Goal: Complete application form: Complete application form

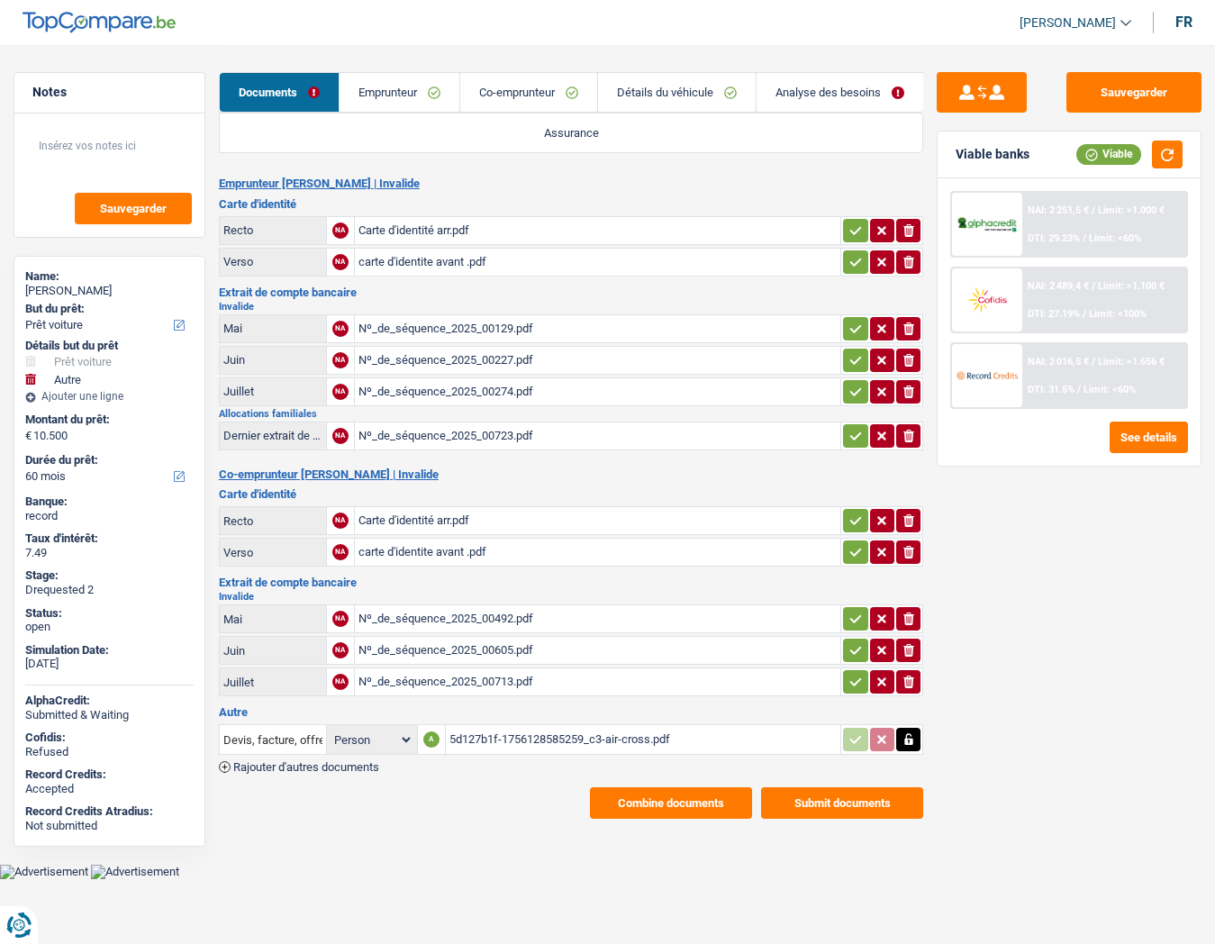
select select "car"
select select "other"
select select "60"
click at [401, 104] on link "Emprunteur" at bounding box center [400, 92] width 120 height 39
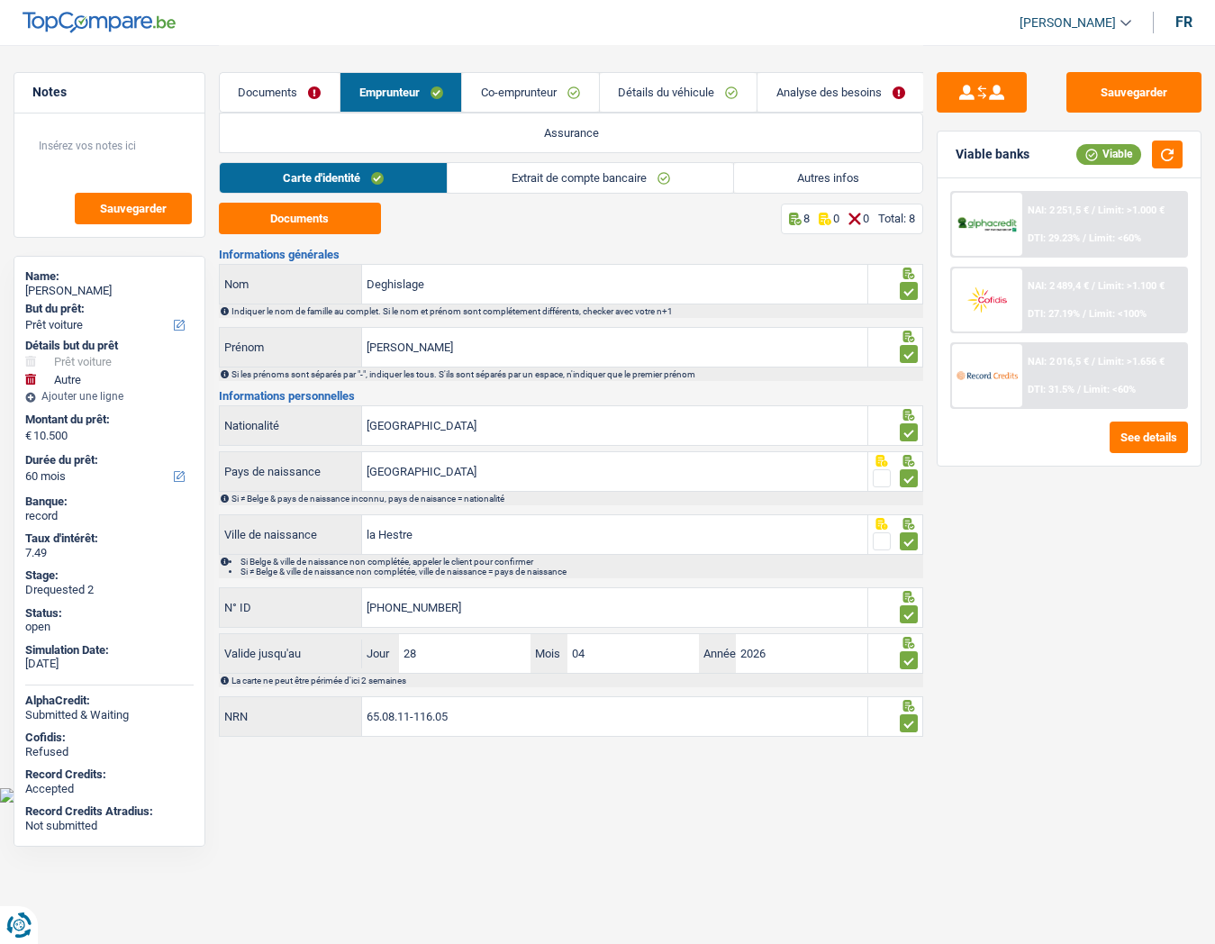
click at [96, 291] on div "Dominique Deghislage" at bounding box center [109, 291] width 168 height 14
copy div "Dominique Deghislage"
drag, startPoint x: 807, startPoint y: 173, endPoint x: 600, endPoint y: 168, distance: 207.2
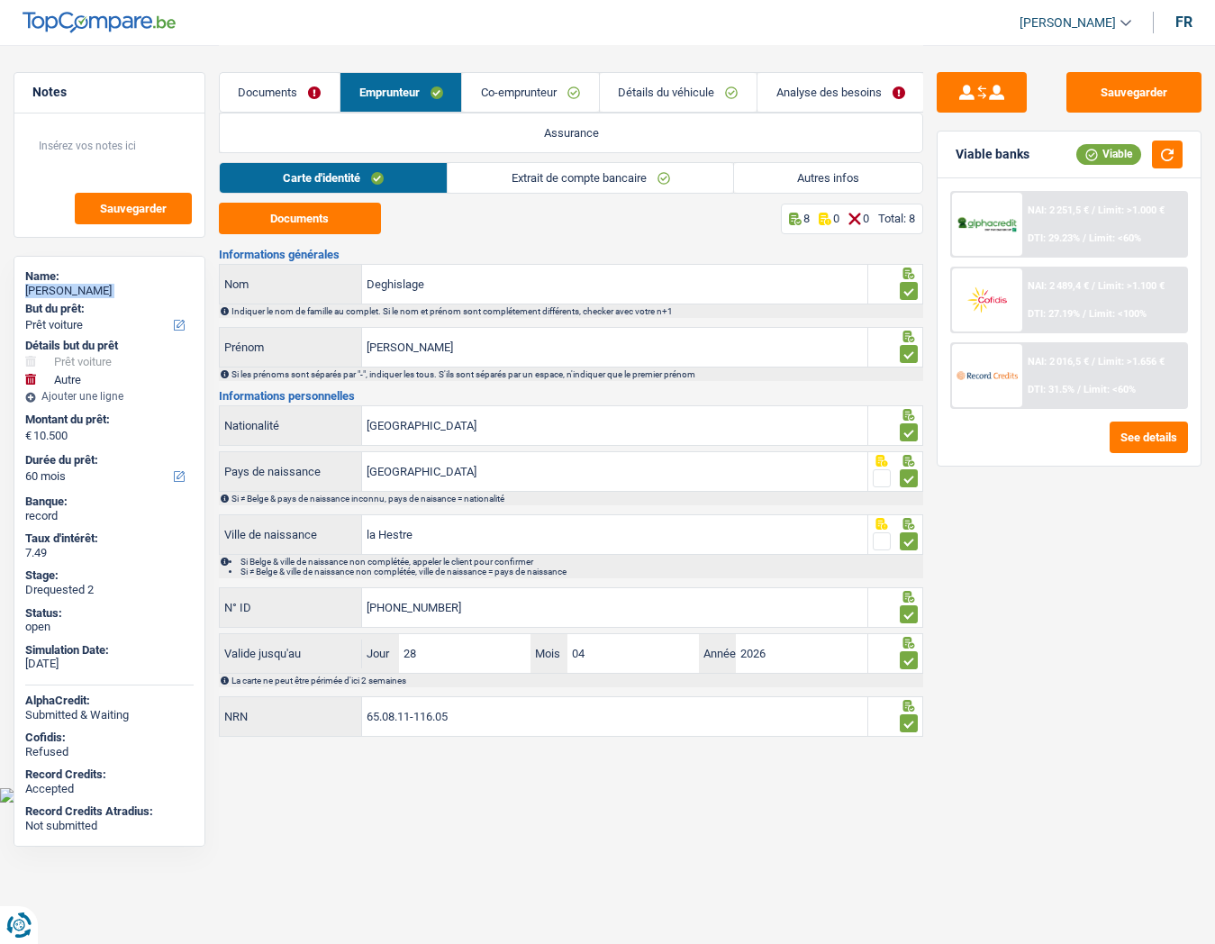
click at [807, 173] on link "Autres infos" at bounding box center [828, 178] width 188 height 30
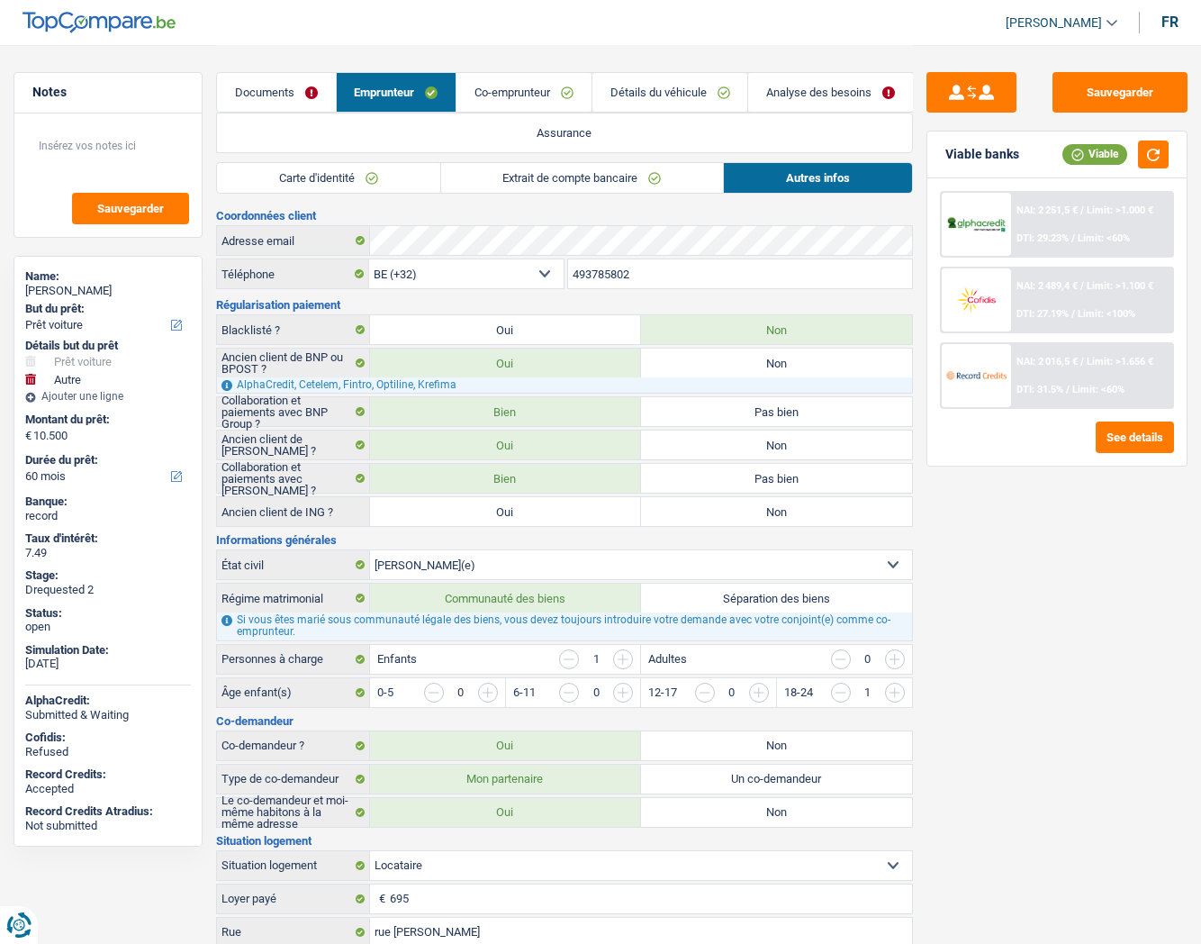
click at [592, 269] on input "493785802" at bounding box center [740, 273] width 344 height 29
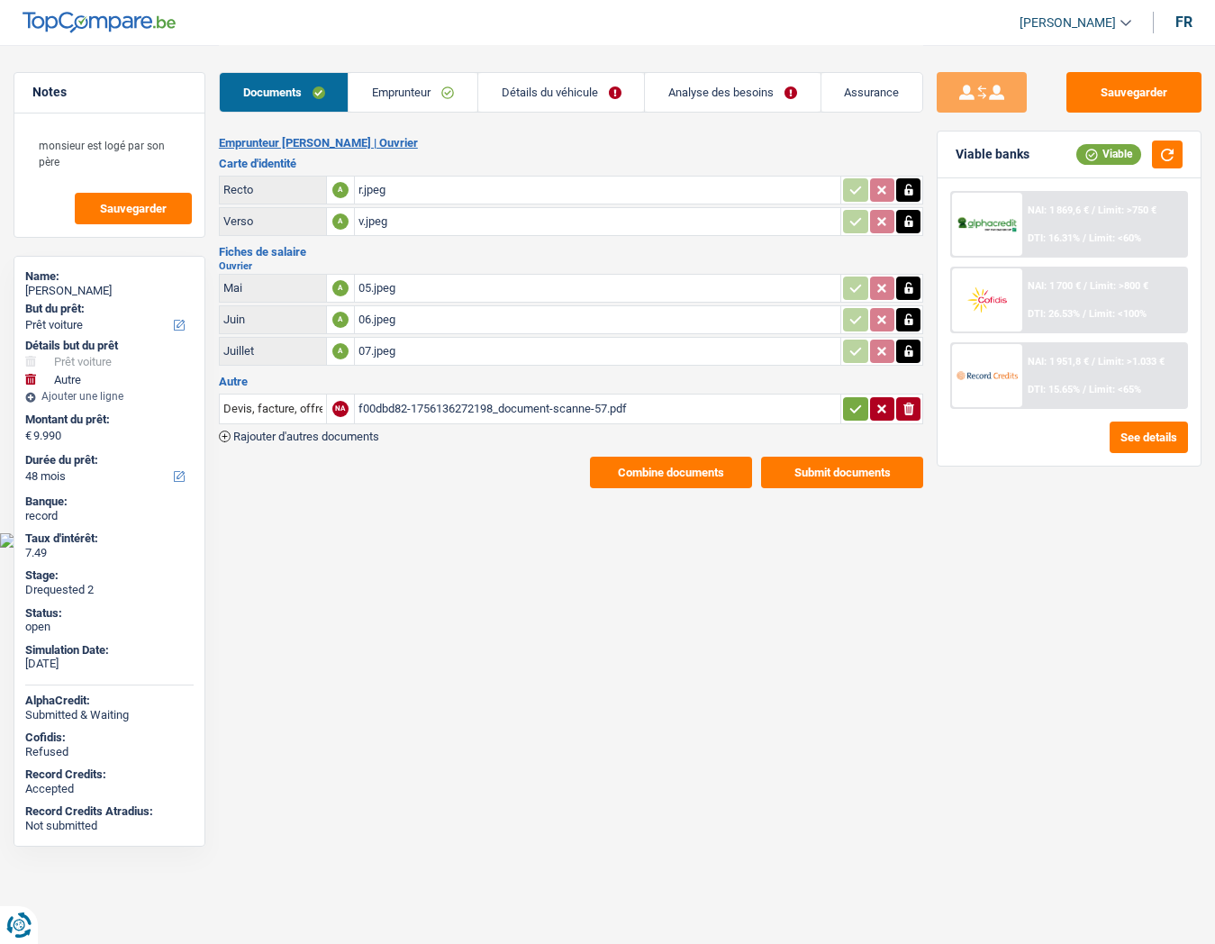
select select "car"
select select "other"
select select "48"
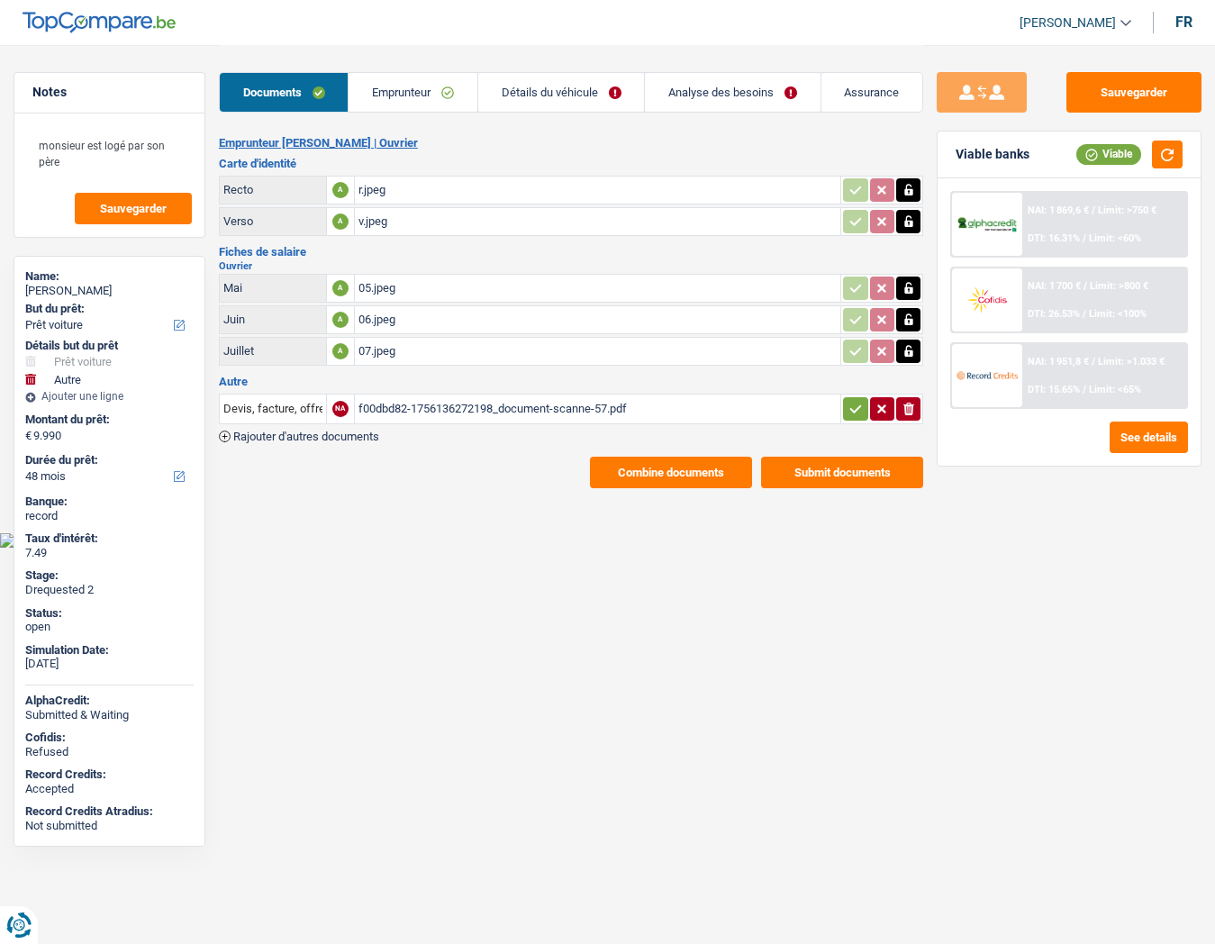
select select "48"
select select "car"
select select "yes"
select select "other"
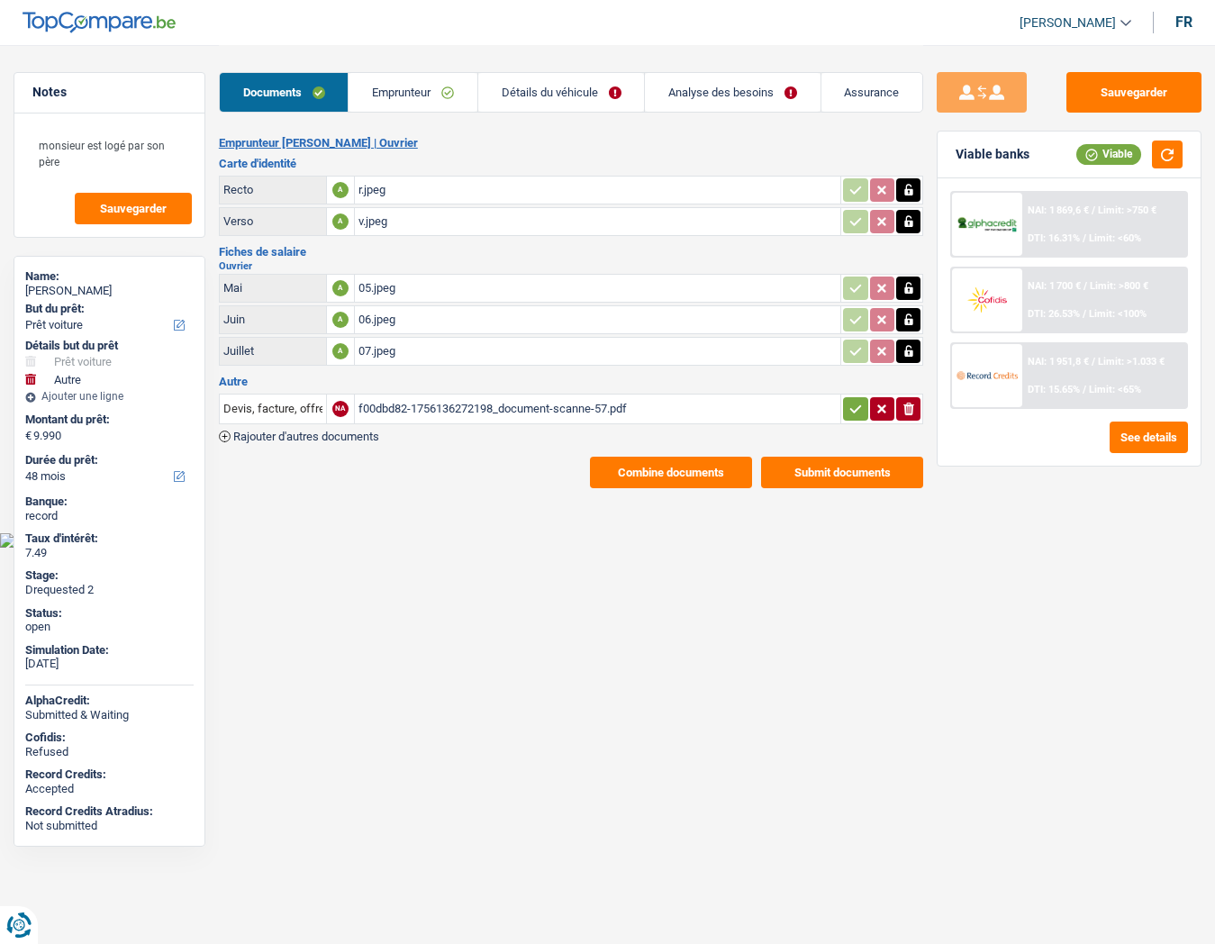
select select "48"
click at [45, 289] on div "LIONEL AUDIN" at bounding box center [109, 291] width 168 height 14
copy div "LIONEL AUDIN"
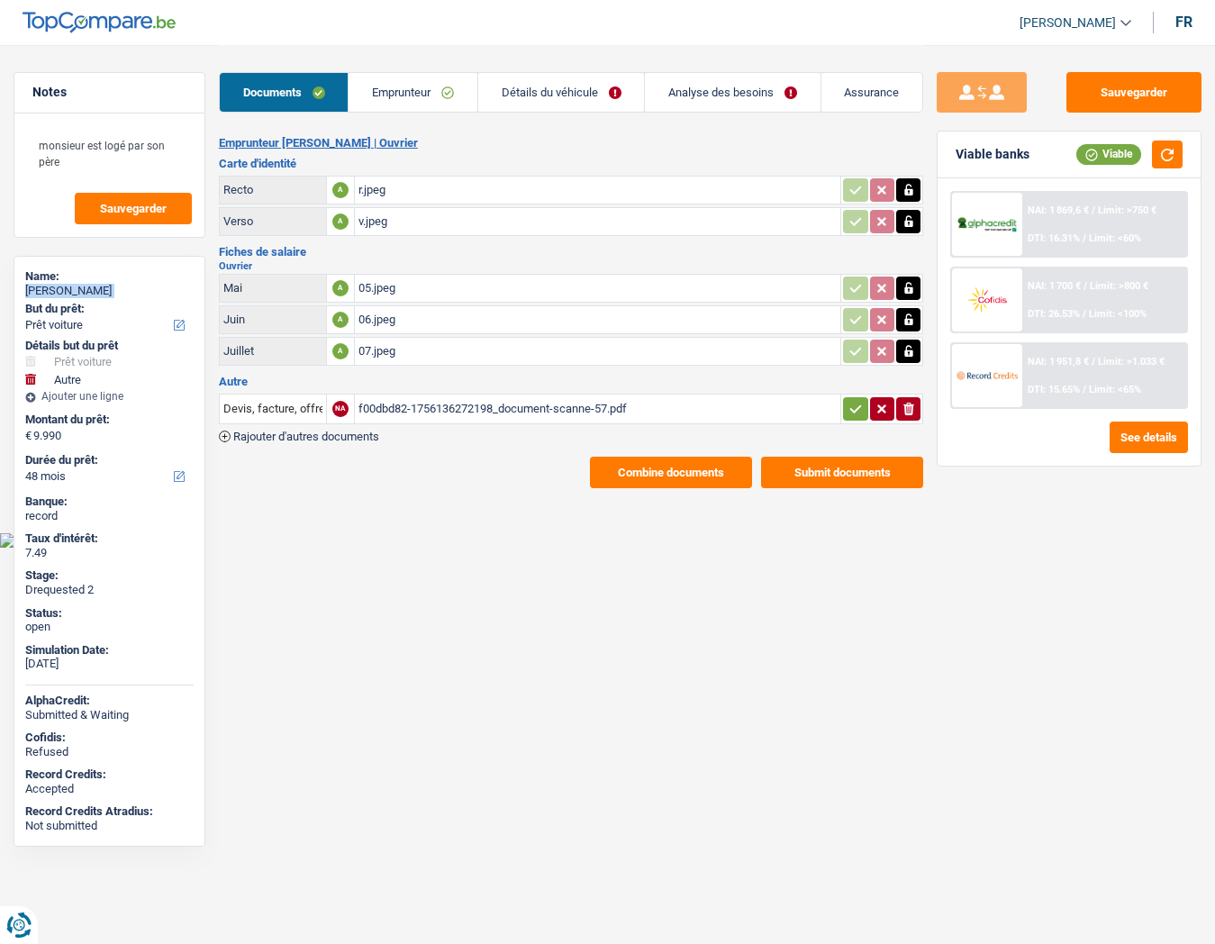
click at [729, 101] on link "Analyse des besoins" at bounding box center [732, 92] width 175 height 39
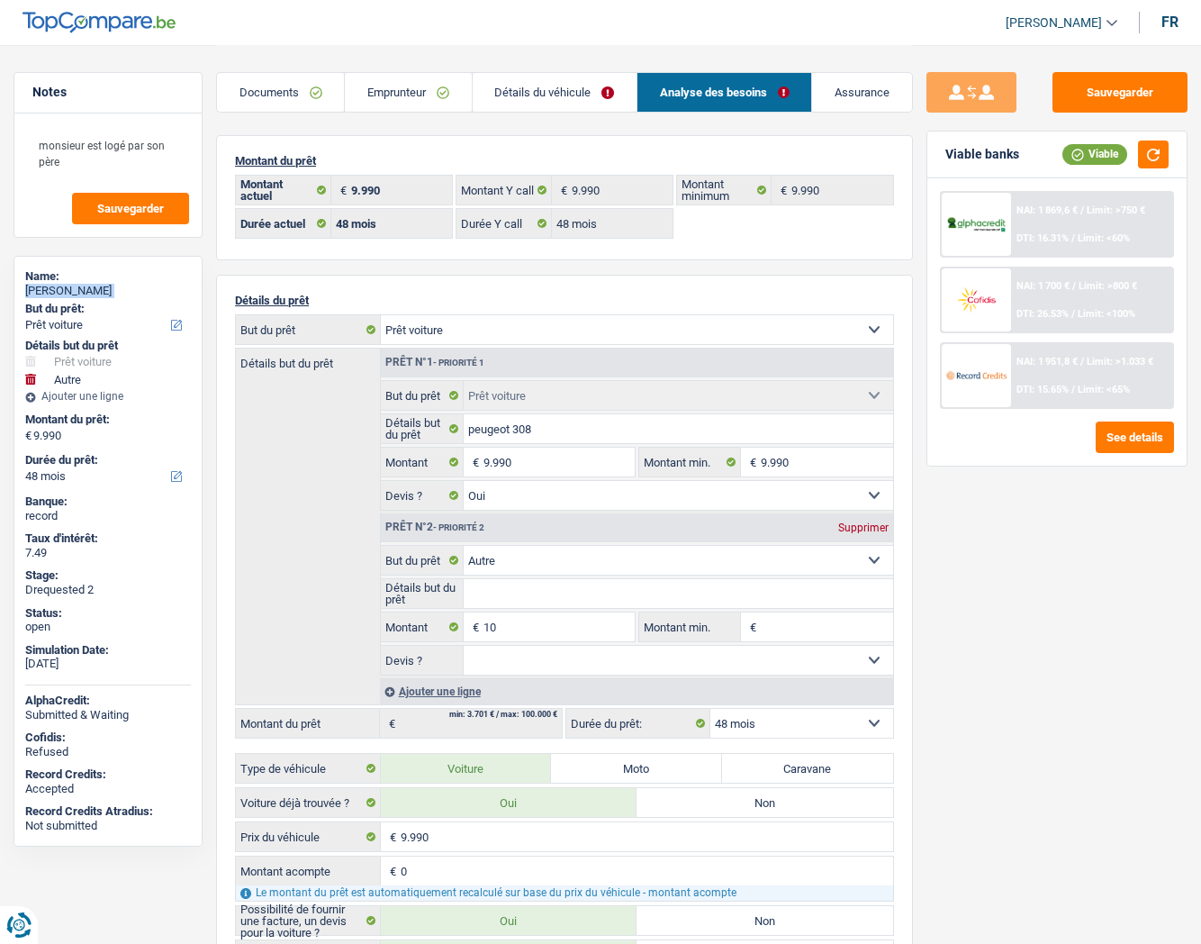
click at [392, 101] on link "Emprunteur" at bounding box center [408, 92] width 126 height 39
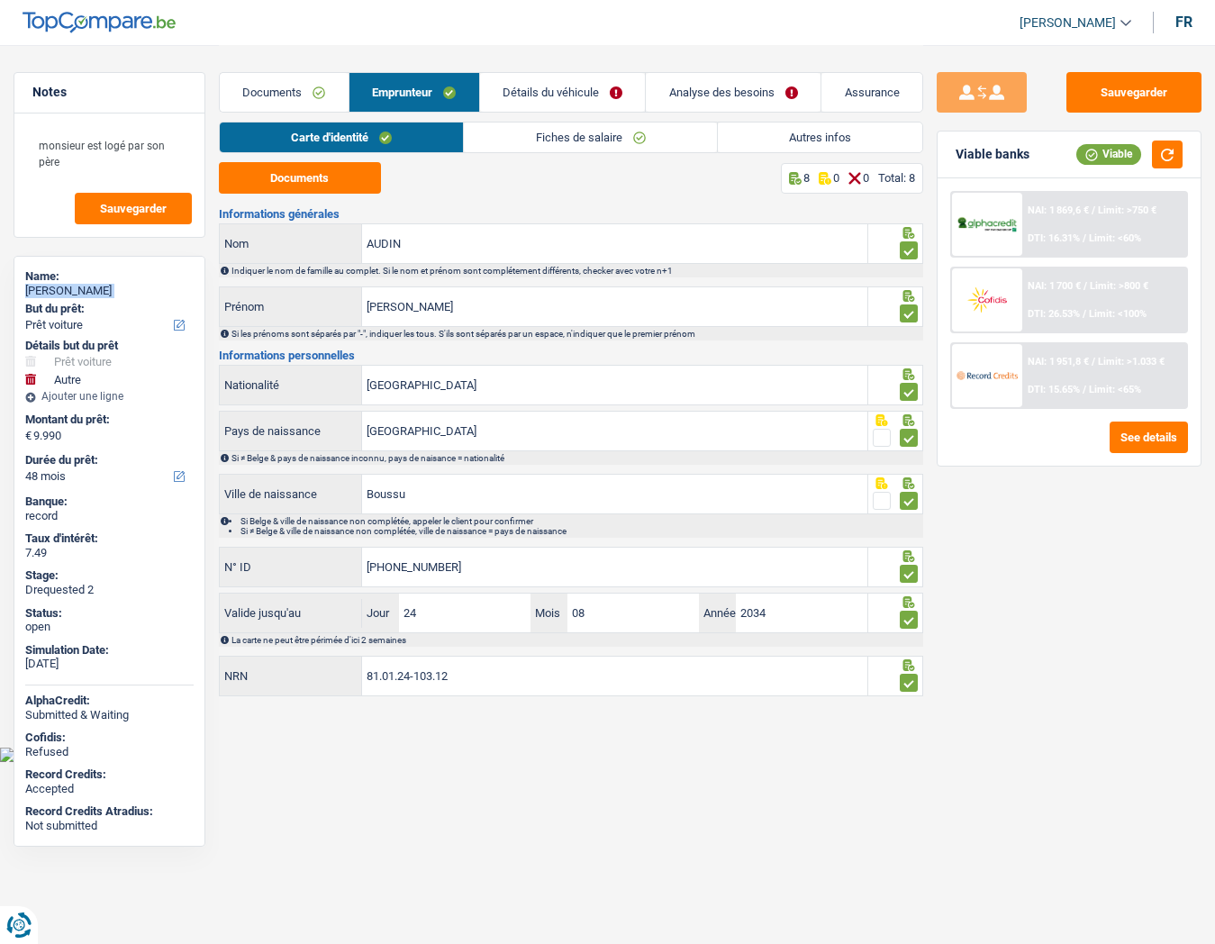
click at [778, 133] on link "Autres infos" at bounding box center [820, 137] width 204 height 30
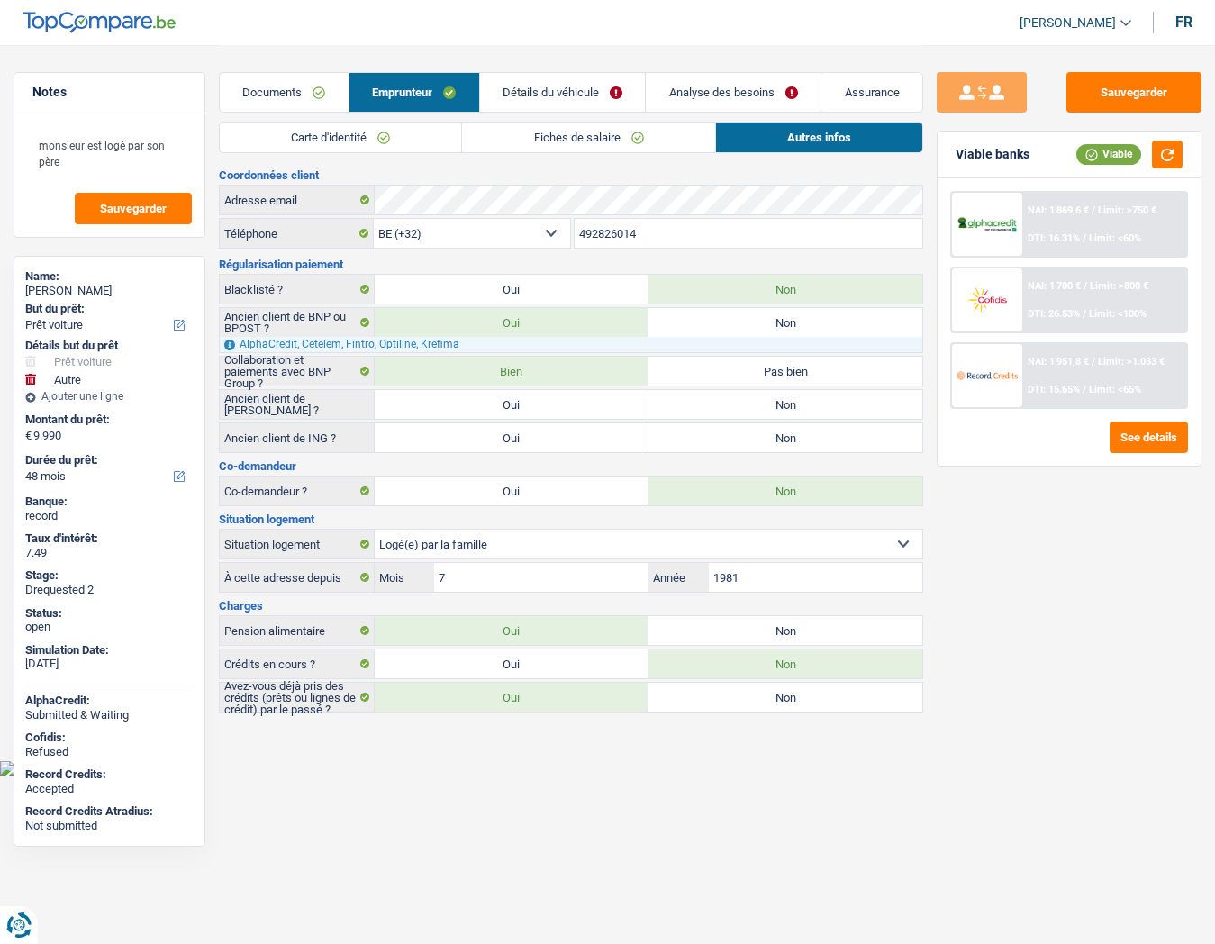
click at [612, 222] on input "492826014" at bounding box center [749, 233] width 348 height 29
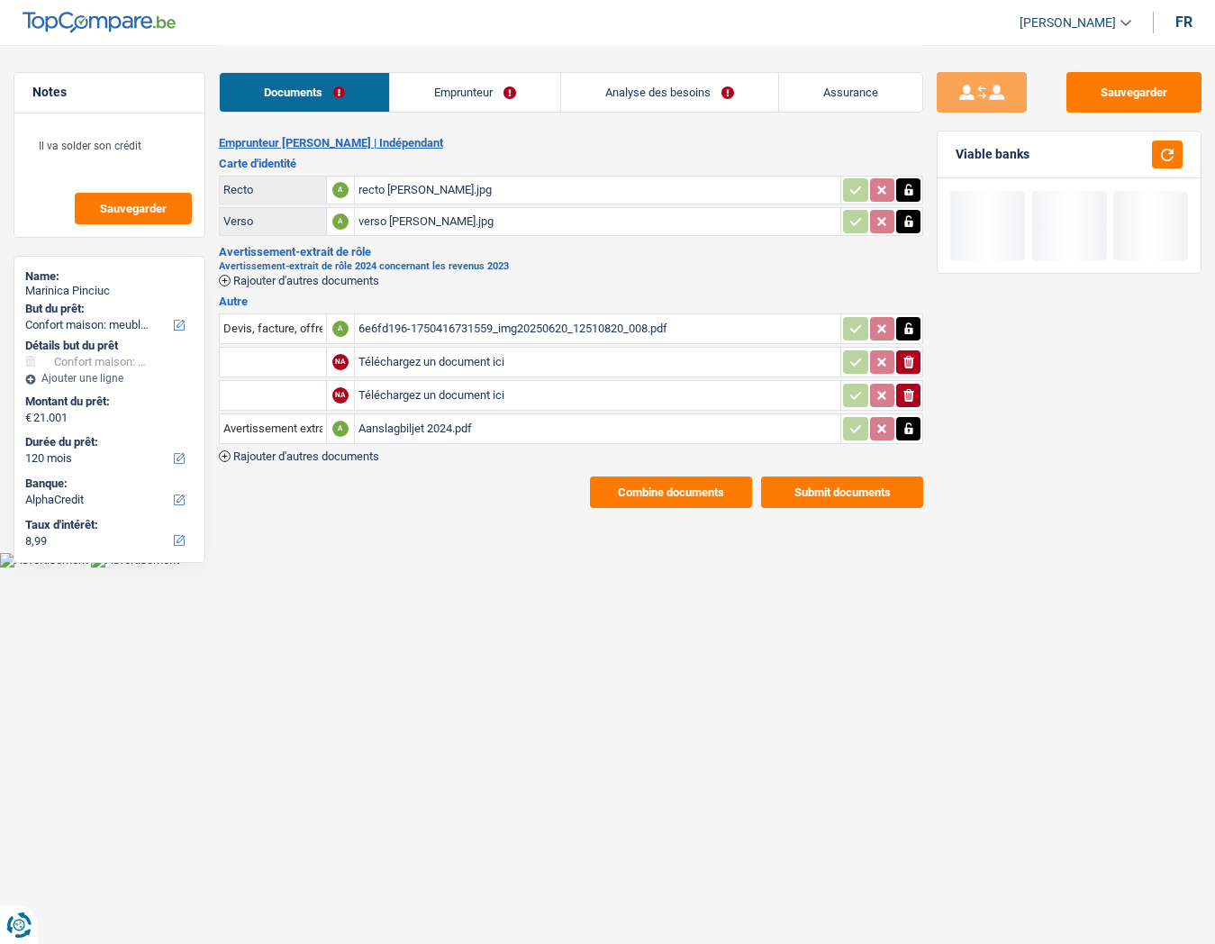
select select "household"
select select "120"
select select "alphacredit"
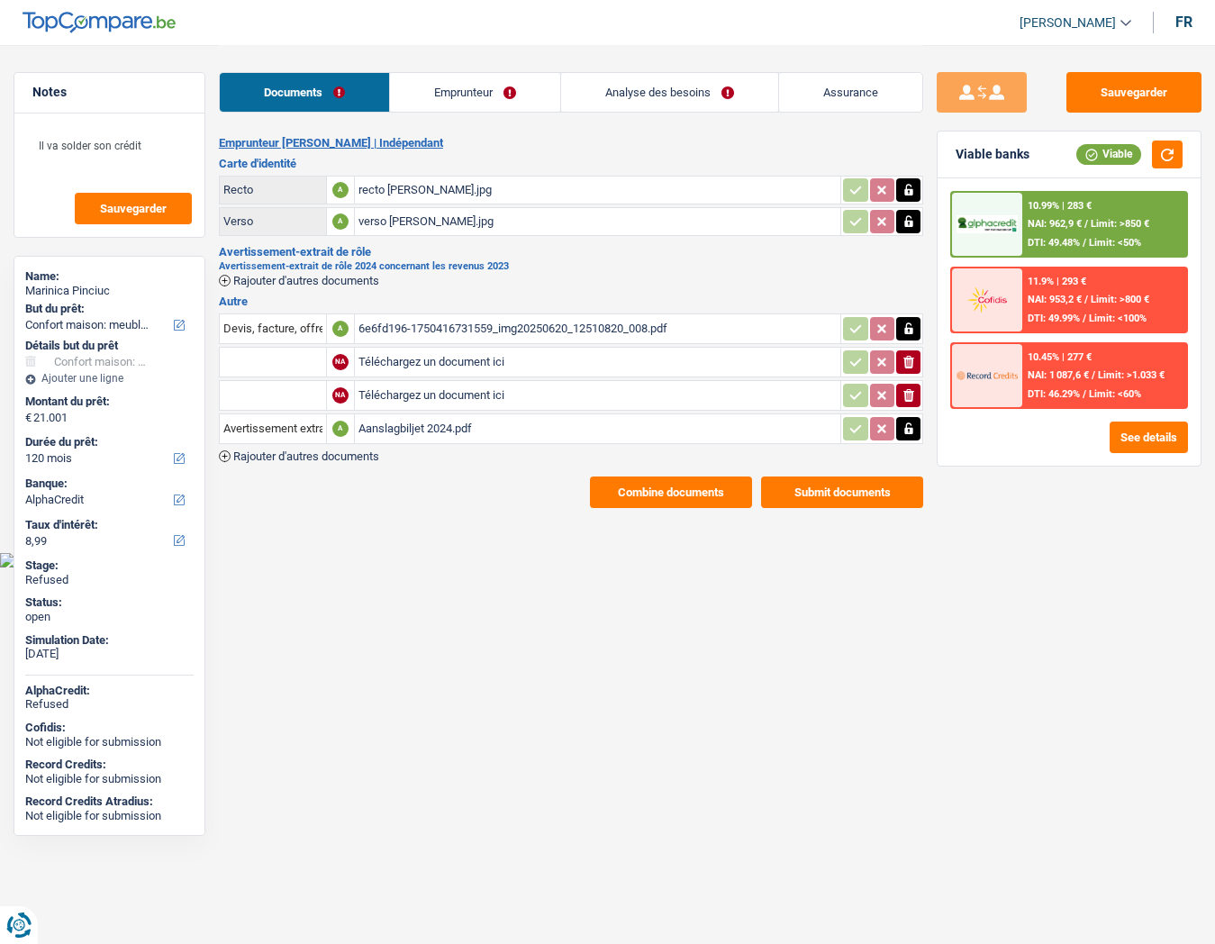
click at [446, 96] on link "Emprunteur" at bounding box center [475, 92] width 170 height 39
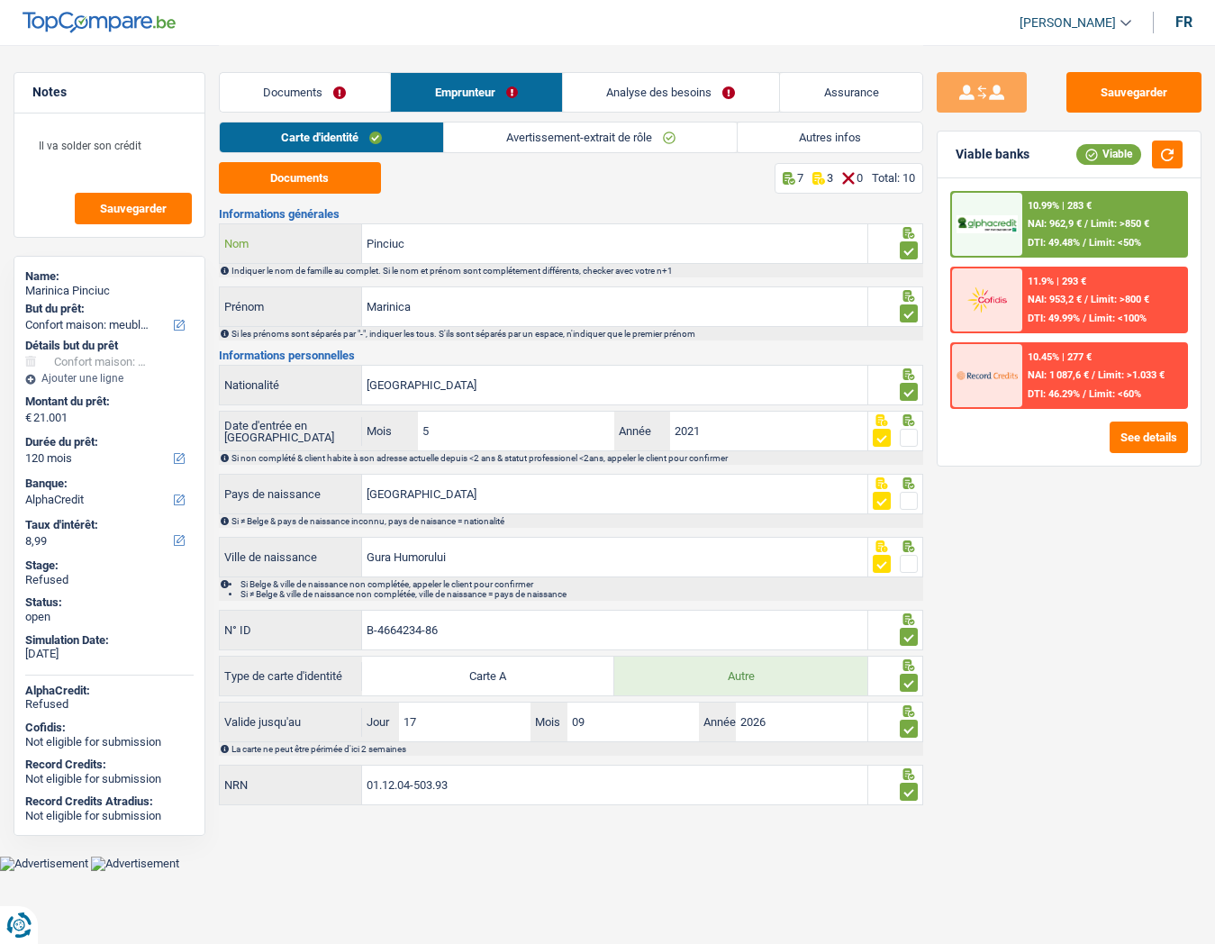
click at [381, 249] on input "Pinciuc" at bounding box center [614, 243] width 505 height 39
click at [320, 87] on link "Documents" at bounding box center [305, 92] width 170 height 39
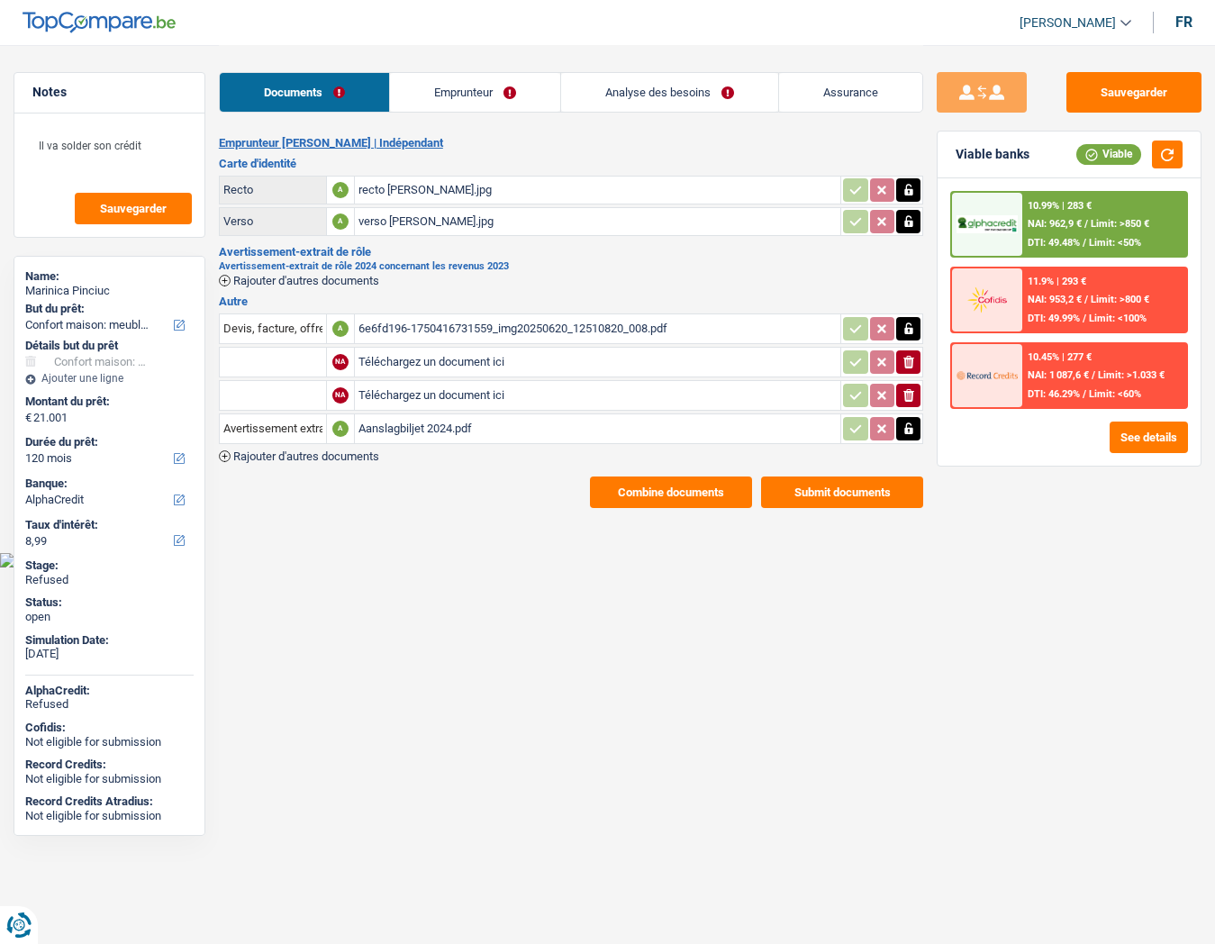
click at [634, 498] on button "Combine documents" at bounding box center [671, 492] width 162 height 32
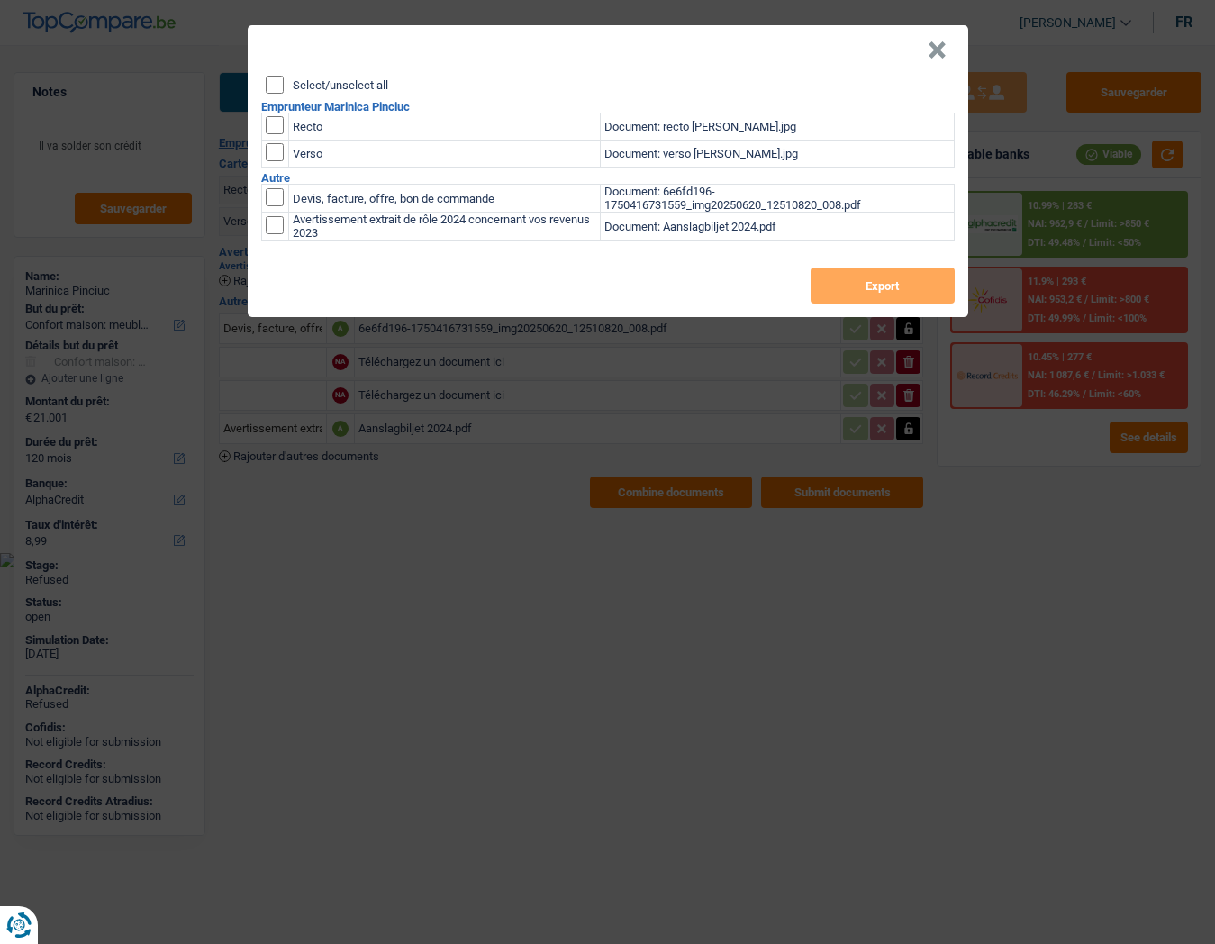
click at [272, 84] on input "Select/unselect all" at bounding box center [275, 85] width 18 height 18
checkbox input "true"
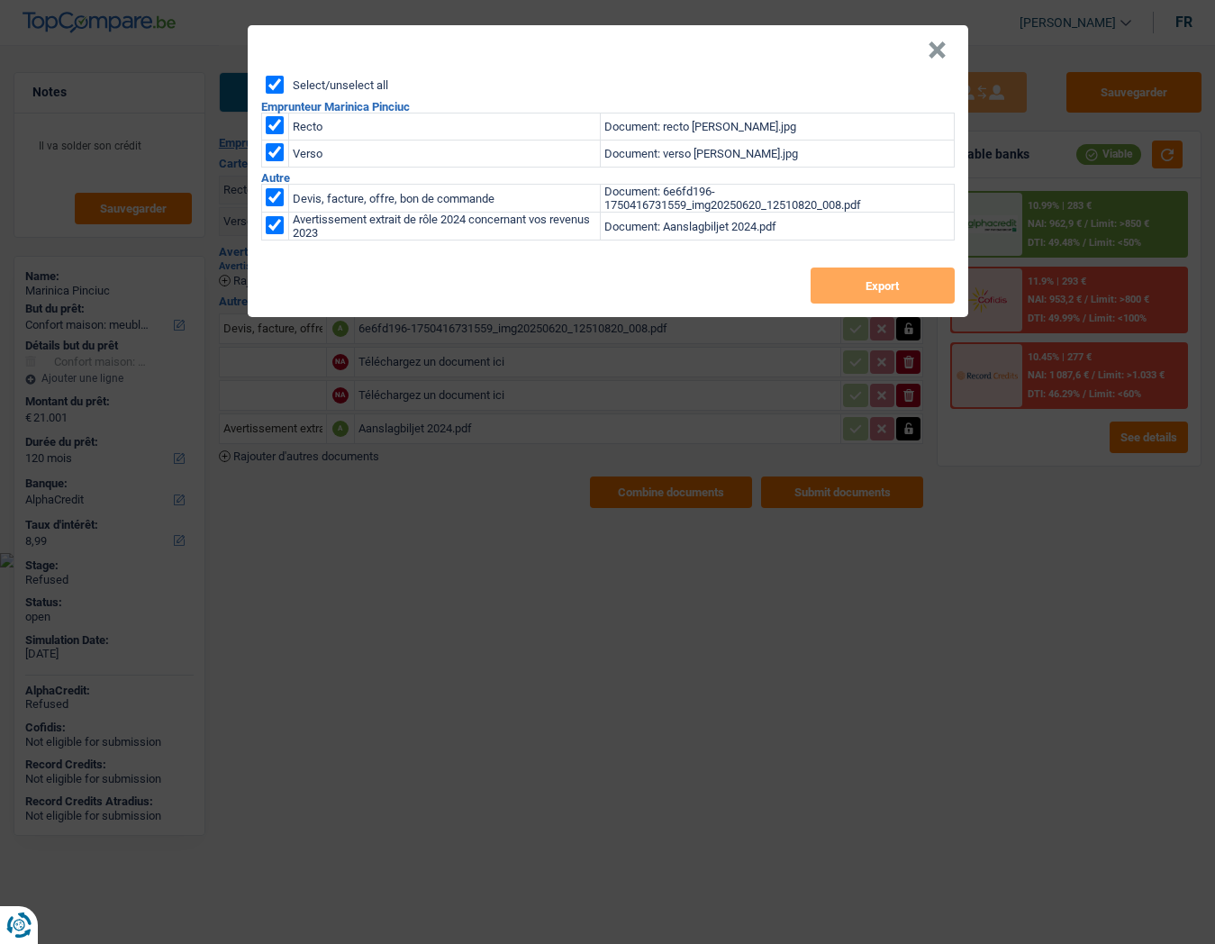
checkbox input "true"
click at [871, 282] on button "Export" at bounding box center [883, 285] width 144 height 36
drag, startPoint x: 755, startPoint y: 48, endPoint x: 798, endPoint y: 47, distance: 43.2
click at [755, 48] on header "×" at bounding box center [608, 50] width 720 height 50
click at [939, 47] on button "×" at bounding box center [937, 50] width 19 height 18
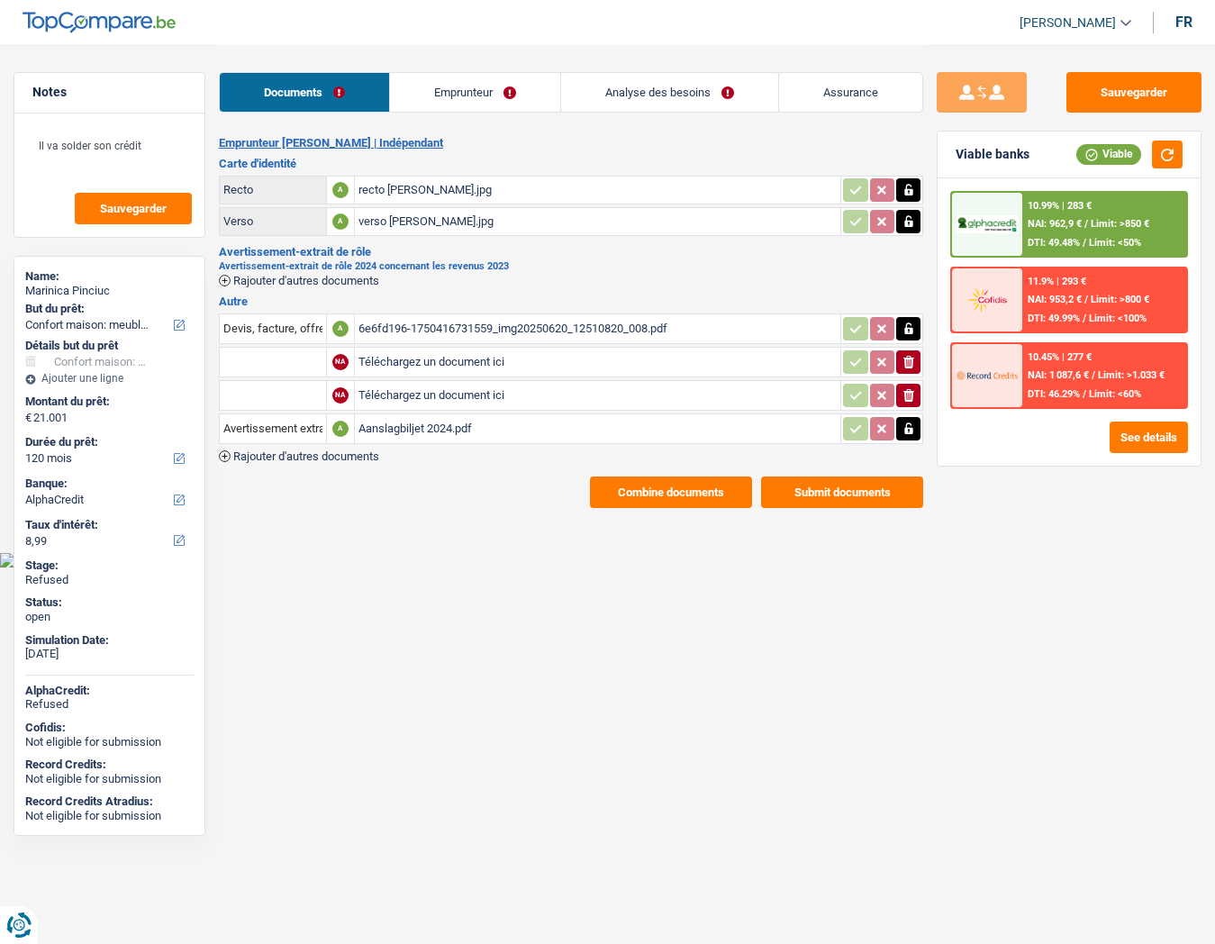
click at [468, 87] on link "Emprunteur" at bounding box center [475, 92] width 170 height 39
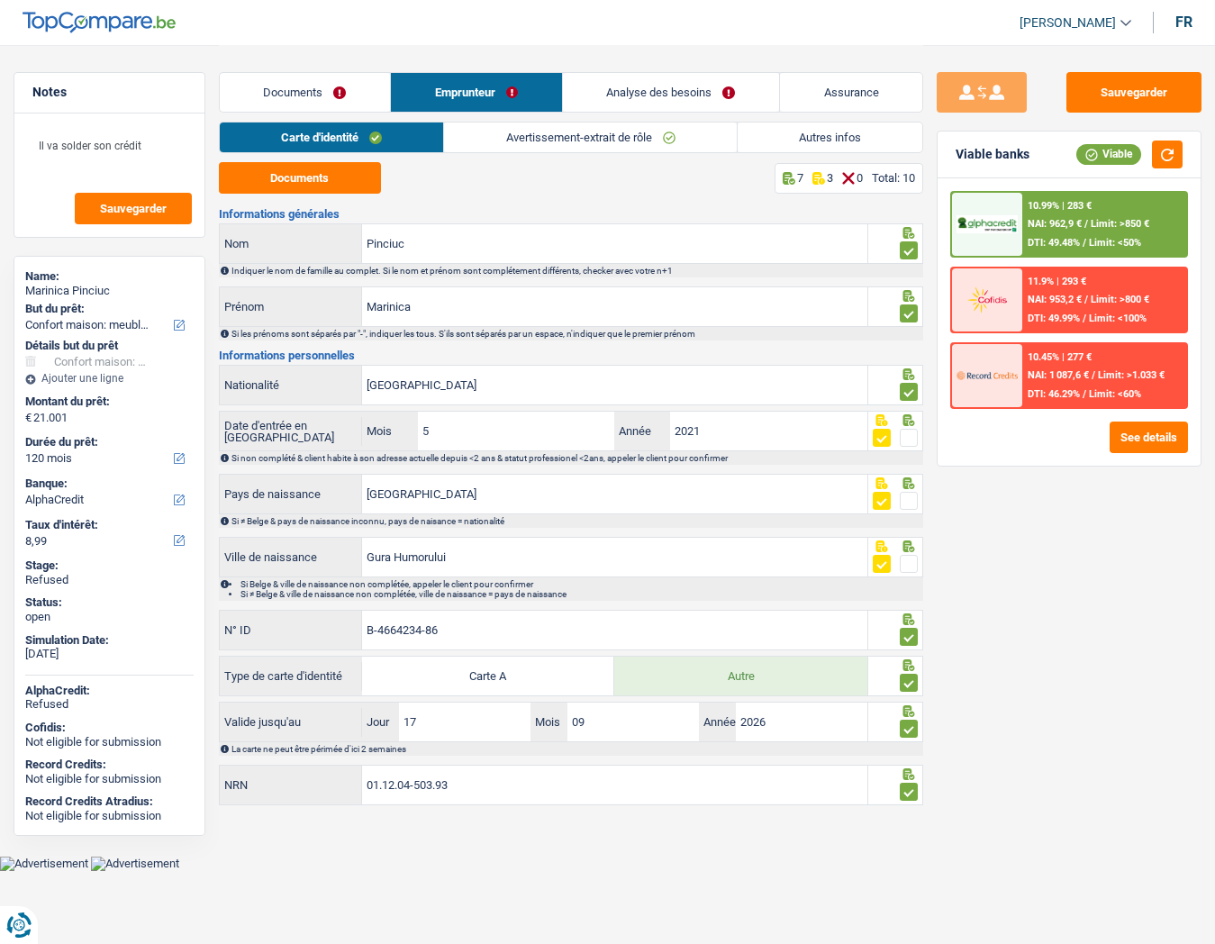
click at [1120, 586] on div "Sauvegarder Viable banks Viable 10.99% | 283 € NAI: 962,9 € / Limit: >850 € DTI…" at bounding box center [1069, 493] width 292 height 843
click at [521, 139] on link "Avertissement-extrait de rôle" at bounding box center [590, 137] width 292 height 30
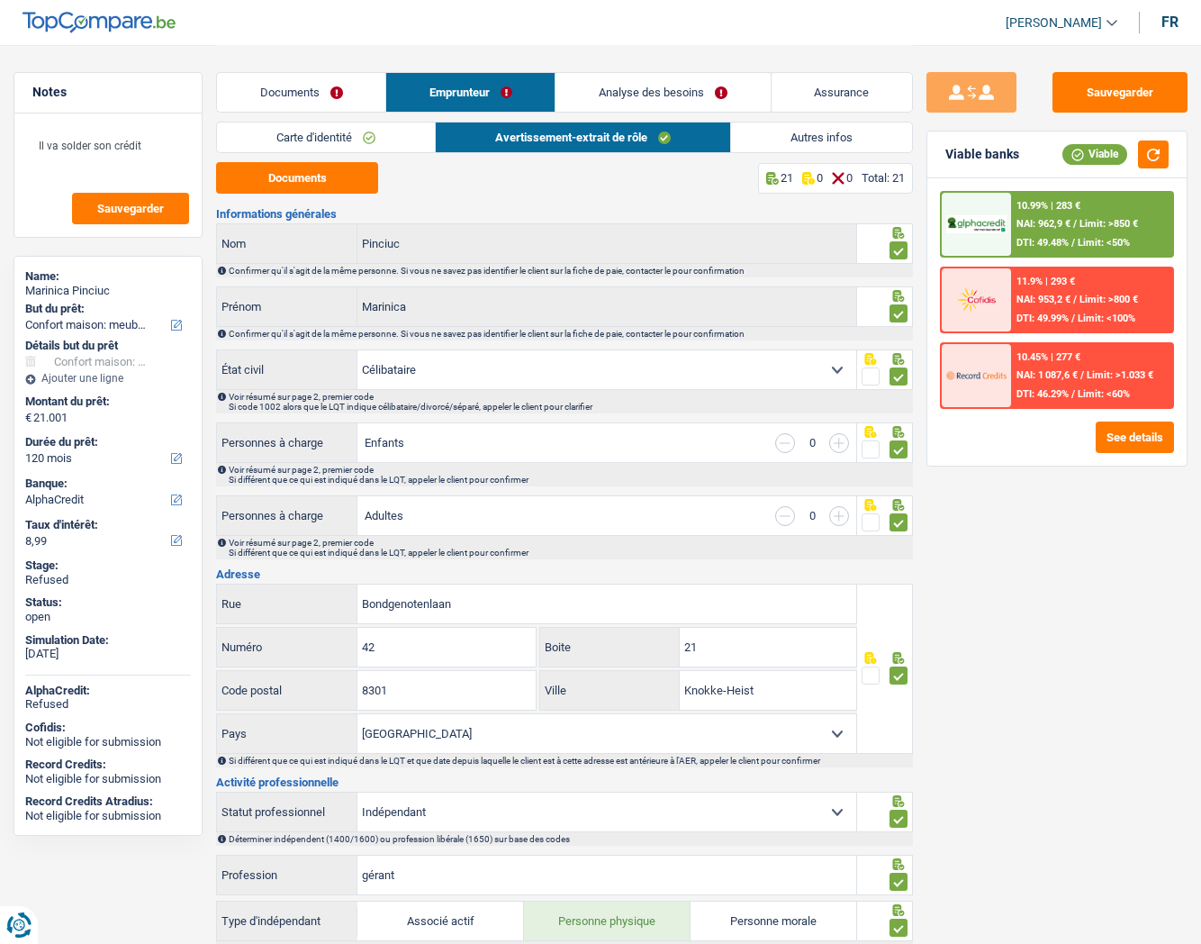
click at [1002, 548] on div "Sauvegarder Viable banks Viable 10.99% | 283 € NAI: 962,9 € / Limit: >850 € DTI…" at bounding box center [1057, 493] width 288 height 843
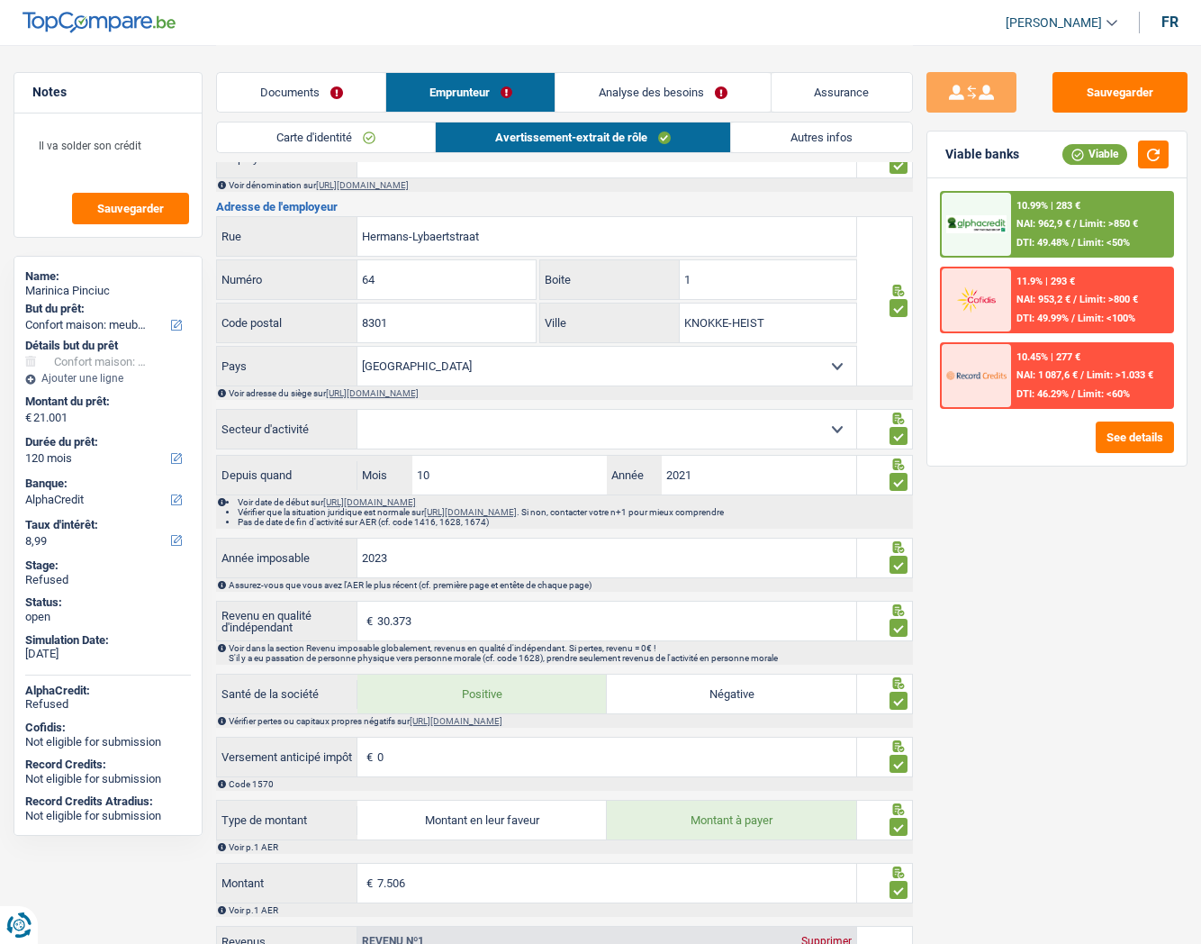
scroll to position [901, 0]
click at [659, 95] on link "Analyse des besoins" at bounding box center [663, 92] width 214 height 39
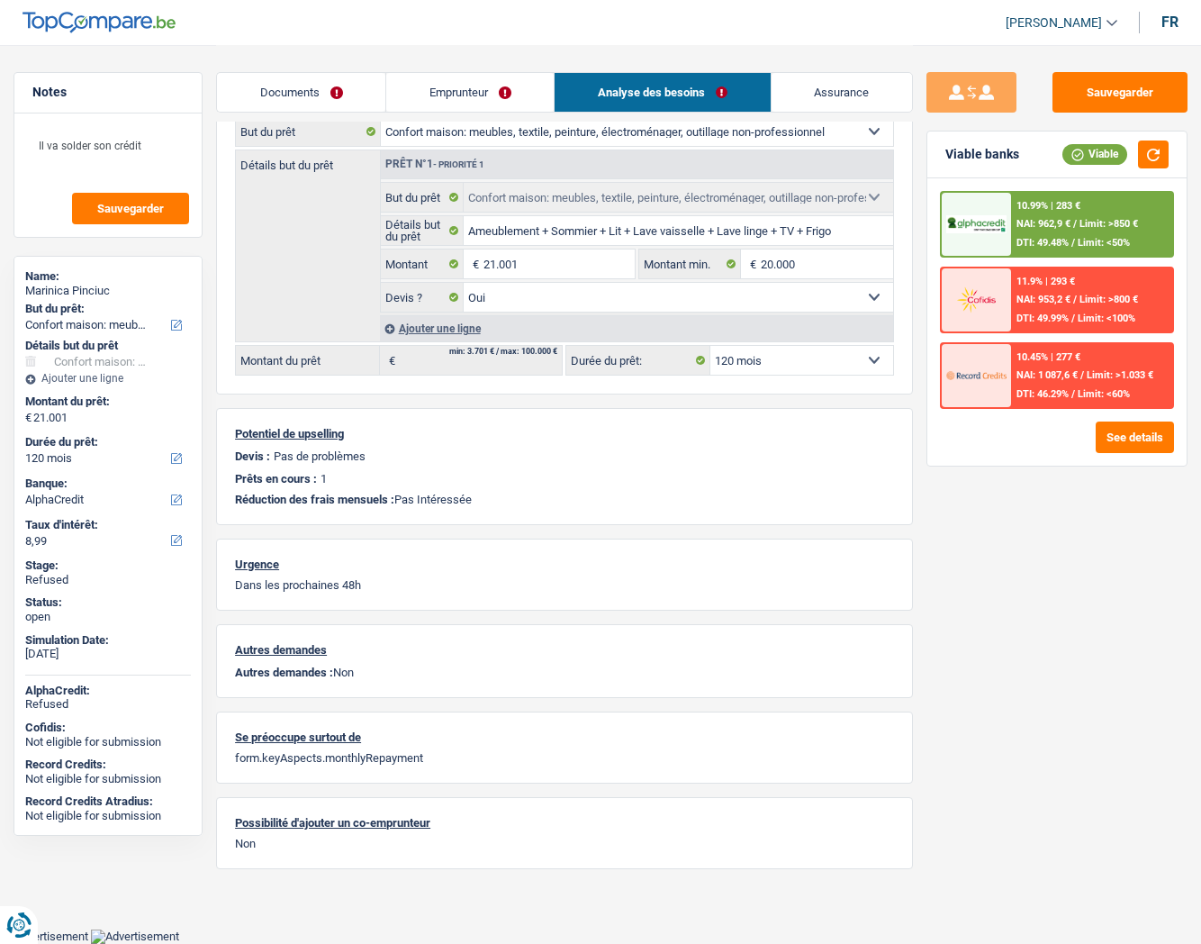
scroll to position [196, 0]
click at [90, 286] on div "Marinica Pinciuc" at bounding box center [108, 291] width 166 height 14
copy div "Pinciuc"
click at [312, 584] on p "Dans les prochaines 48h" at bounding box center [564, 587] width 659 height 14
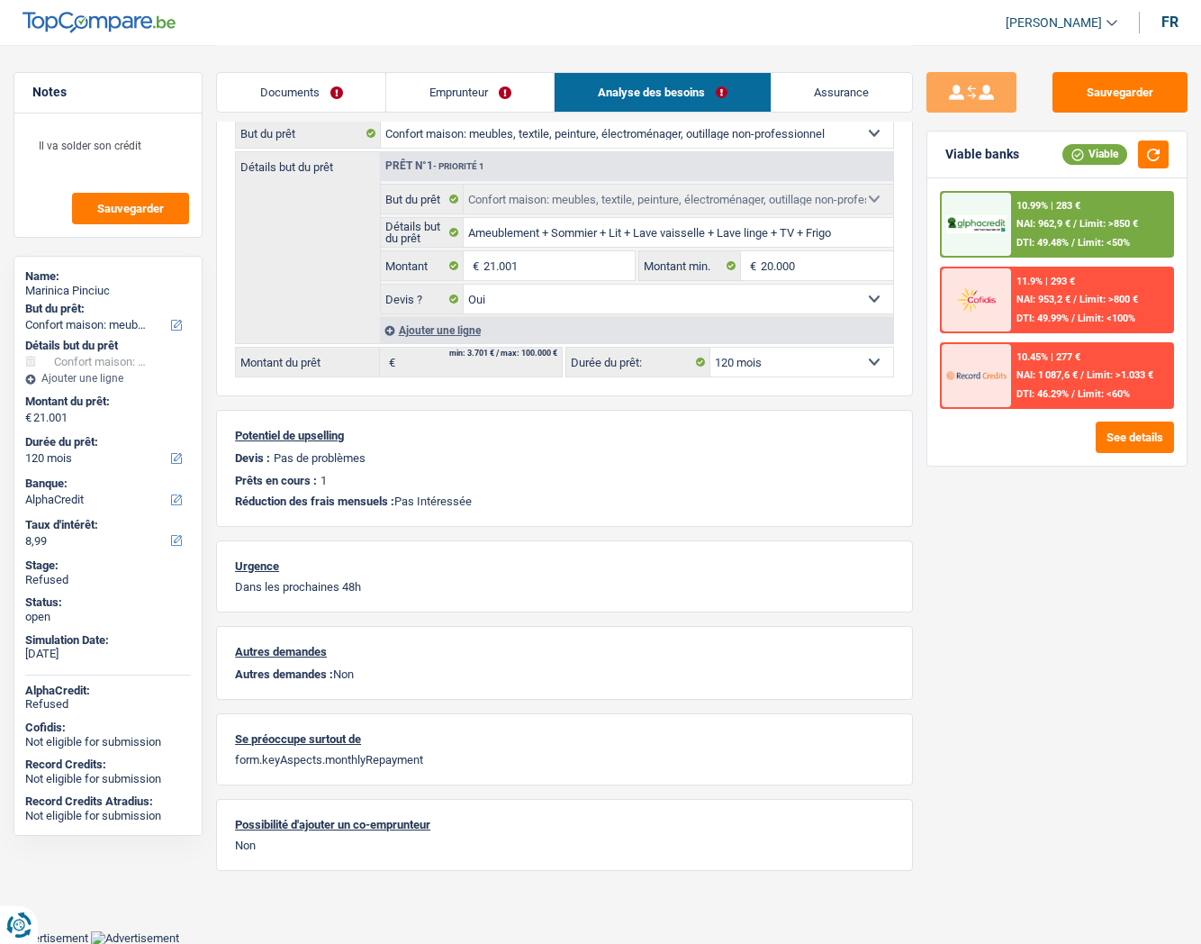
click at [312, 584] on p "Dans les prochaines 48h" at bounding box center [564, 587] width 659 height 14
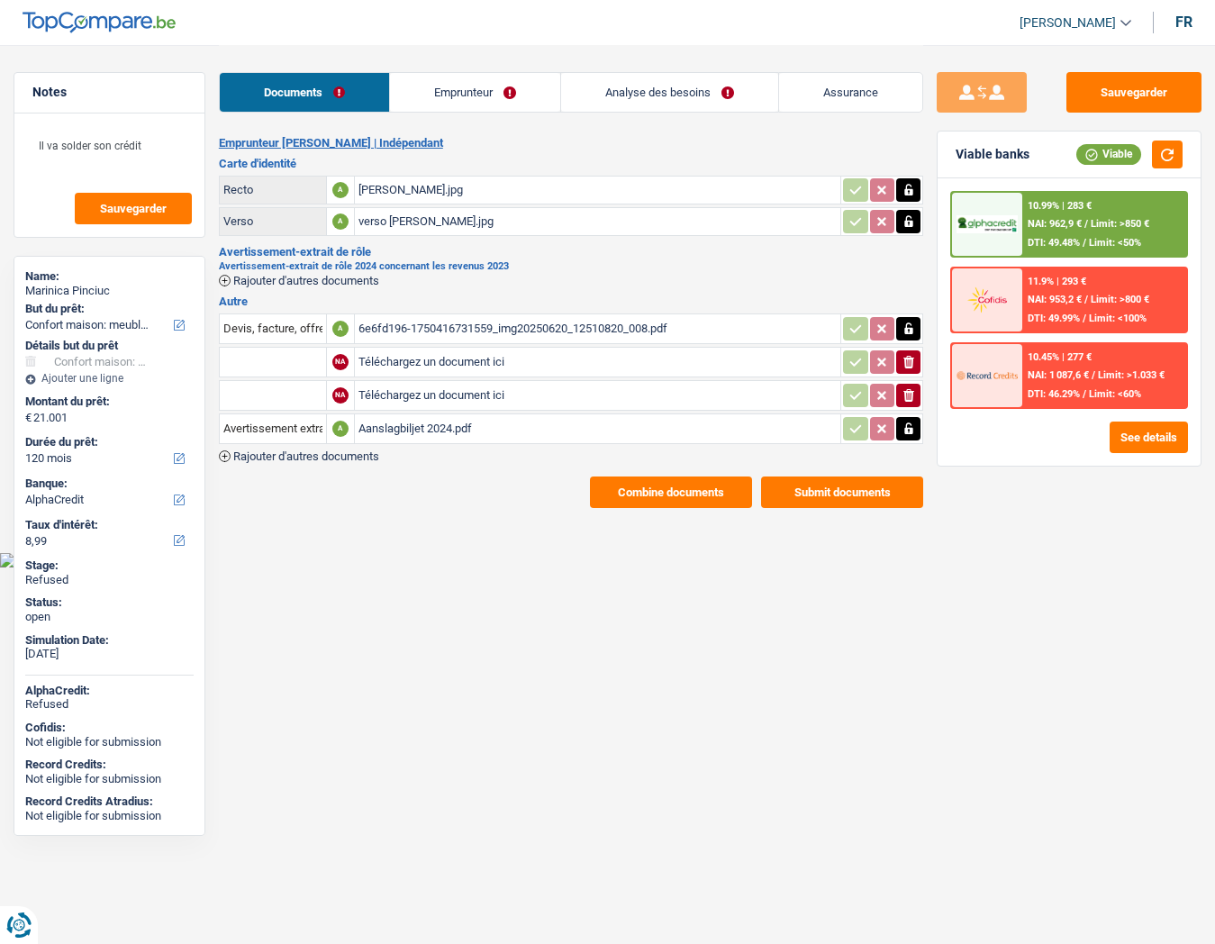
select select "household"
select select "120"
select select "alphacredit"
select select "household"
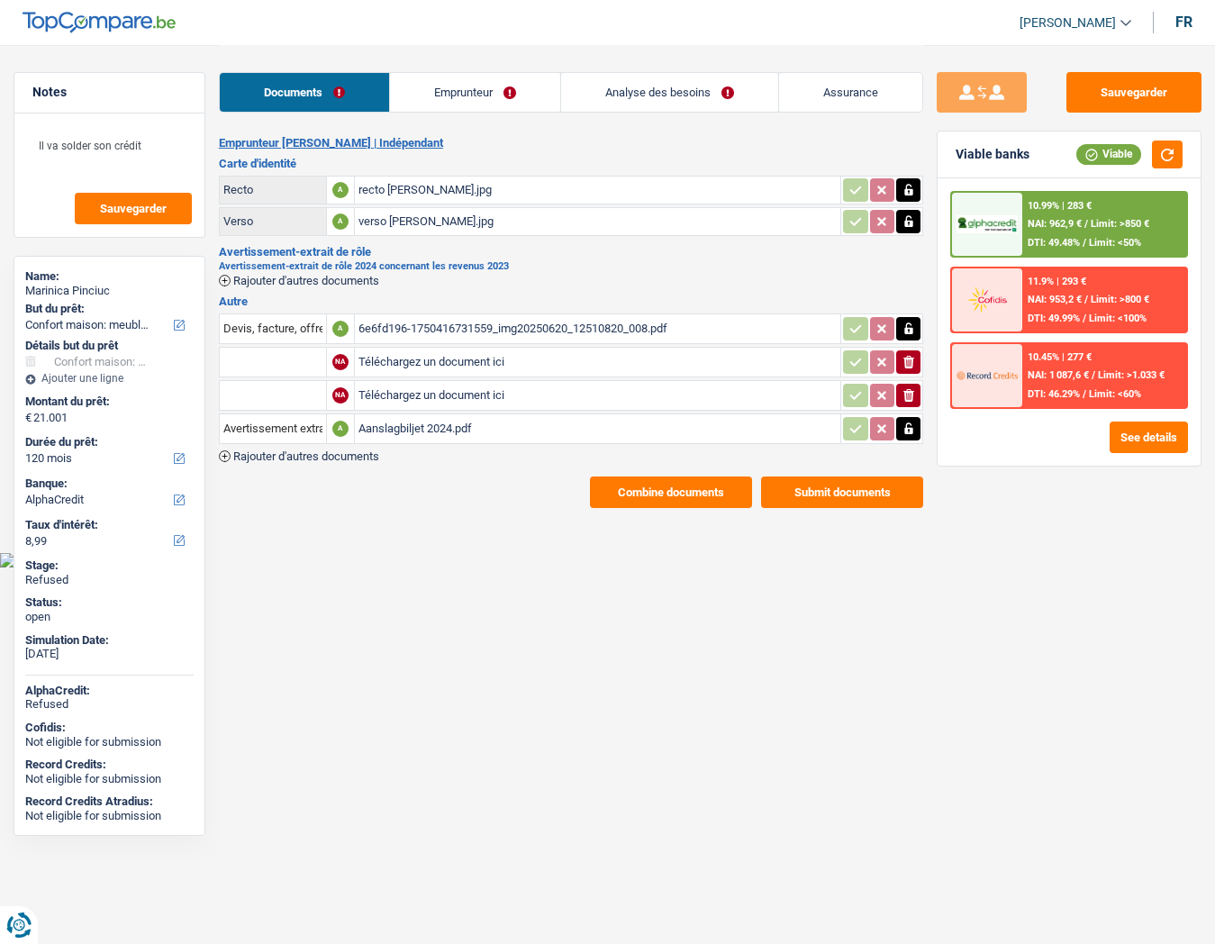
select select "household"
select select "120"
select select "alphacredit"
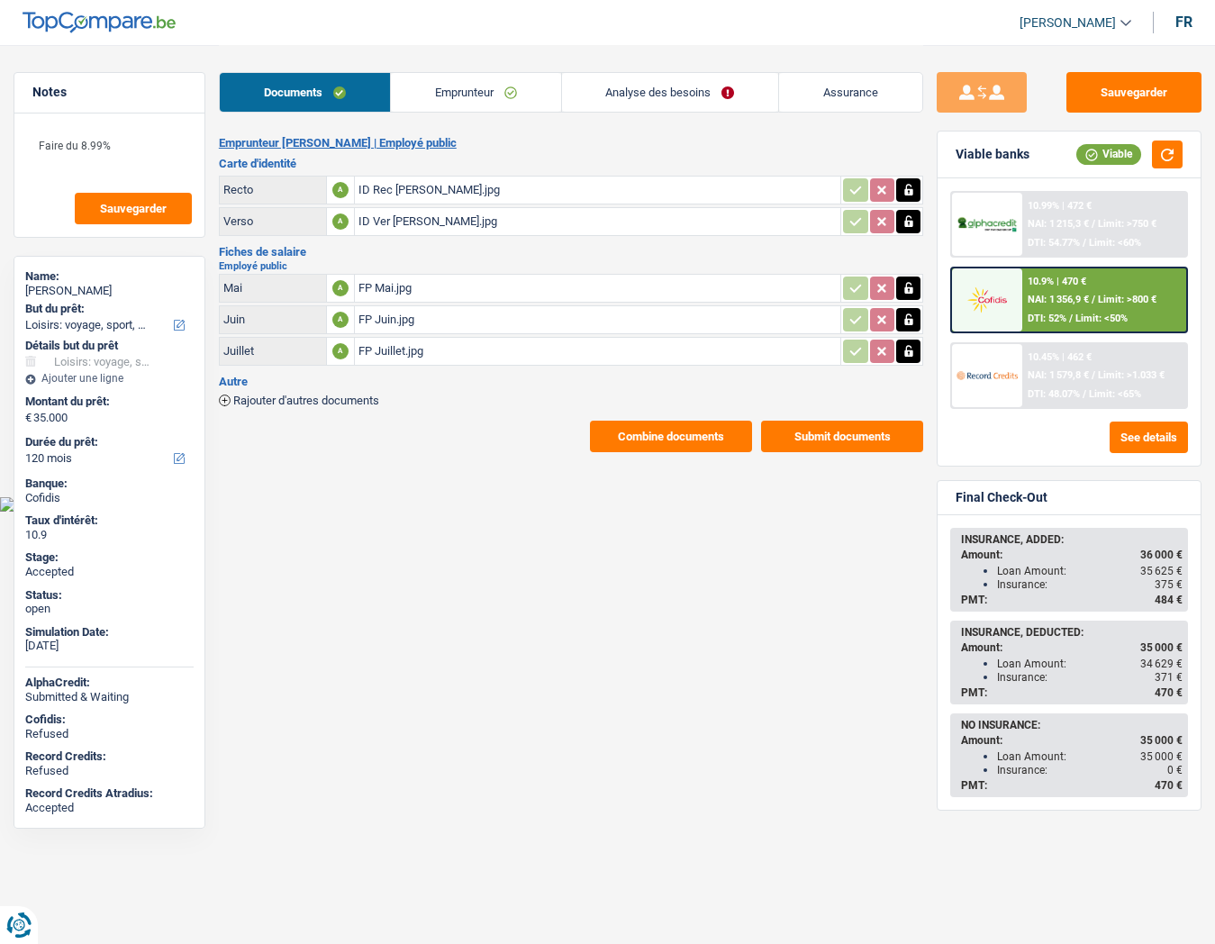
select select "hobbies"
select select "120"
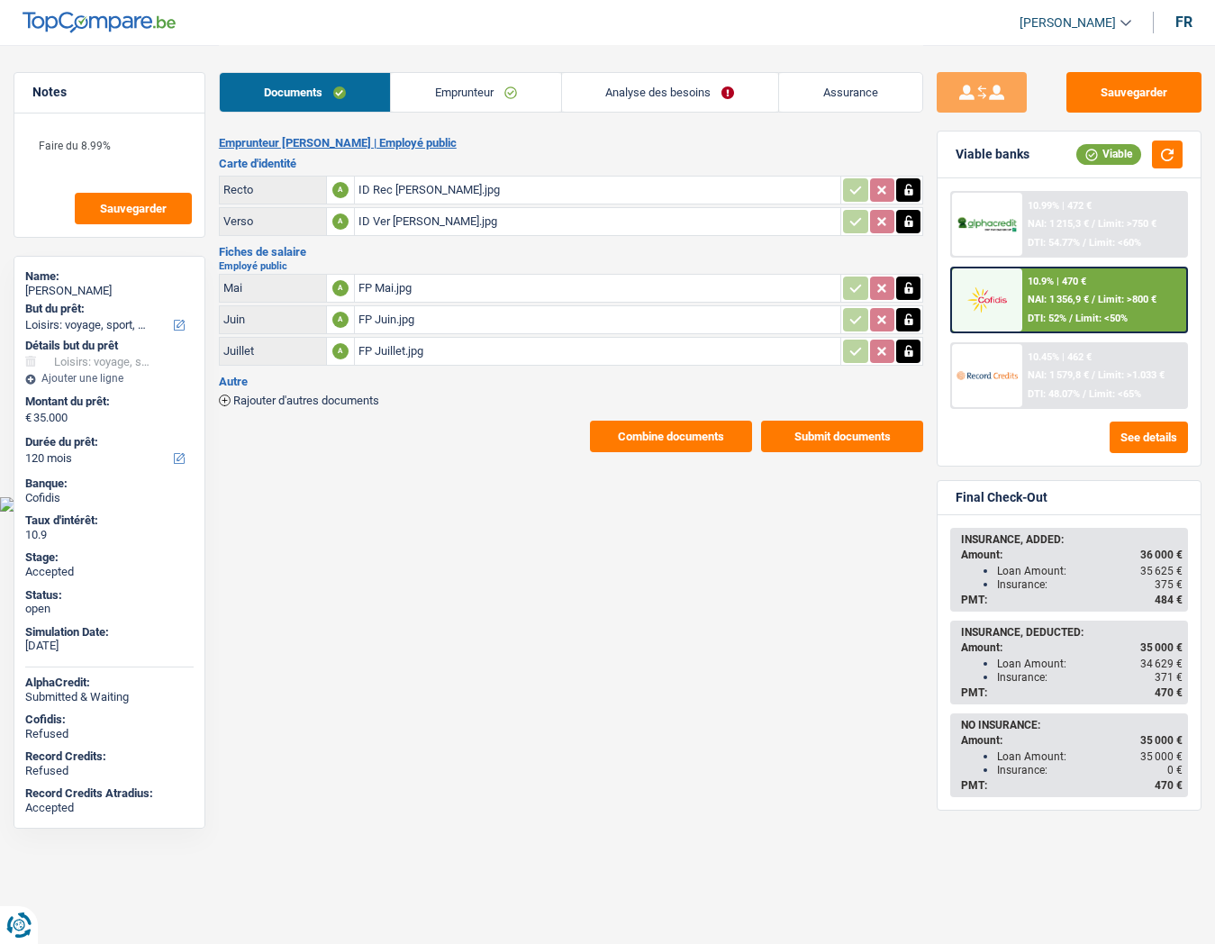
select select "hobbies"
select select "yes"
select select "120"
click at [682, 98] on link "Analyse des besoins" at bounding box center [670, 92] width 217 height 39
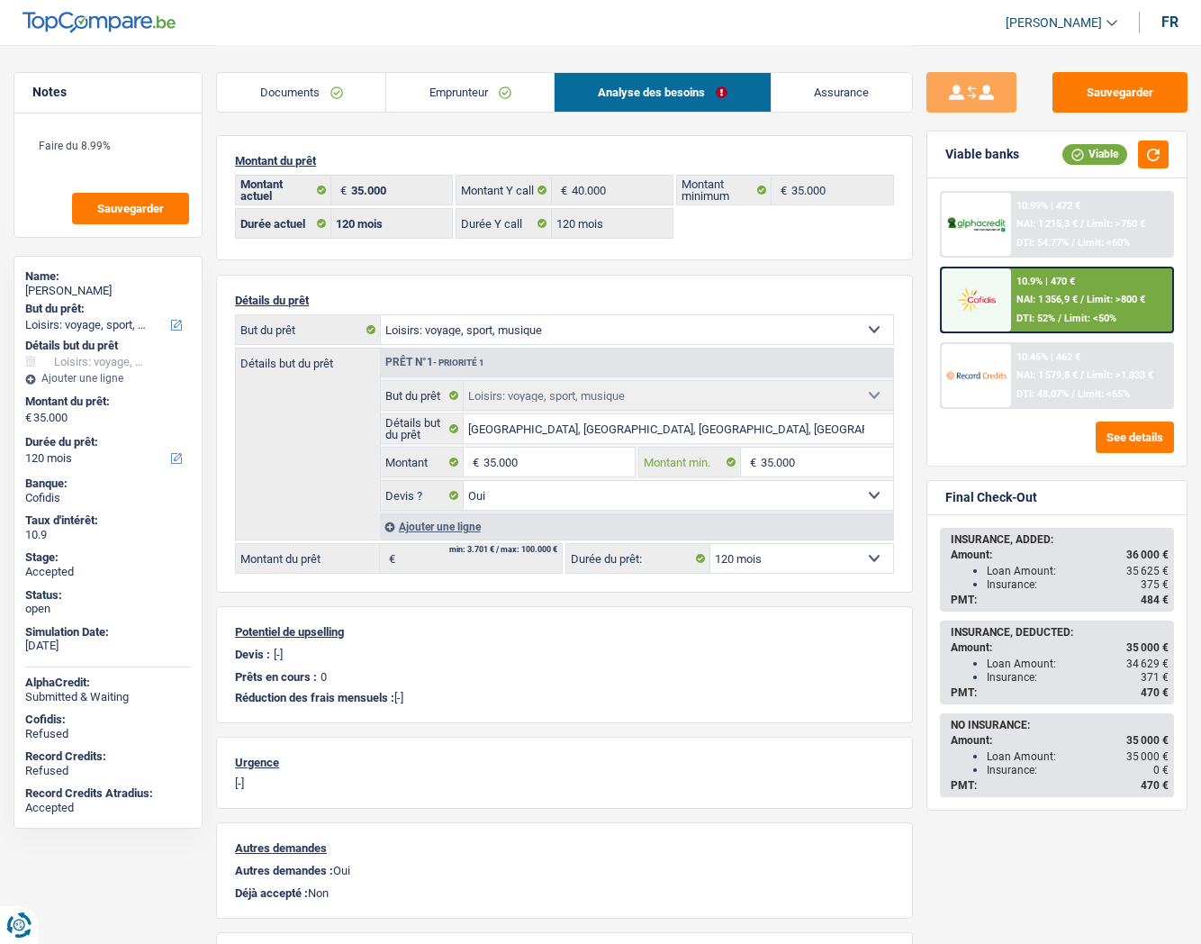
click at [829, 455] on input "35.000" at bounding box center [827, 462] width 132 height 29
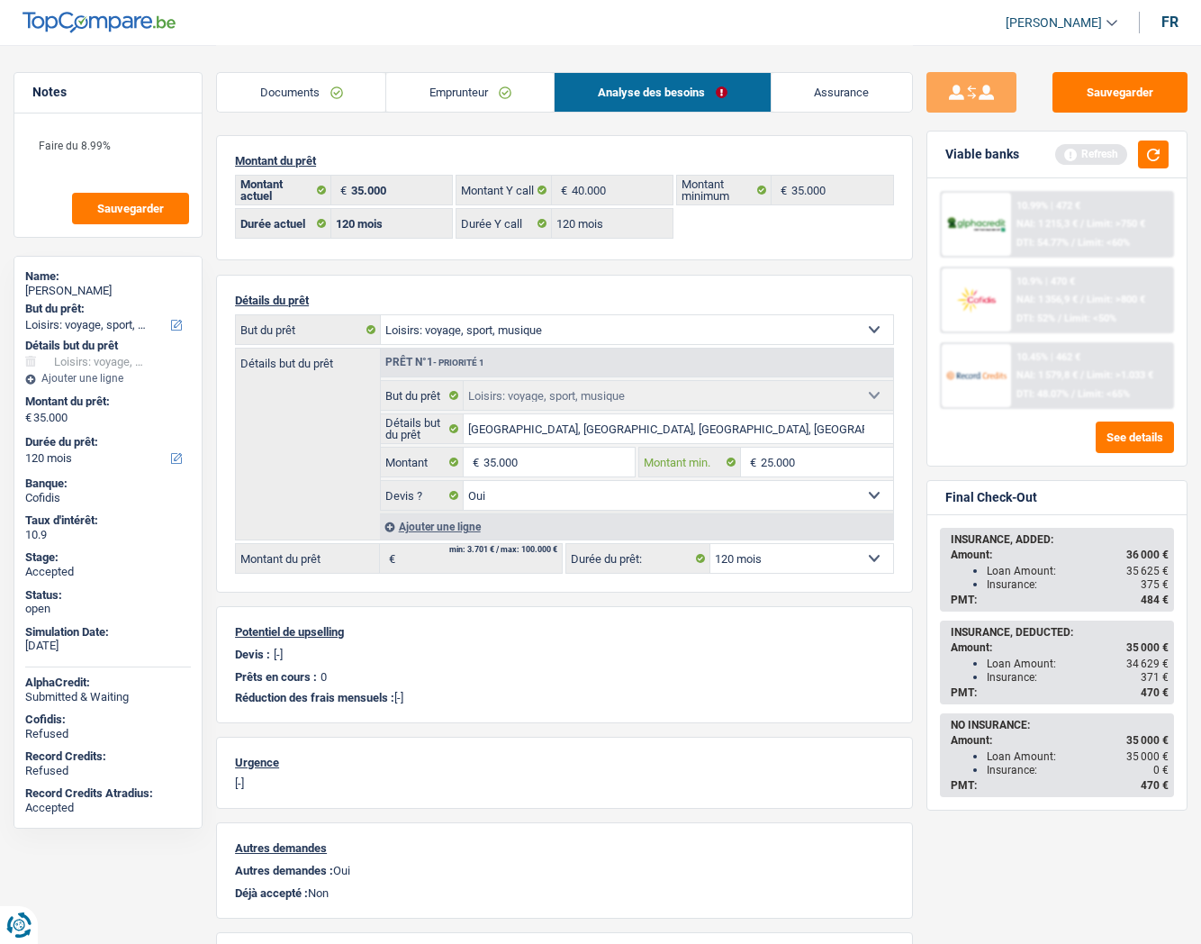
type input "25.000"
click at [544, 464] on input "35.000" at bounding box center [559, 462] width 150 height 29
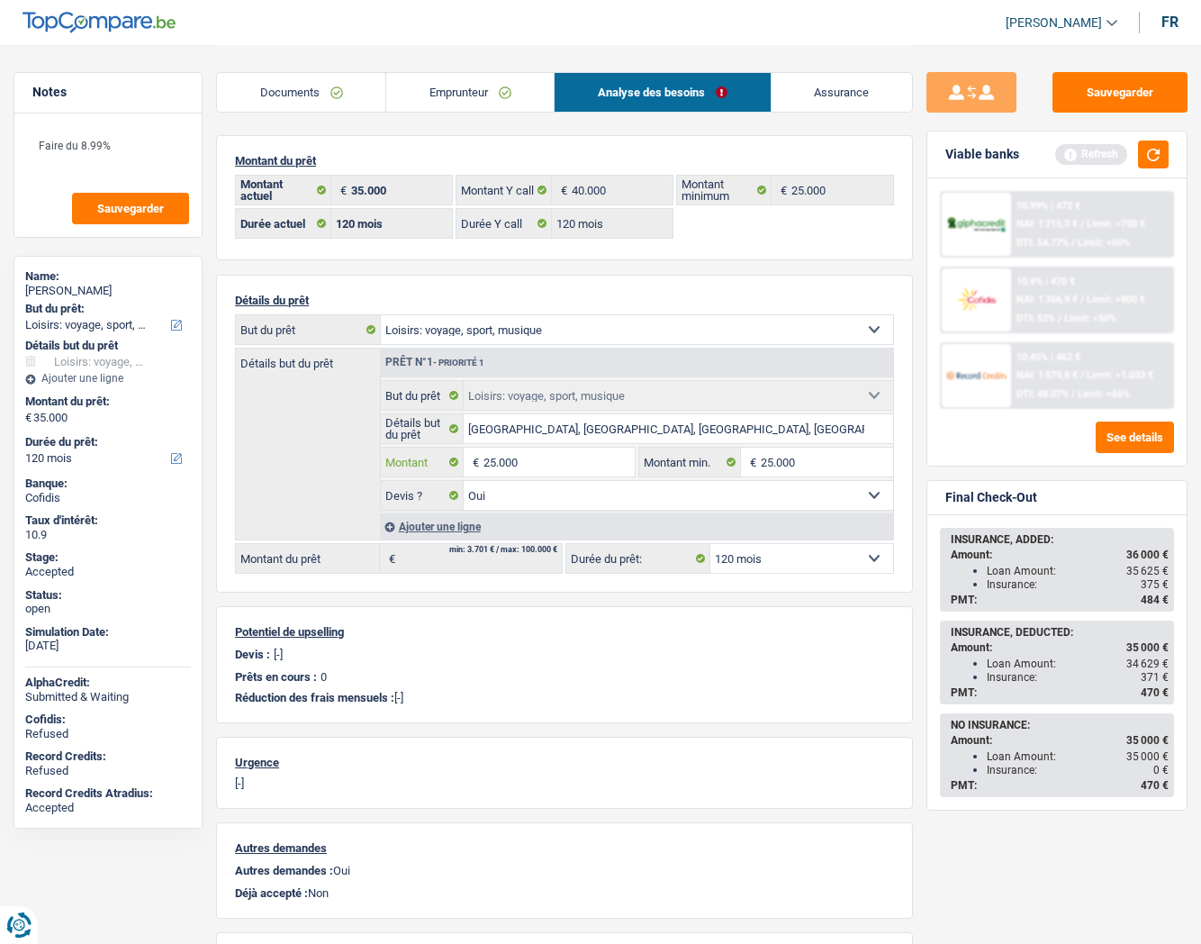
type input "25.000"
click at [752, 554] on select "12 mois 18 mois 24 mois 30 mois 36 mois 42 mois 48 mois 60 mois 72 mois 84 mois…" at bounding box center [802, 558] width 183 height 29
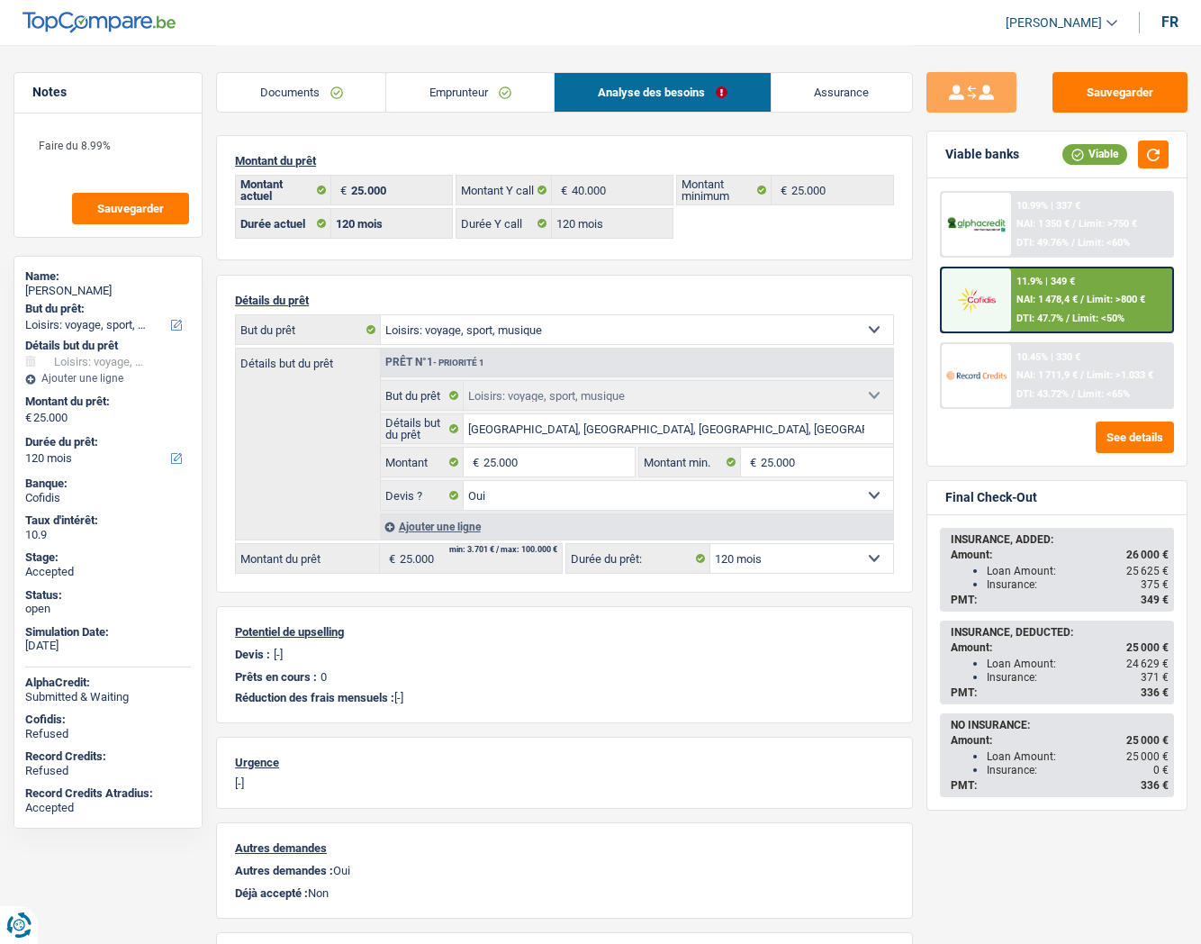
select select "84"
click at [711, 544] on select "12 mois 18 mois 24 mois 30 mois 36 mois 42 mois 48 mois 60 mois 72 mois 84 mois…" at bounding box center [802, 558] width 183 height 29
select select "84"
click at [1157, 154] on button "button" at bounding box center [1153, 154] width 31 height 28
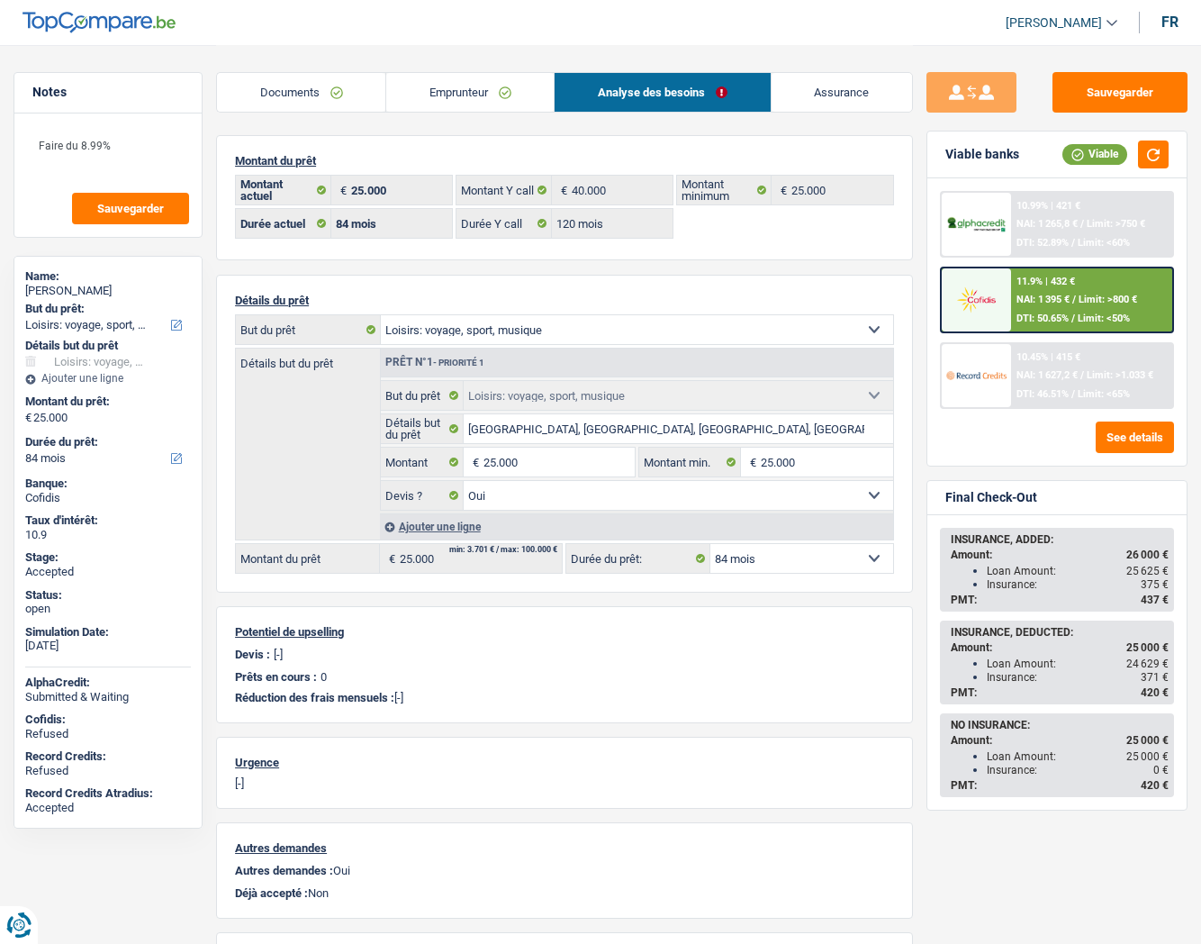
click at [1041, 291] on div "11.9% | 432 € NAI: 1 395 € / Limit: >800 € DTI: 50.65% / Limit: <50%" at bounding box center [1091, 299] width 161 height 63
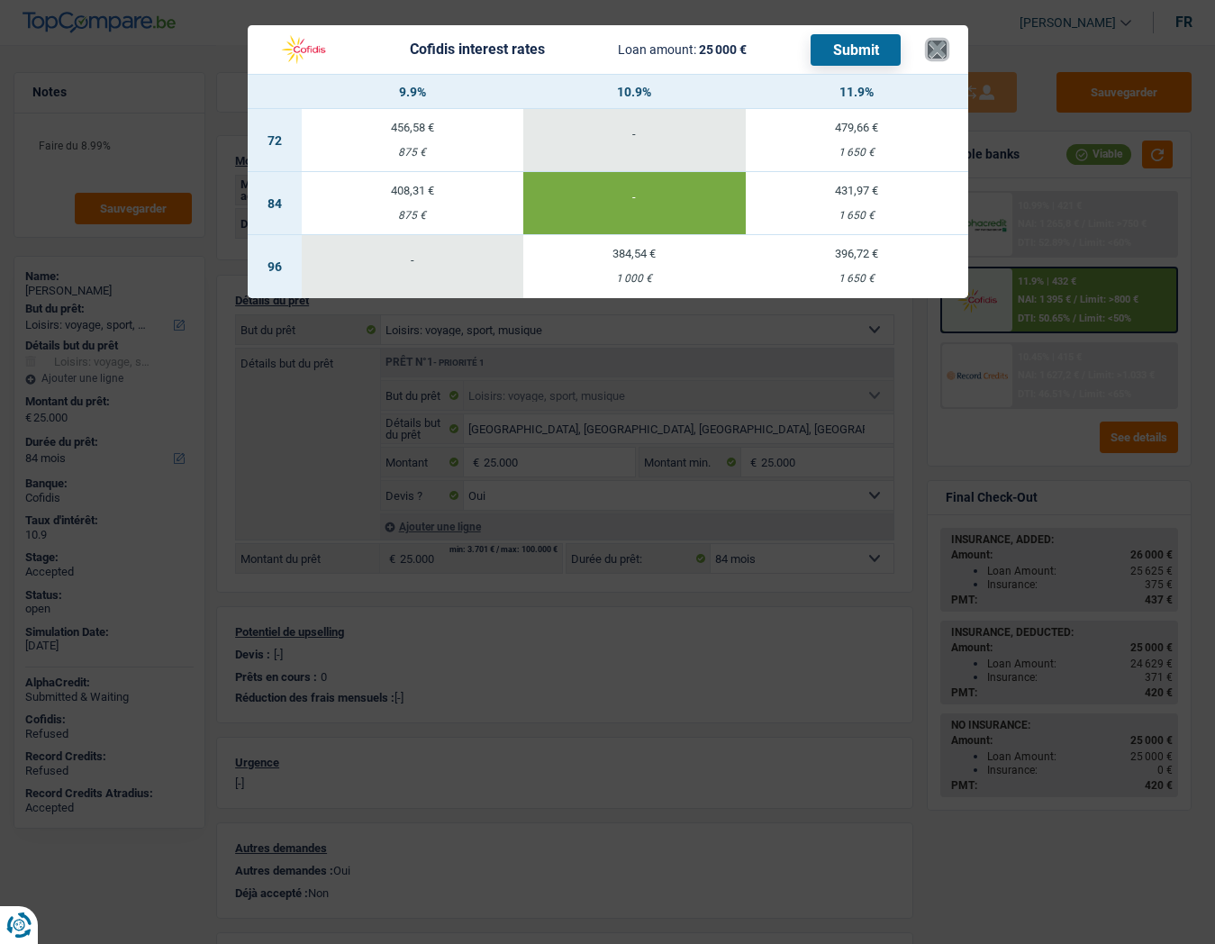
click at [938, 48] on button "×" at bounding box center [937, 50] width 19 height 18
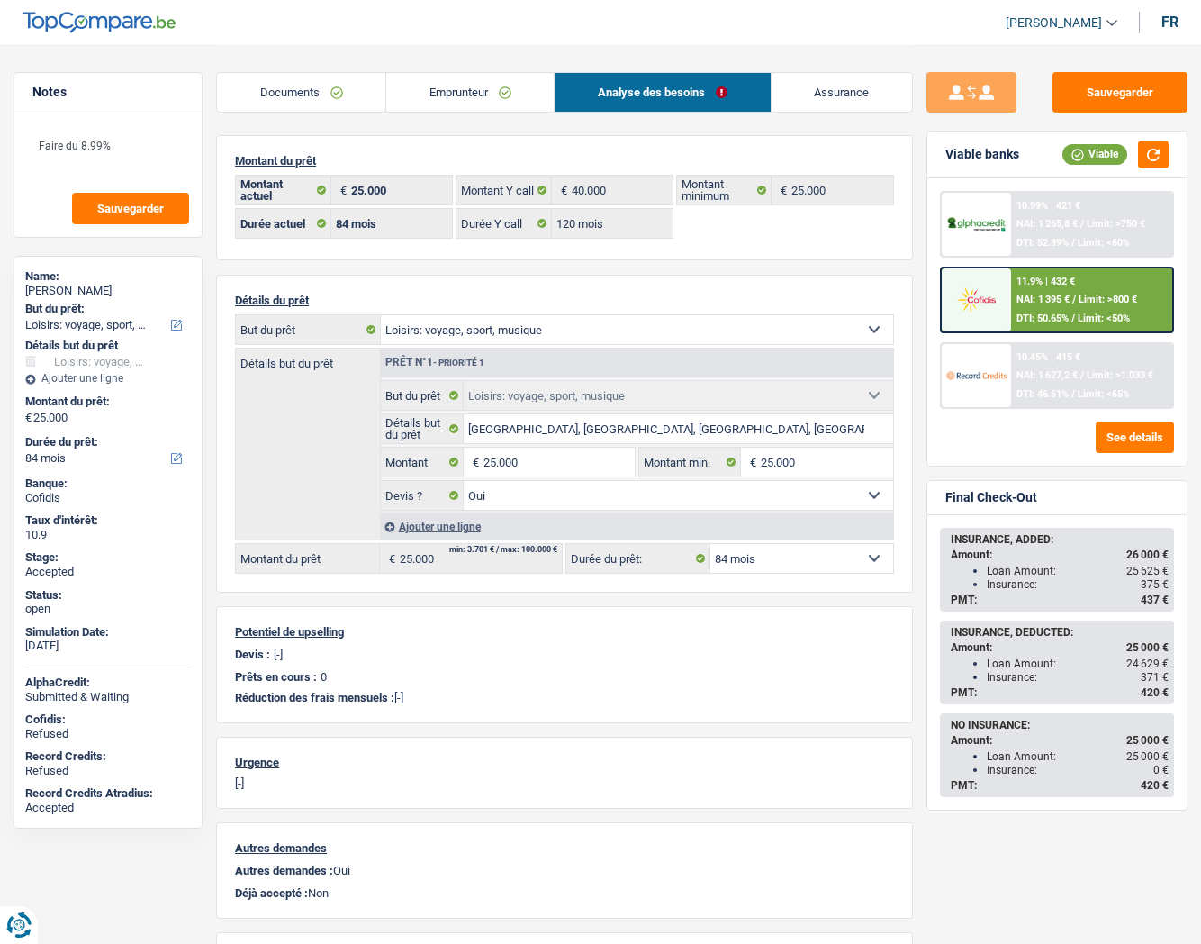
click at [968, 390] on img at bounding box center [977, 375] width 60 height 30
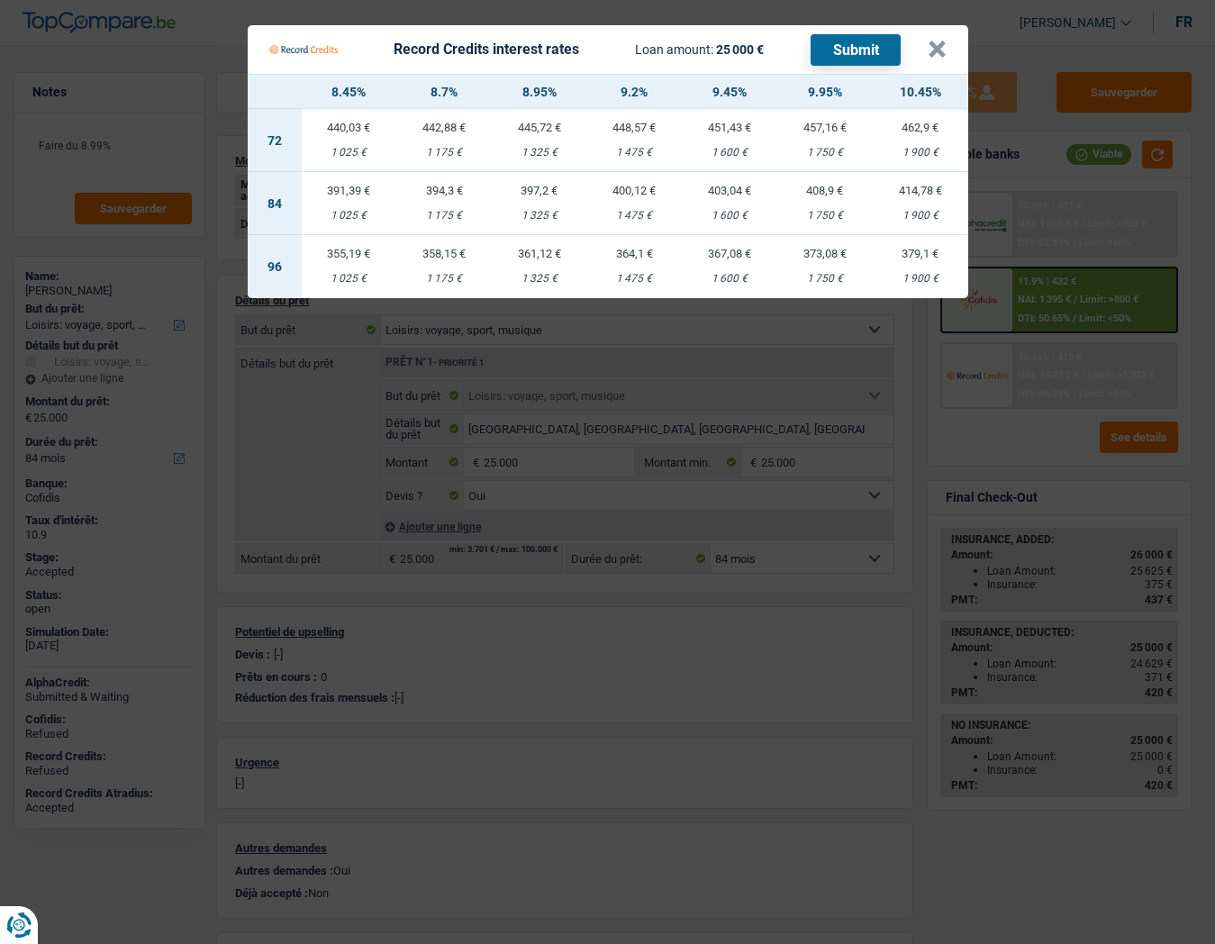
click at [538, 208] on td "397,2 € 1 325 €" at bounding box center [539, 203] width 95 height 63
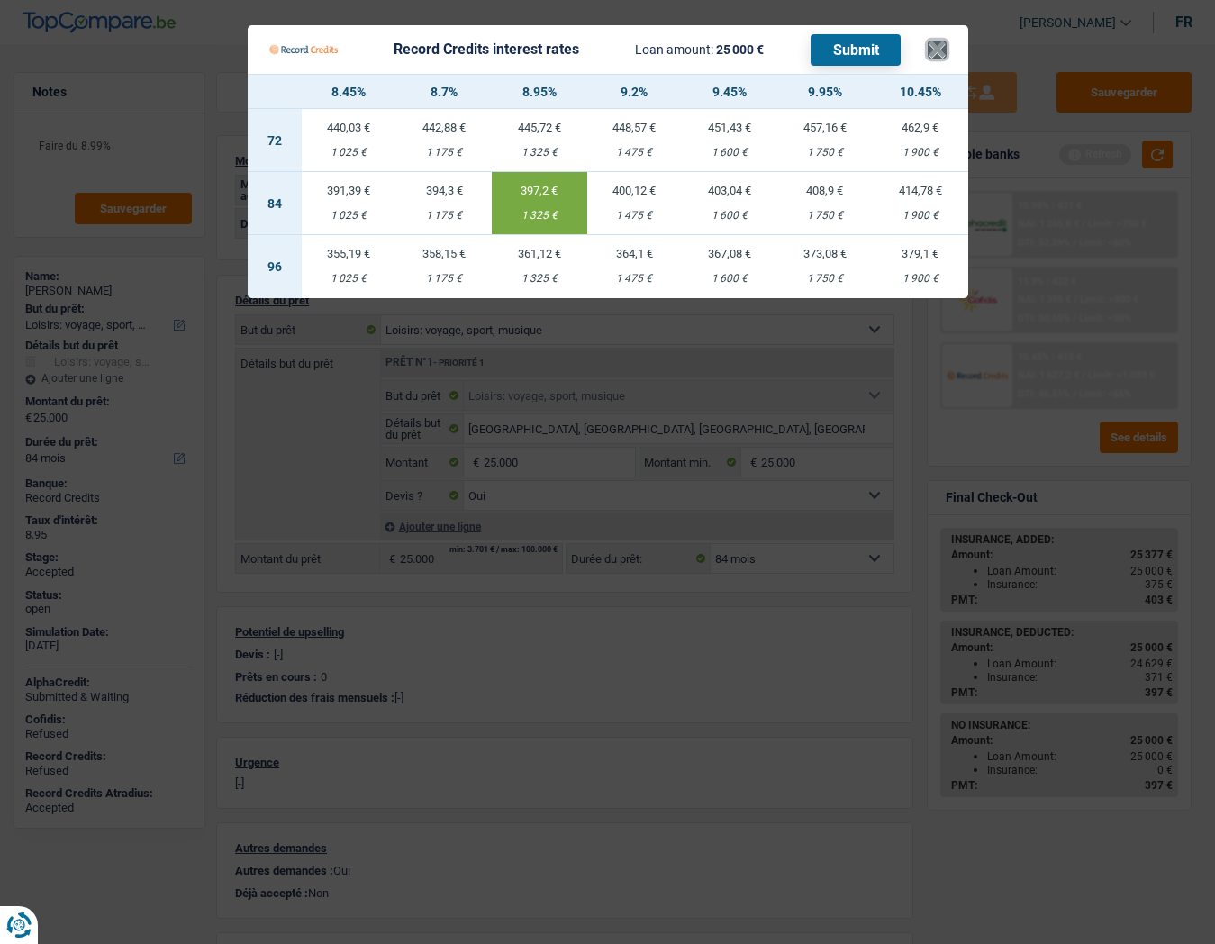
click at [942, 59] on button "×" at bounding box center [937, 50] width 19 height 18
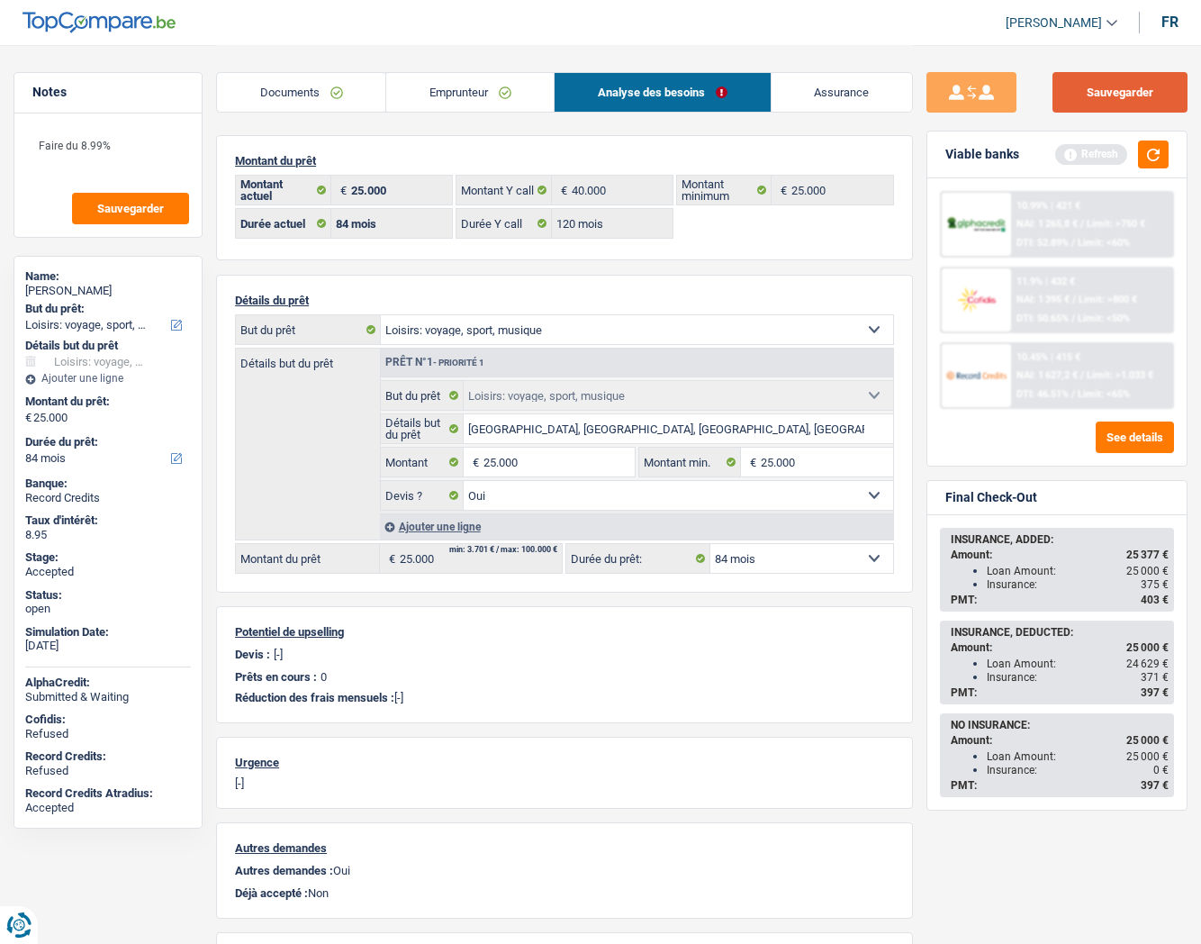
click at [1105, 97] on button "Sauvegarder" at bounding box center [1120, 92] width 135 height 41
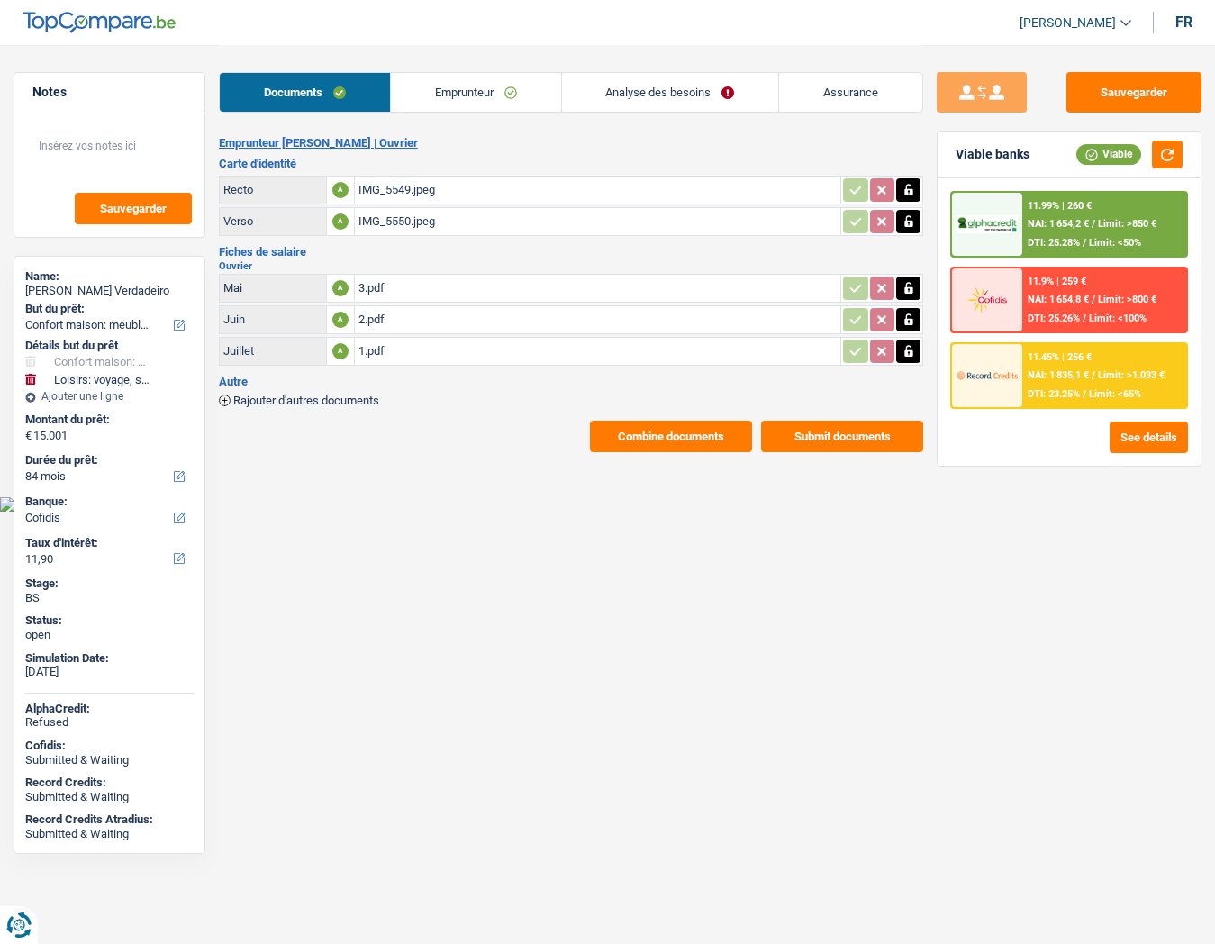
select select "household"
select select "hobbies"
select select "84"
select select "cofidis"
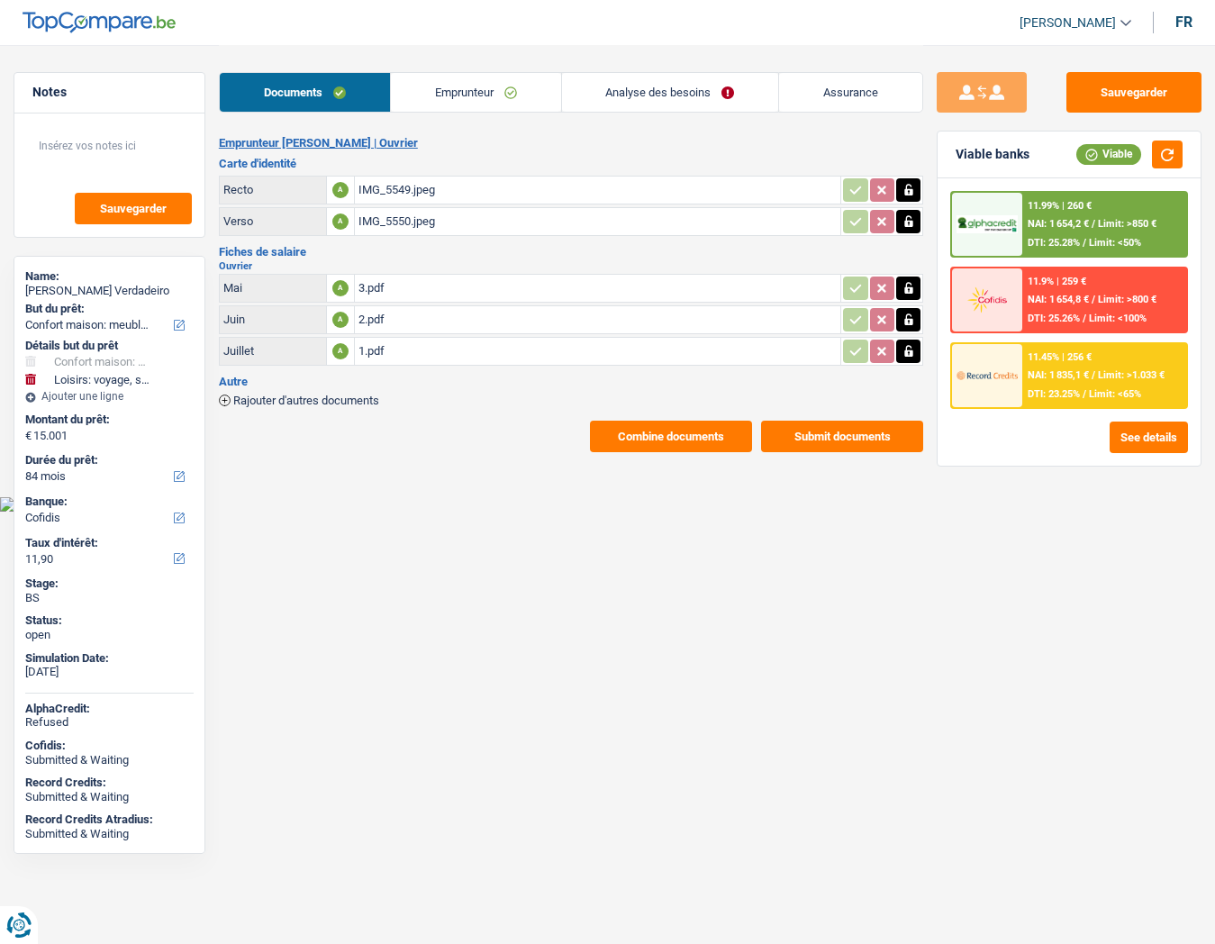
click at [399, 187] on div "IMG_5549.jpeg" at bounding box center [597, 190] width 478 height 27
click at [387, 285] on div "3.pdf" at bounding box center [597, 288] width 478 height 27
click at [458, 88] on link "Emprunteur" at bounding box center [476, 92] width 170 height 39
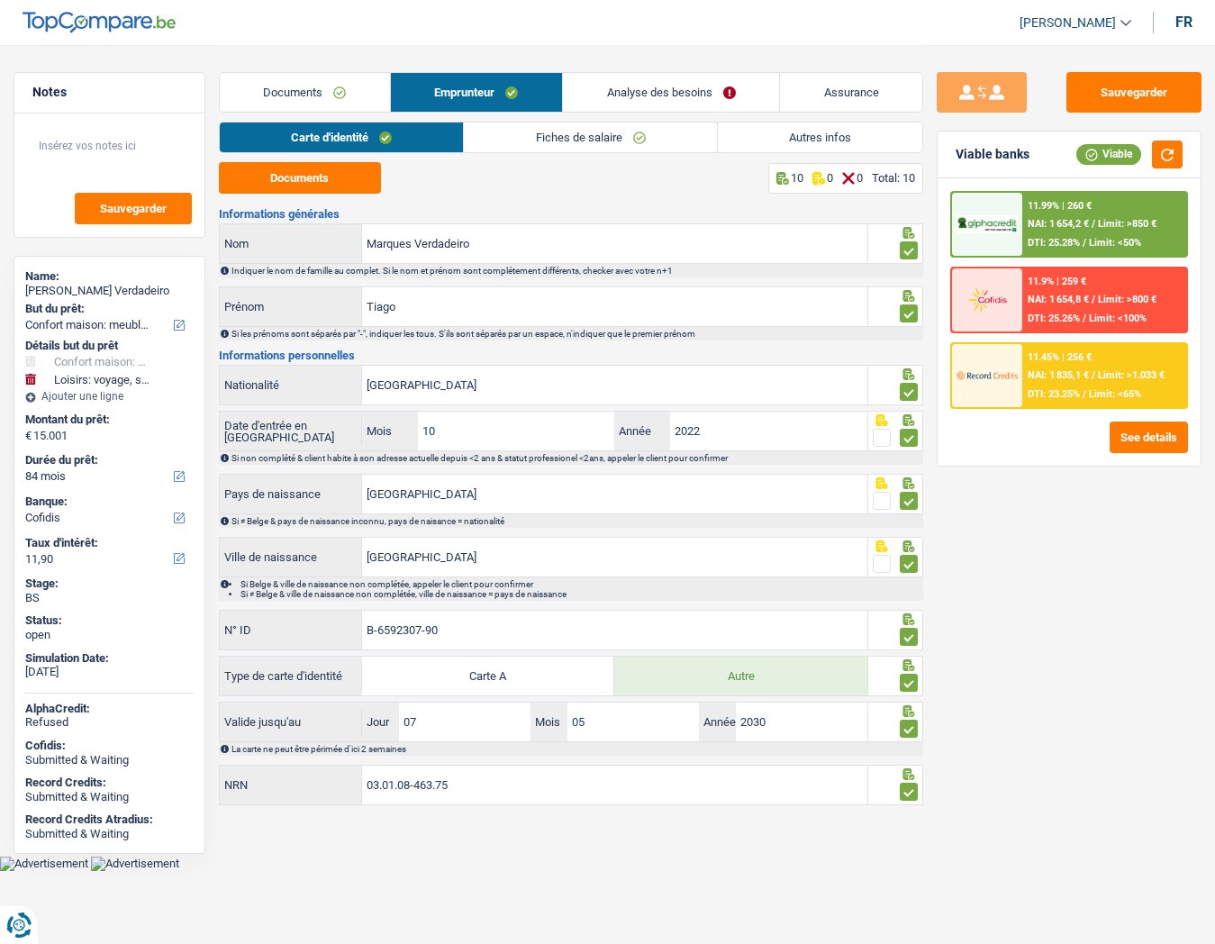
click at [558, 141] on link "Fiches de salaire" at bounding box center [590, 137] width 252 height 30
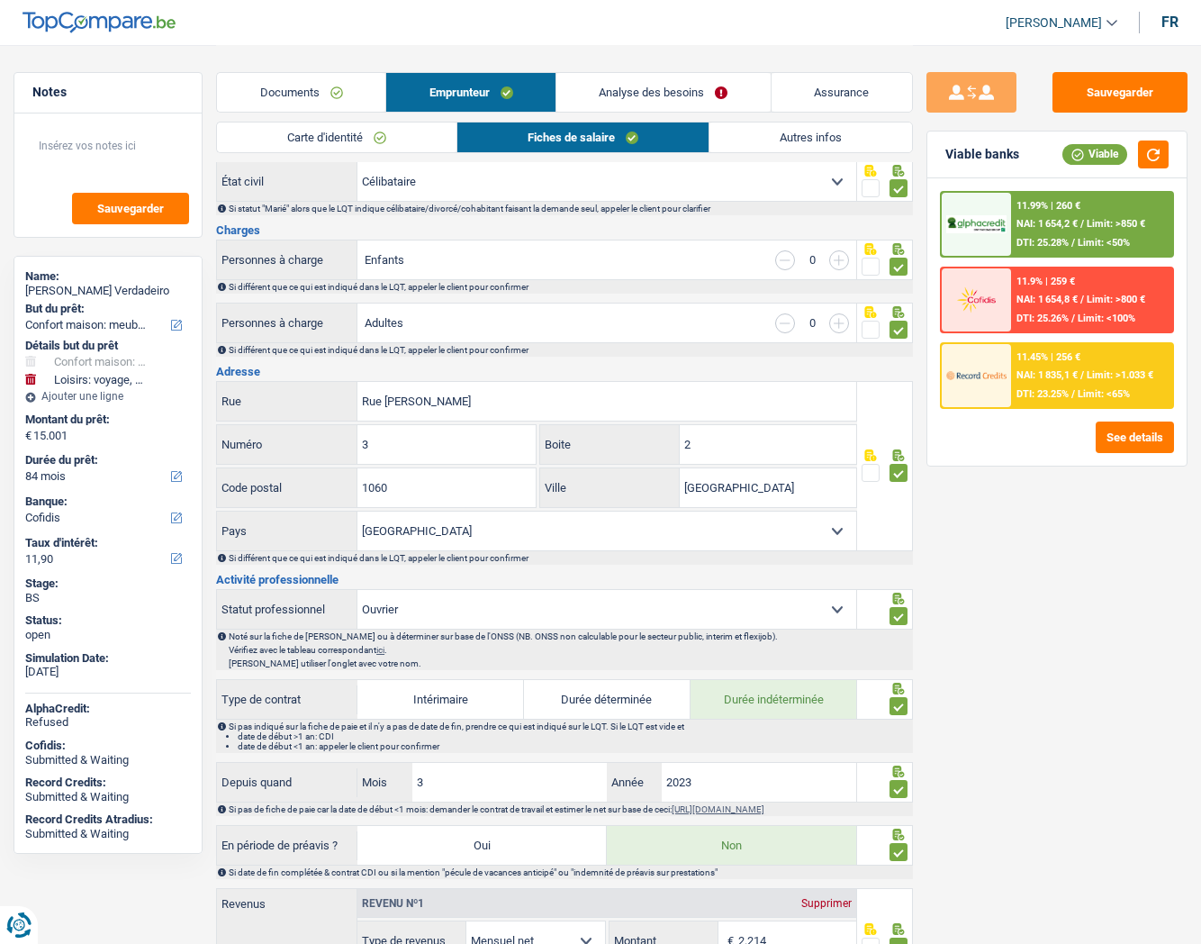
scroll to position [186, 0]
click at [277, 85] on link "Documents" at bounding box center [301, 92] width 168 height 39
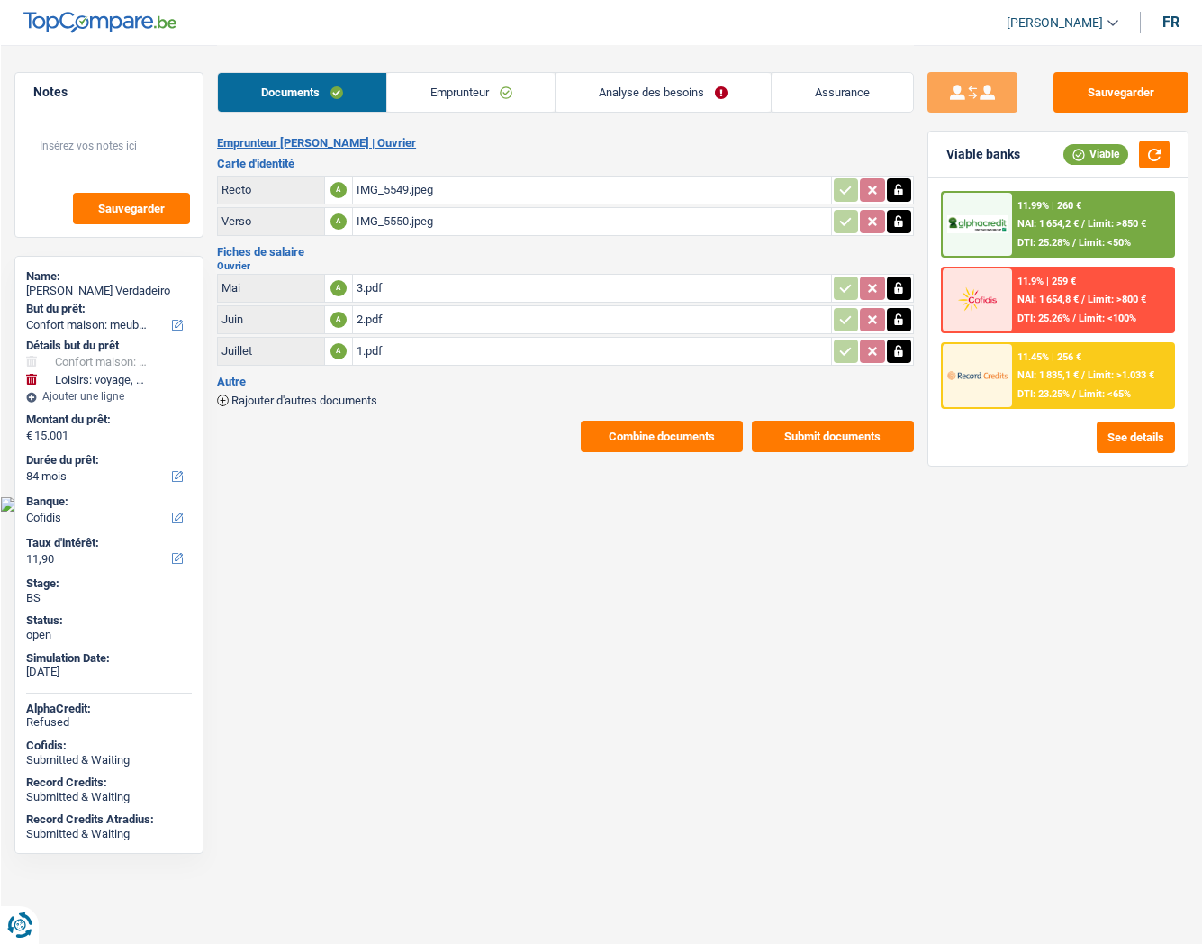
scroll to position [0, 0]
click at [377, 324] on div "2.pdf" at bounding box center [597, 319] width 478 height 27
click at [385, 353] on div "1.pdf" at bounding box center [597, 351] width 478 height 27
click at [470, 91] on link "Emprunteur" at bounding box center [476, 92] width 170 height 39
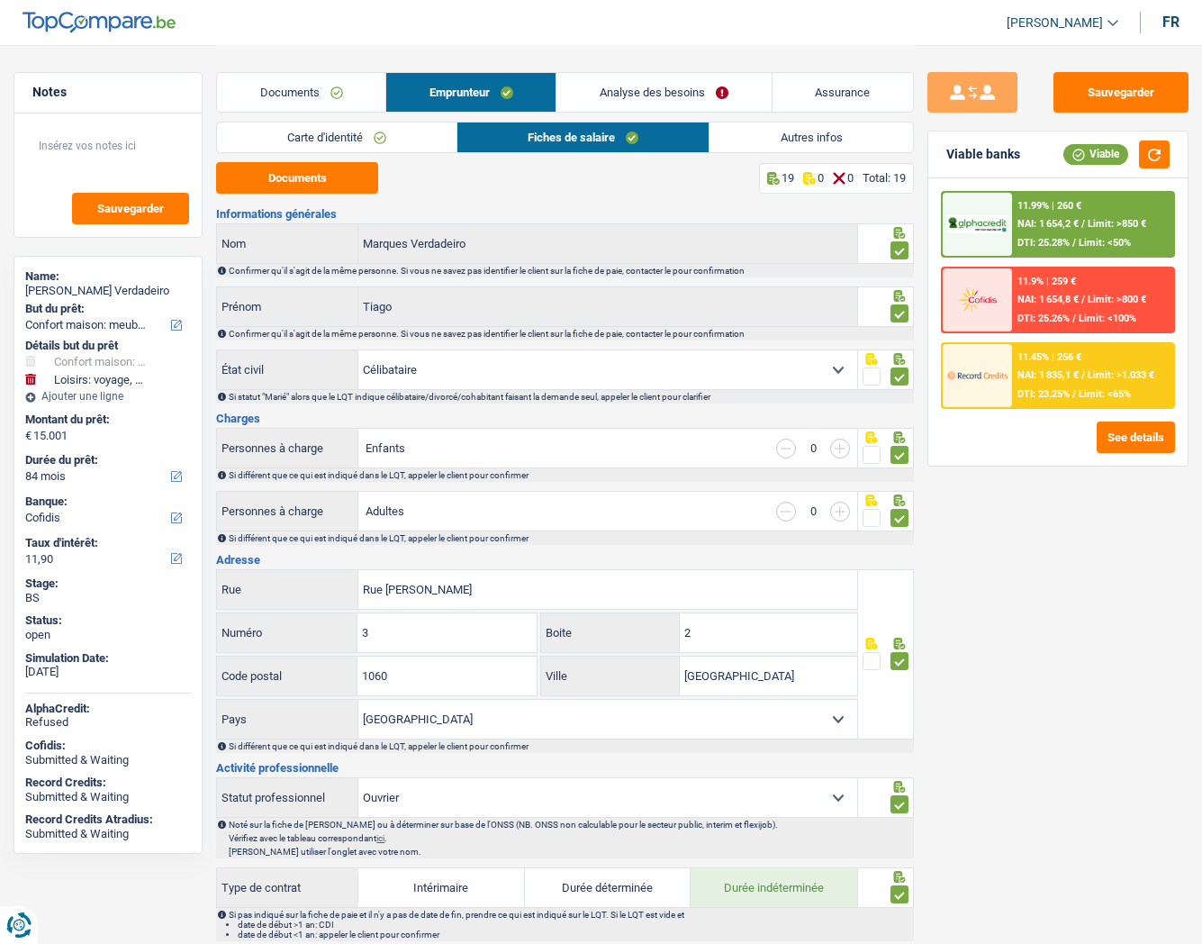
click at [1109, 628] on div "Sauvegarder Viable banks Viable 11.99% | 260 € NAI: 1 654,2 € / Limit: >850 € D…" at bounding box center [1058, 493] width 288 height 843
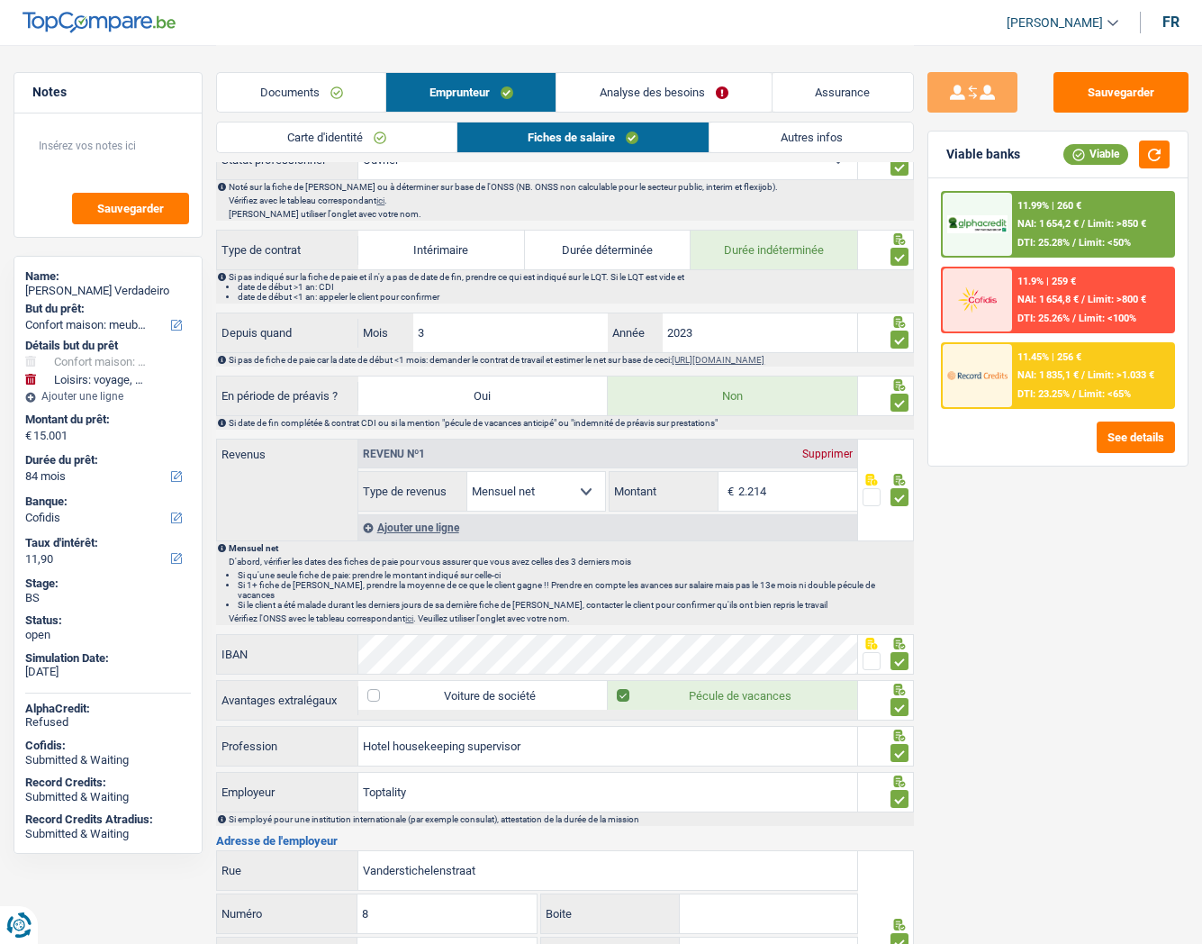
scroll to position [637, 0]
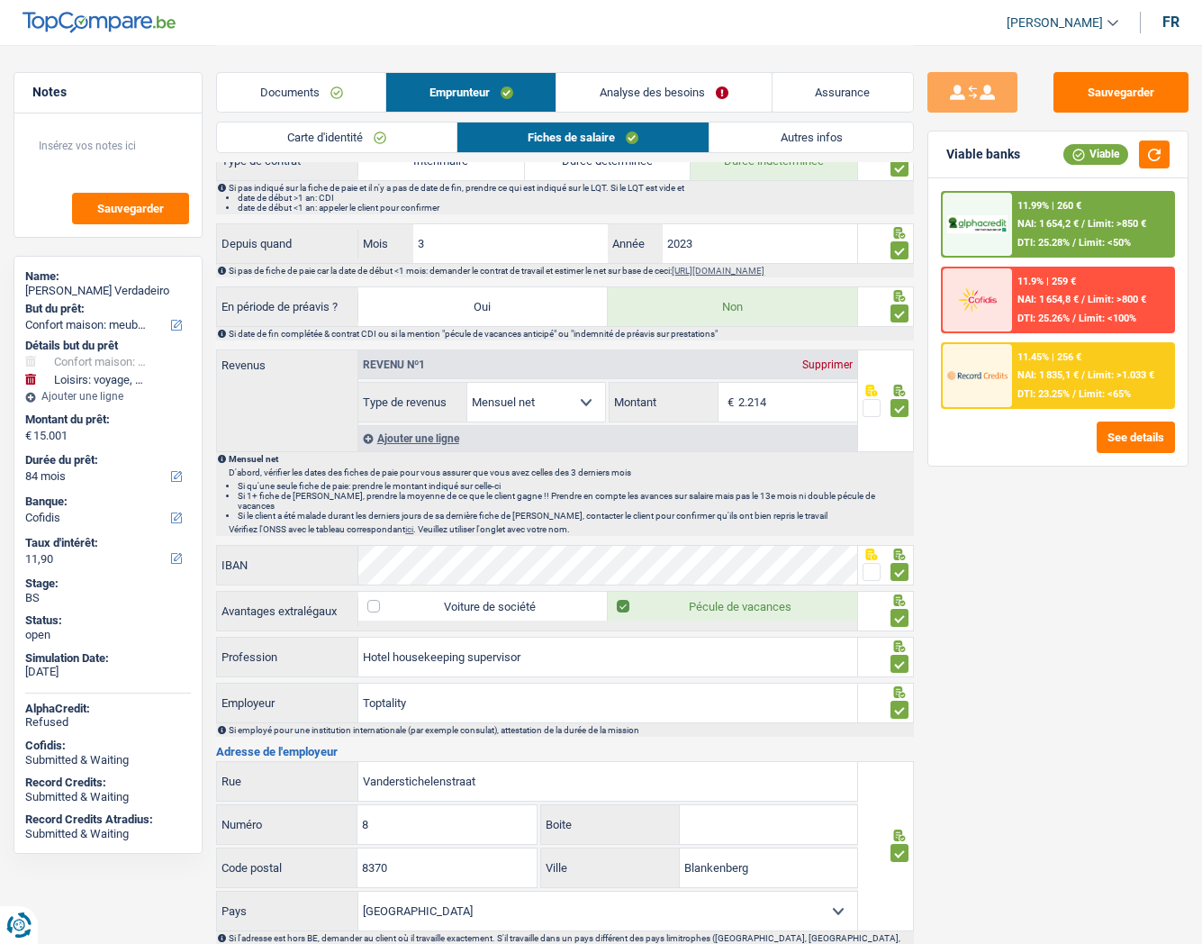
click at [641, 97] on link "Analyse des besoins" at bounding box center [664, 92] width 214 height 39
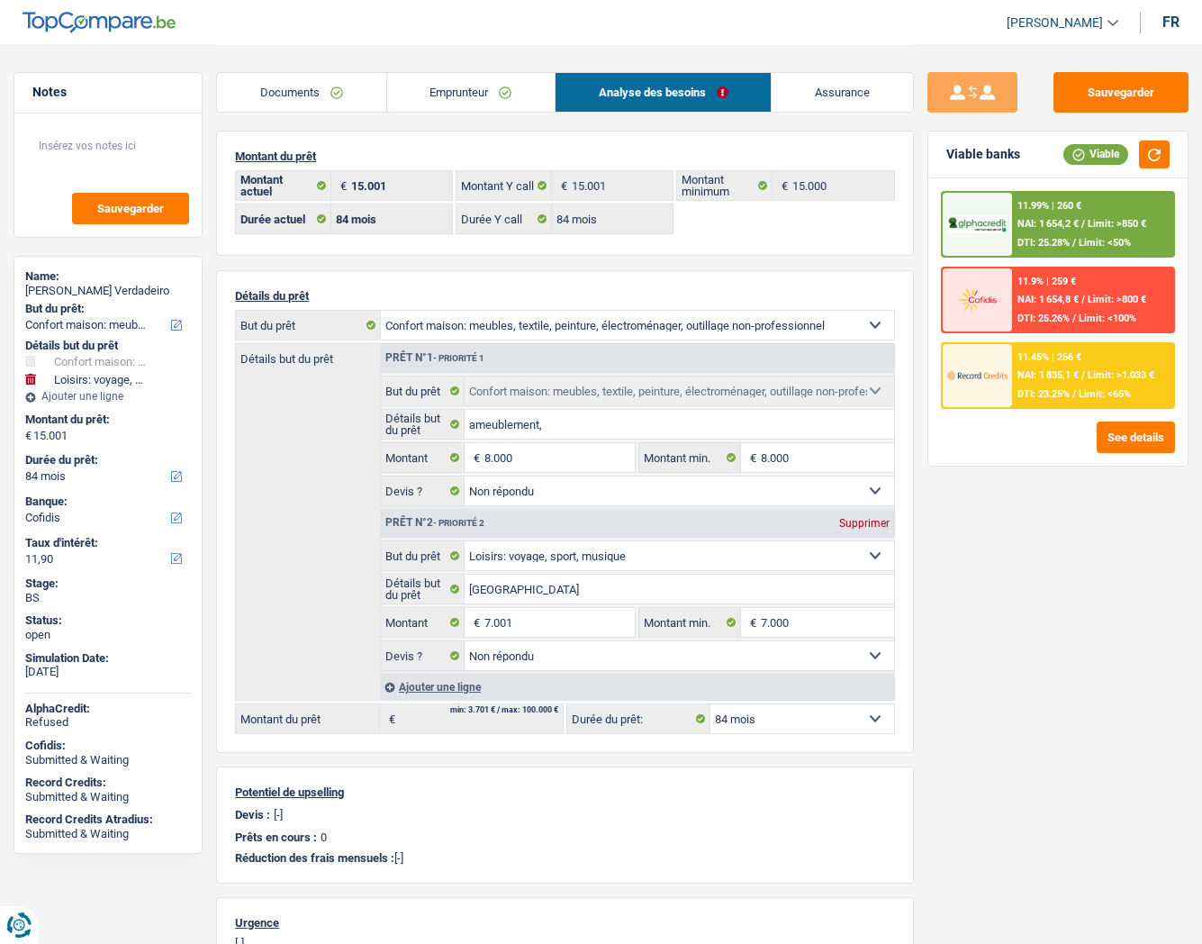
scroll to position [0, 0]
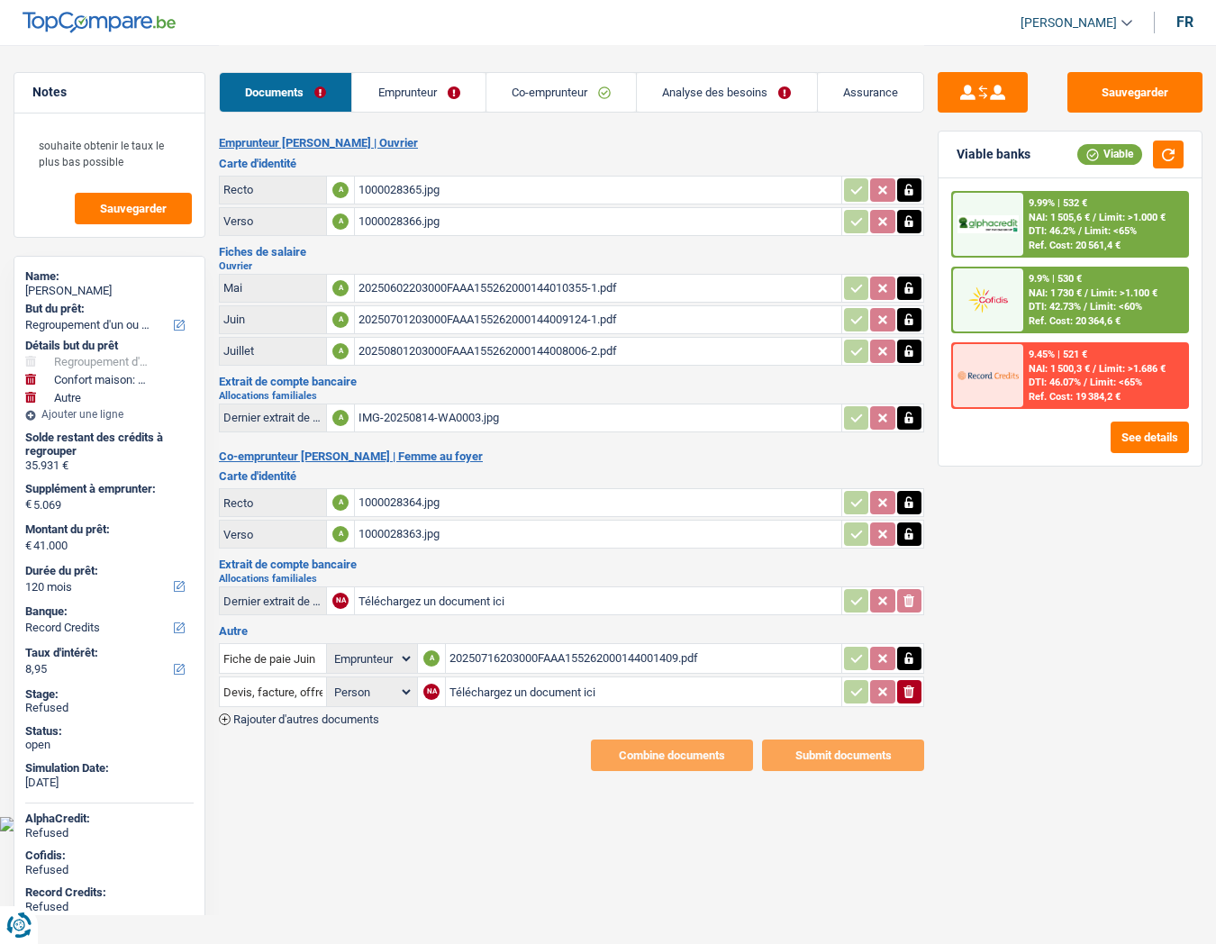
select select "refinancing"
select select "household"
select select "other"
select select "120"
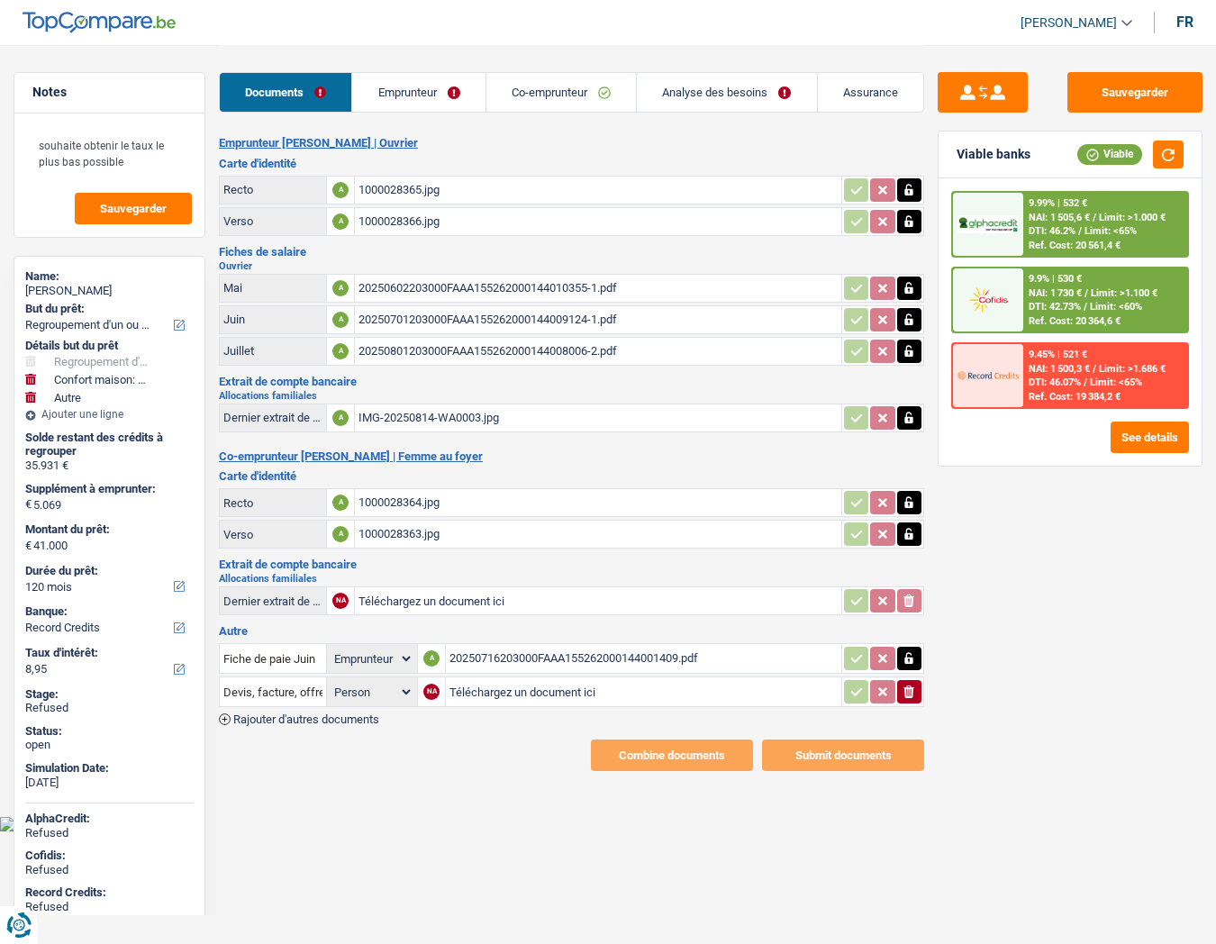
select select "record credits"
select select "applicant"
select select "32"
select select "ownerWithMortgage"
select select "mortgage"
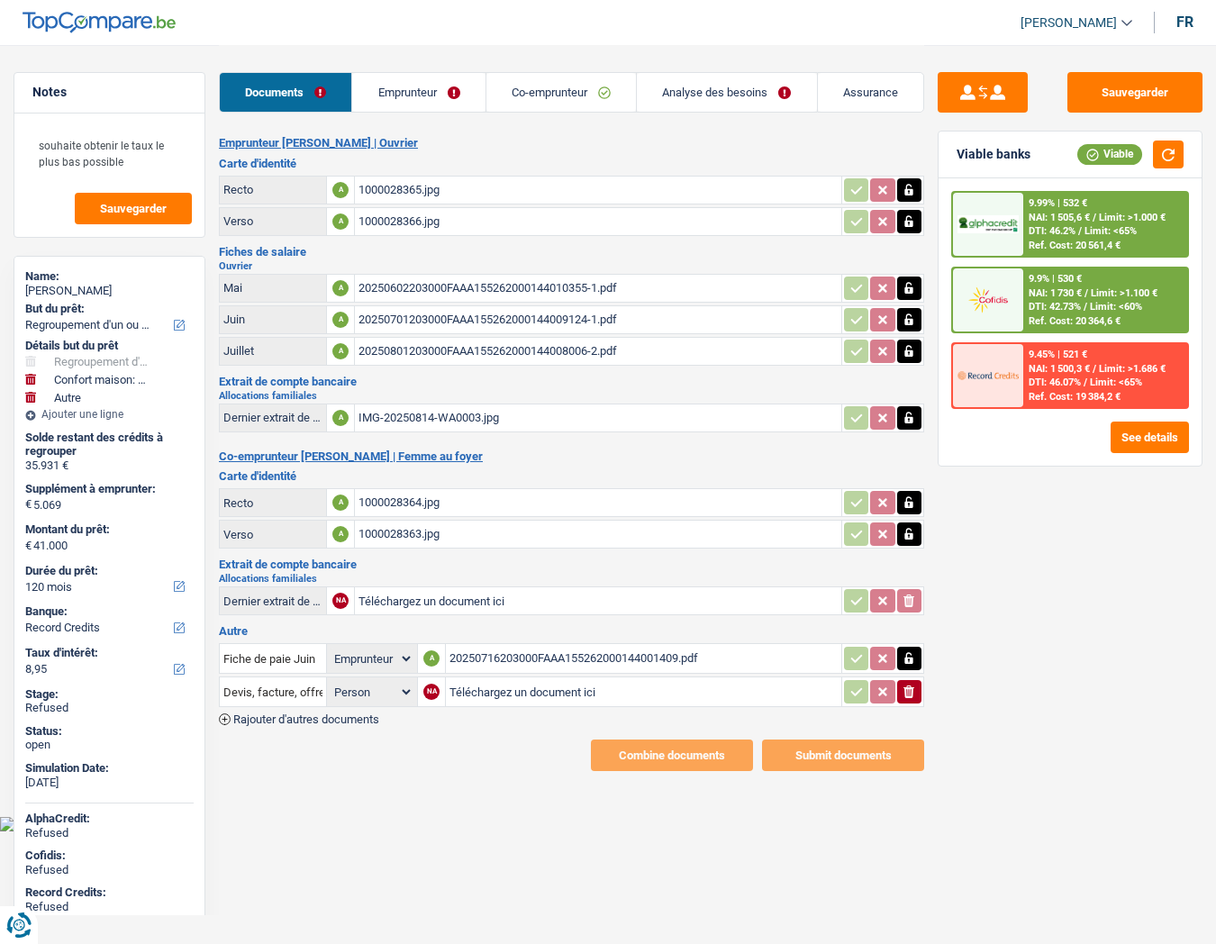
select select "360"
select select "renovationLoan"
select select "84"
select select "carLoan"
select select "60"
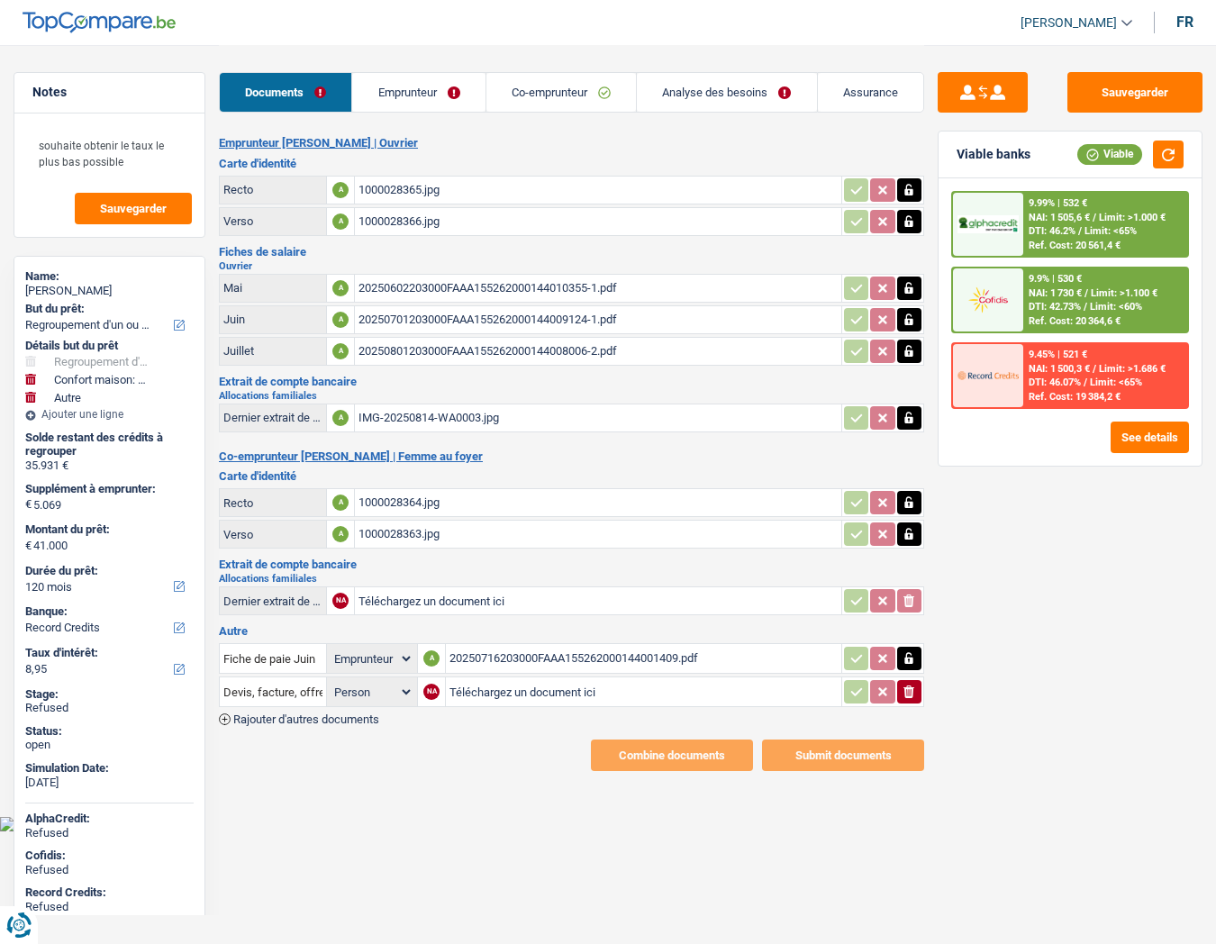
select select "renovationLoan"
select select "60"
select select "personalLoan"
select select "familyEvent"
select select "36"
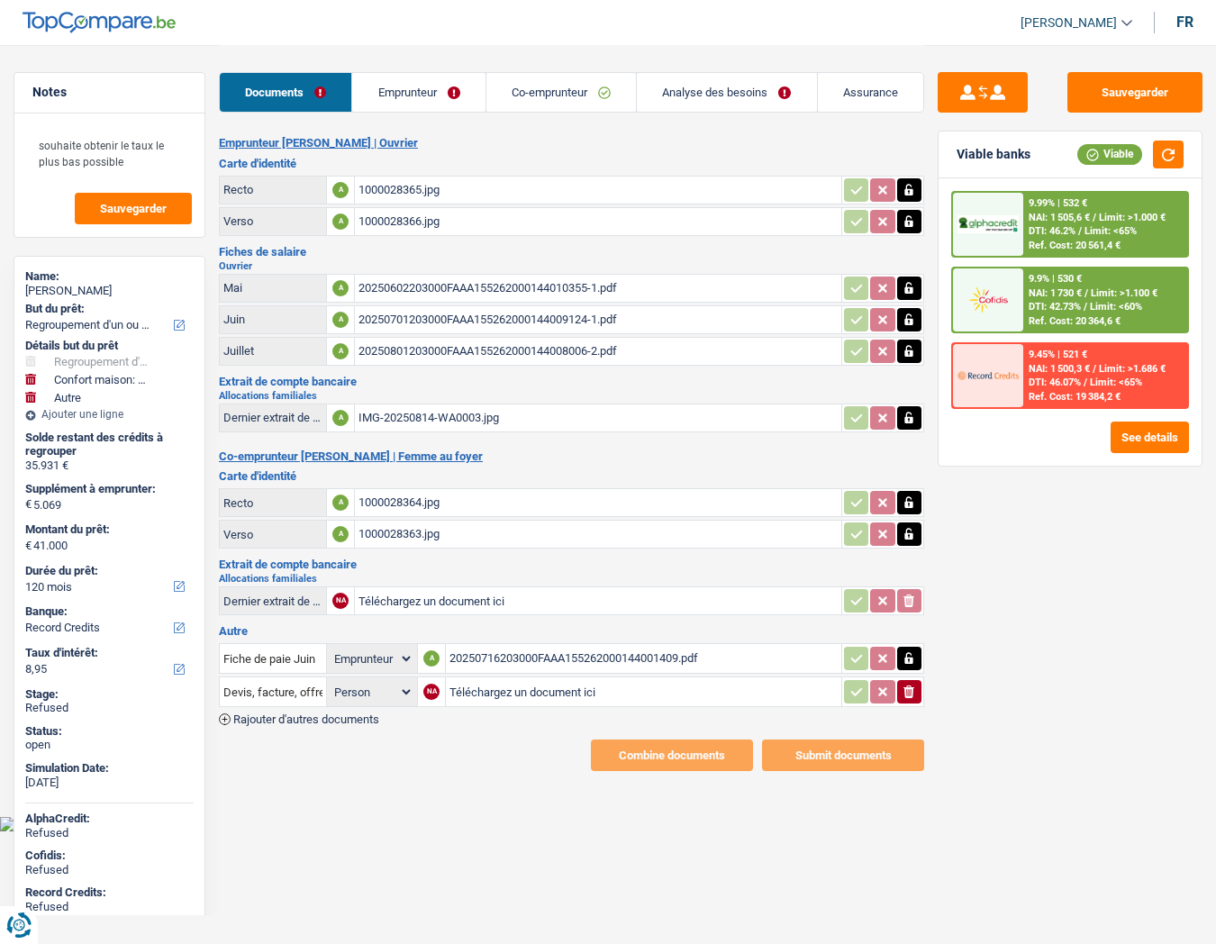
select select "cardOrCredit"
click at [396, 88] on link "Emprunteur" at bounding box center [418, 92] width 132 height 39
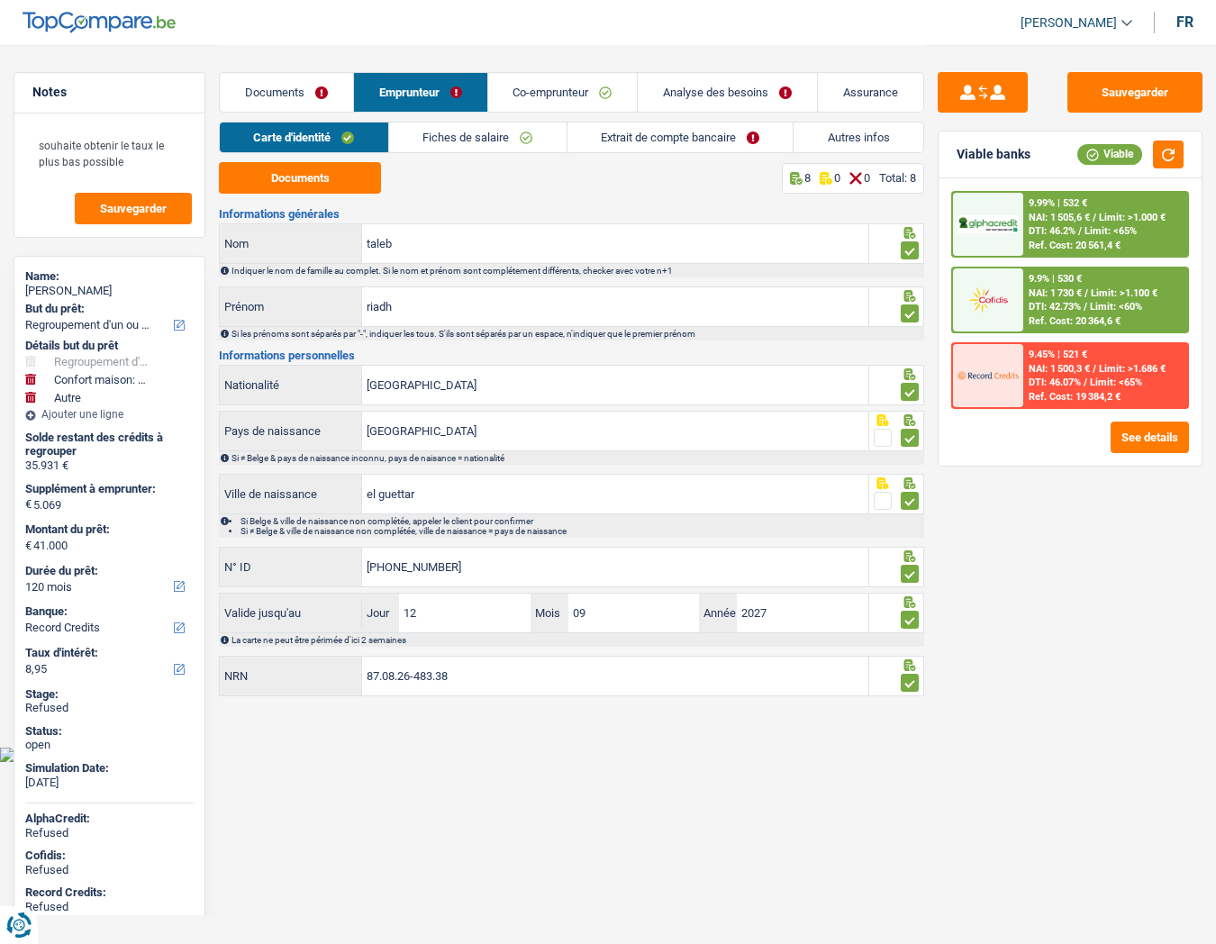
click at [864, 138] on link "Autres infos" at bounding box center [858, 137] width 130 height 30
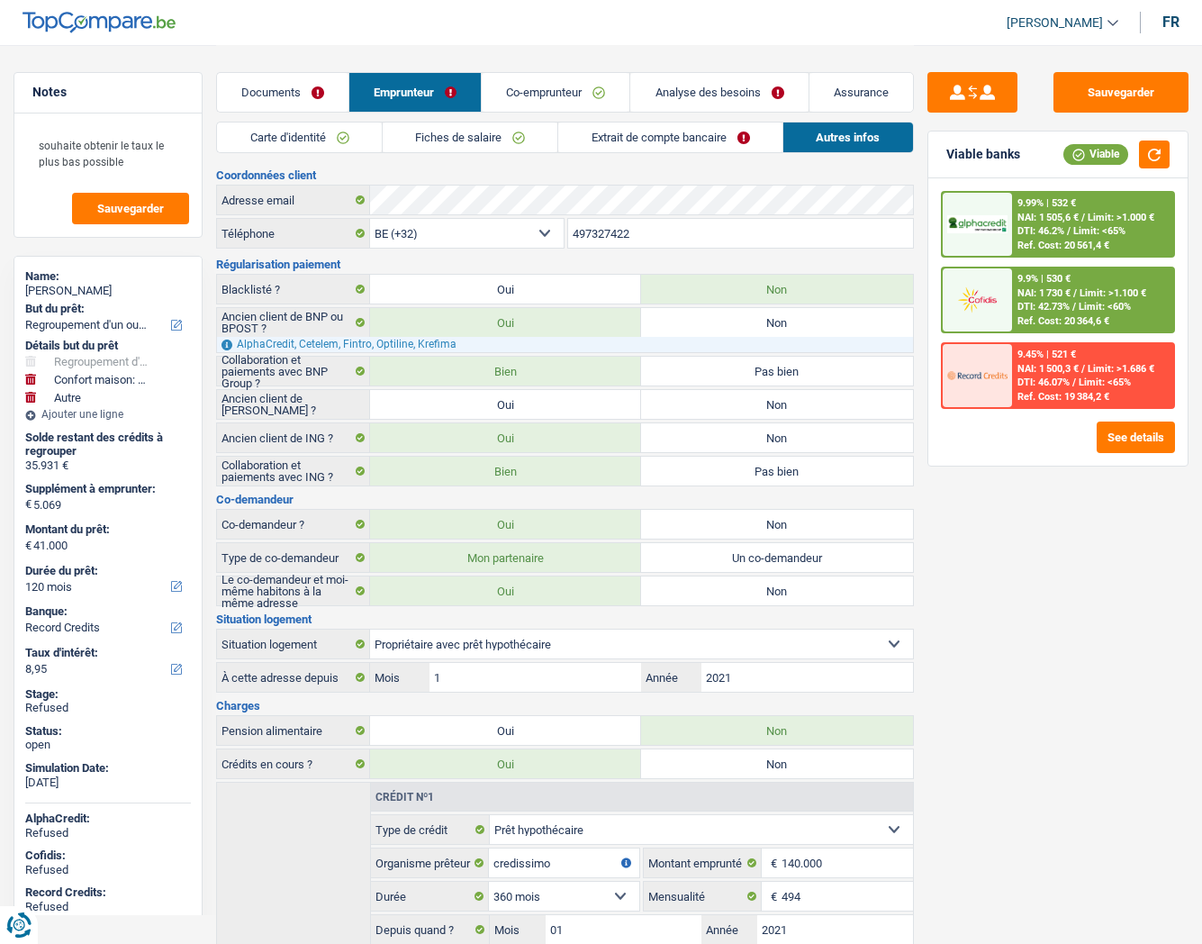
click at [284, 98] on link "Documents" at bounding box center [282, 92] width 131 height 39
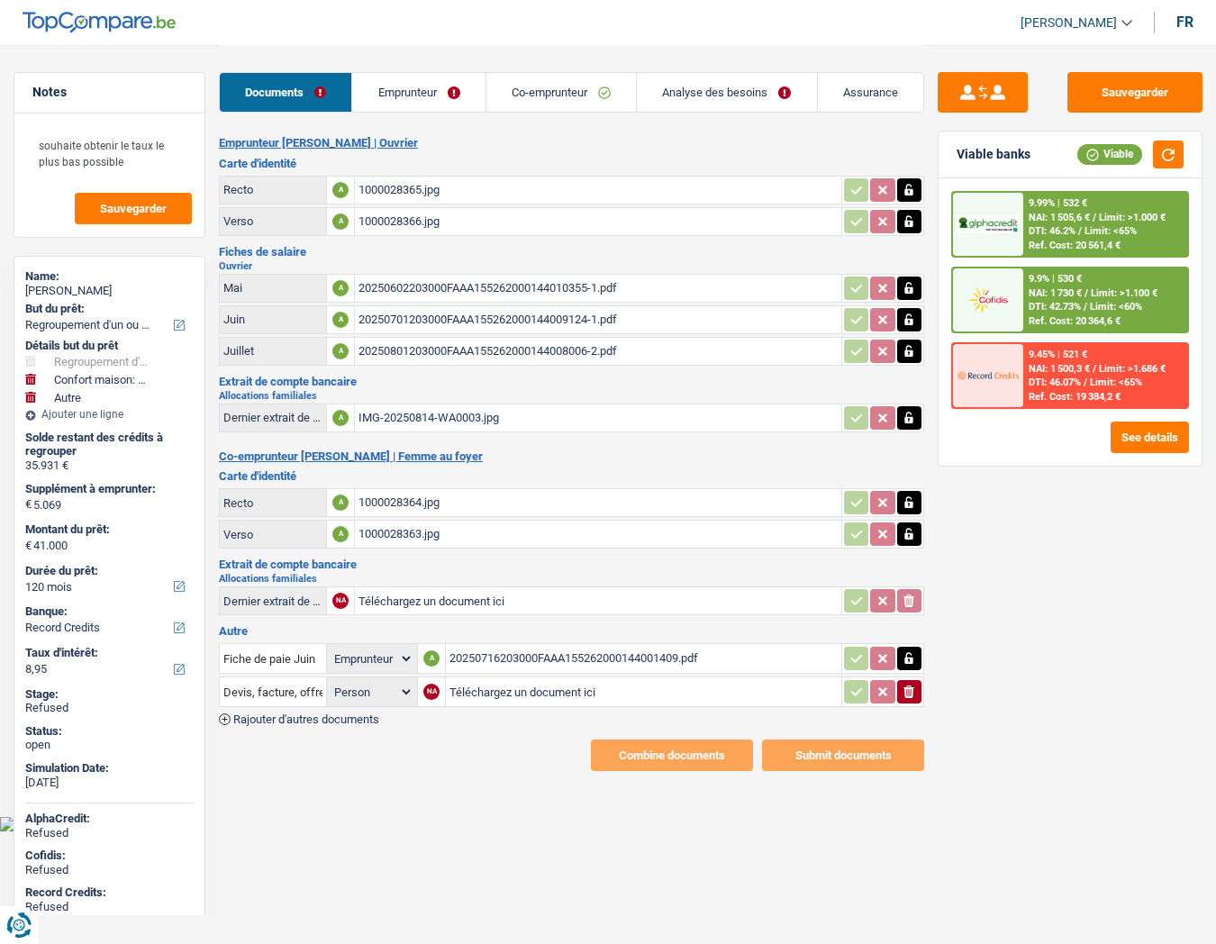
click at [712, 90] on link "Analyse des besoins" at bounding box center [726, 92] width 179 height 39
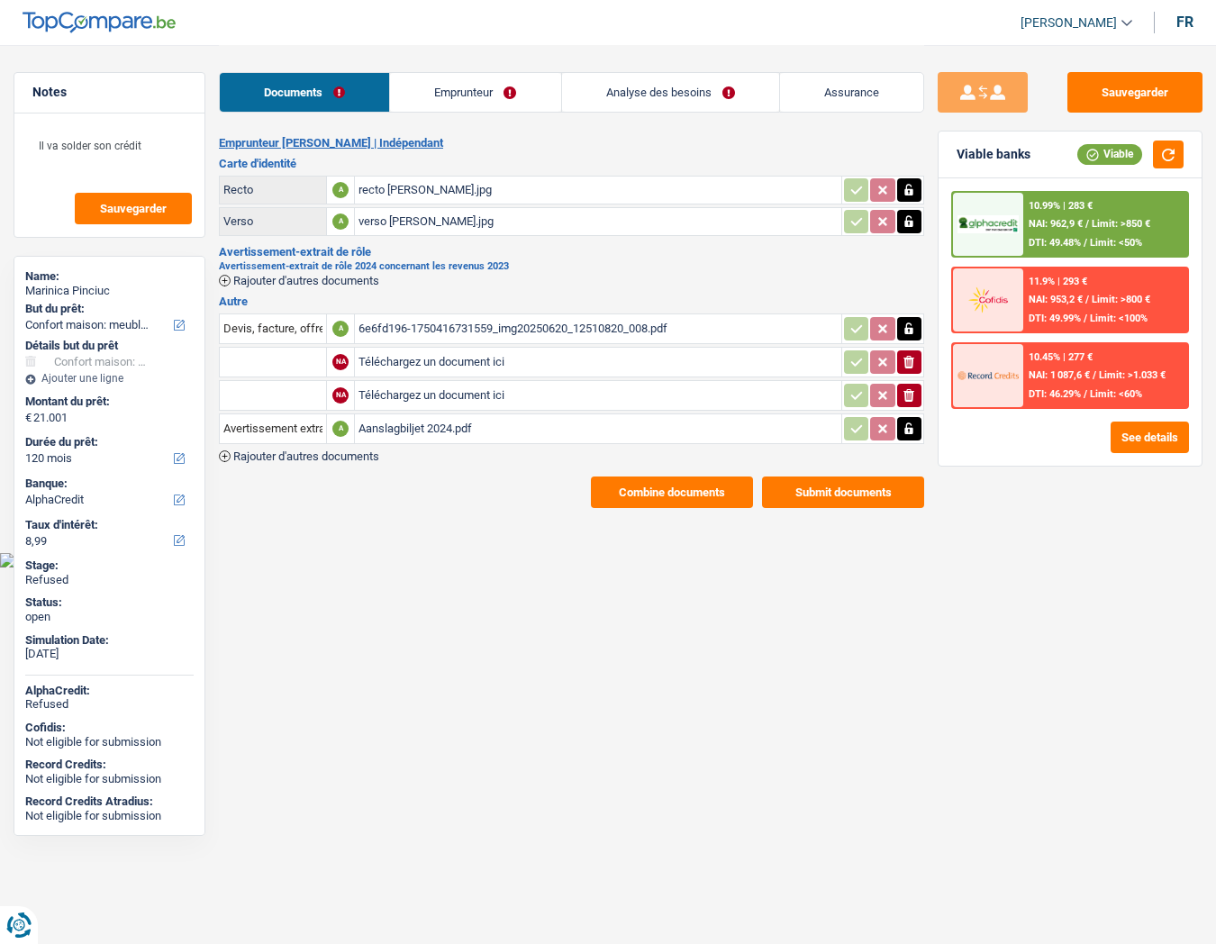
select select "household"
select select "120"
select select "alphacredit"
drag, startPoint x: 48, startPoint y: 147, endPoint x: 156, endPoint y: 149, distance: 108.1
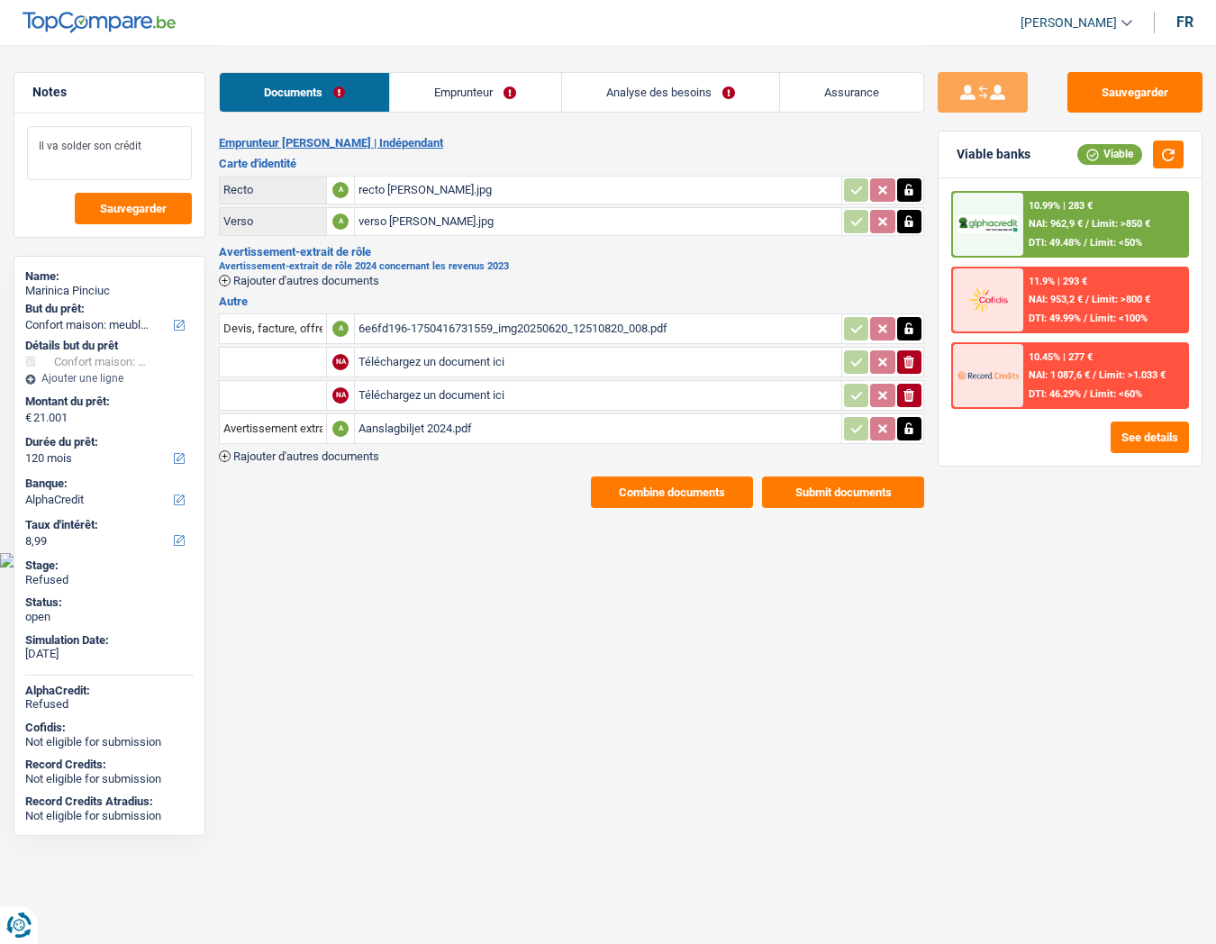
click at [156, 149] on textarea "Il va solder son crédit" at bounding box center [109, 153] width 165 height 54
click at [467, 98] on link "Emprunteur" at bounding box center [475, 92] width 170 height 39
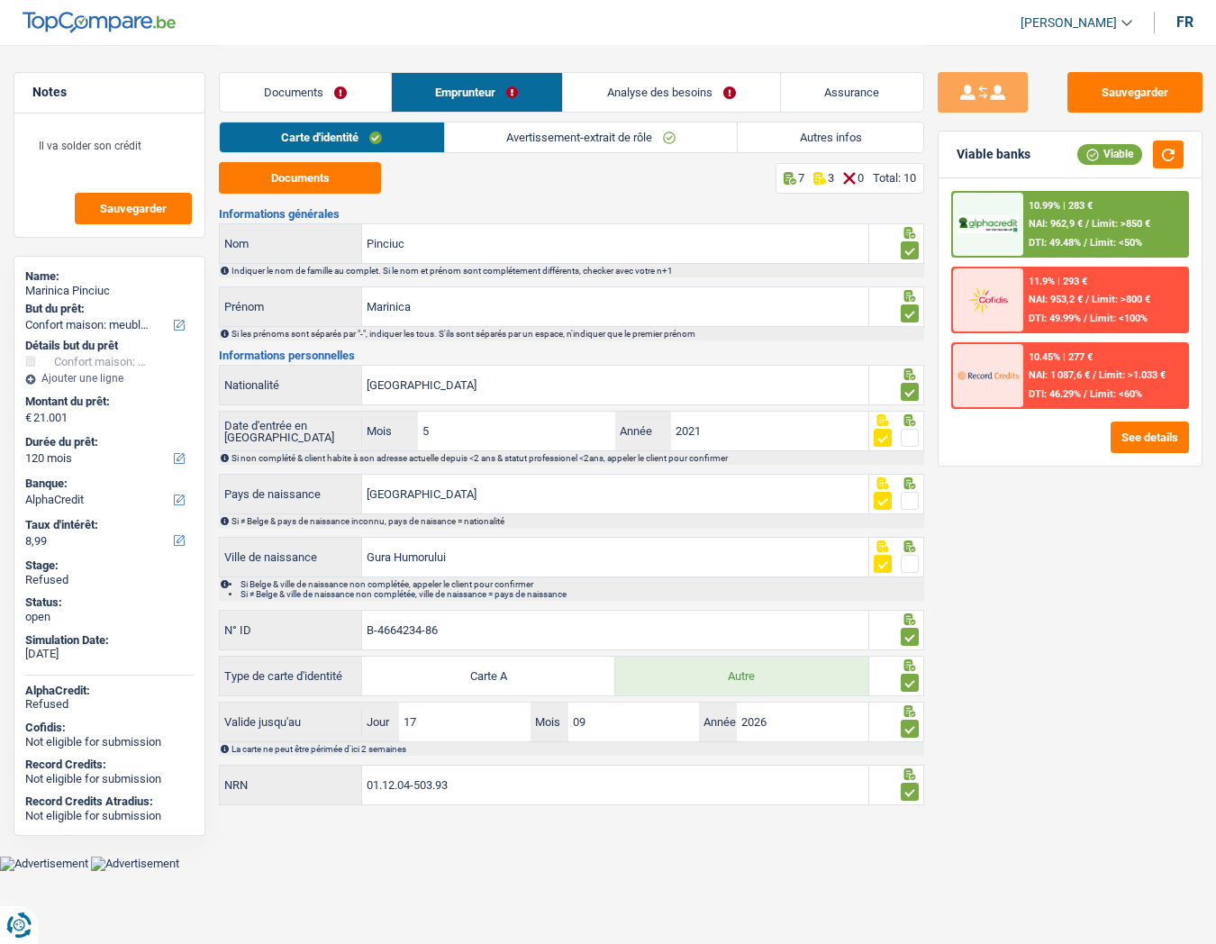
click at [807, 134] on link "Autres infos" at bounding box center [831, 137] width 186 height 30
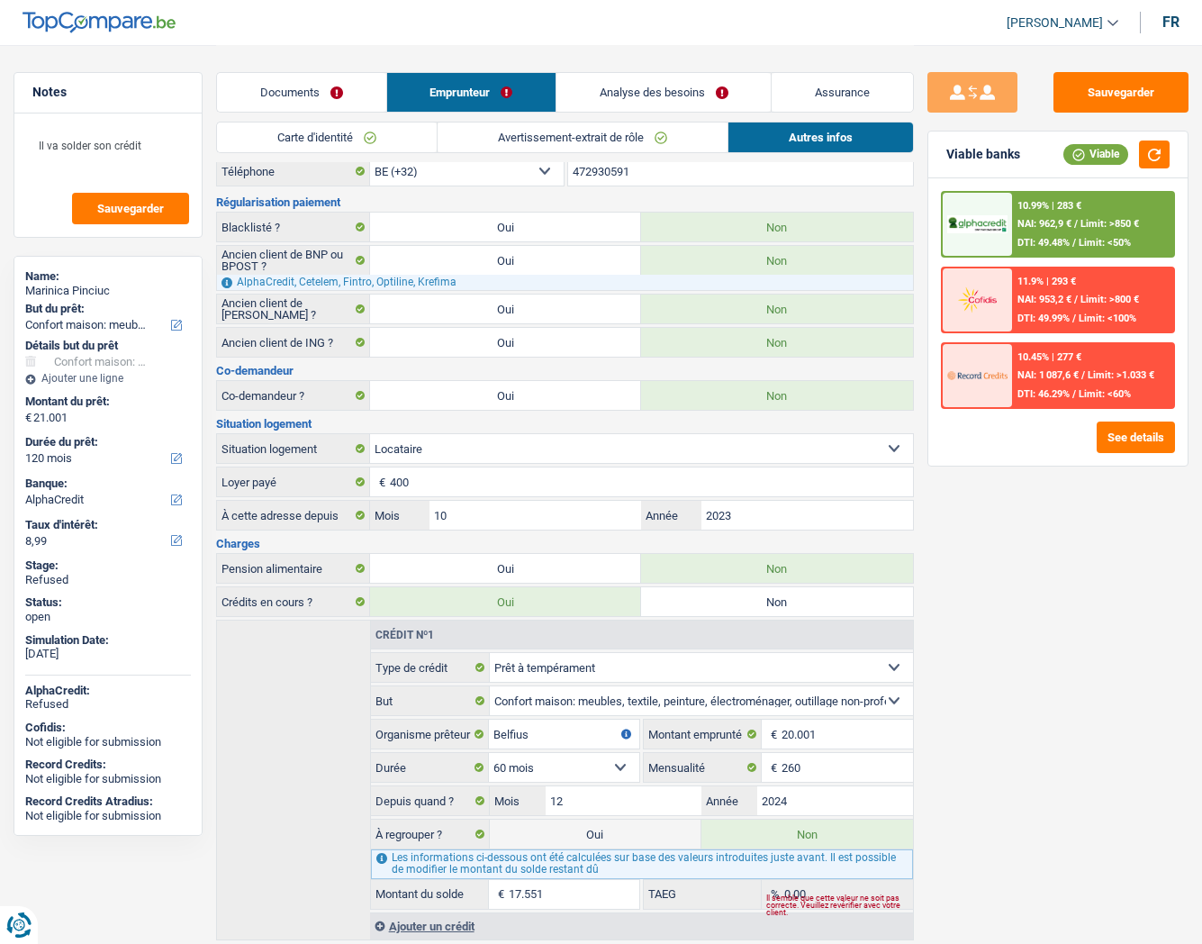
scroll to position [120, 0]
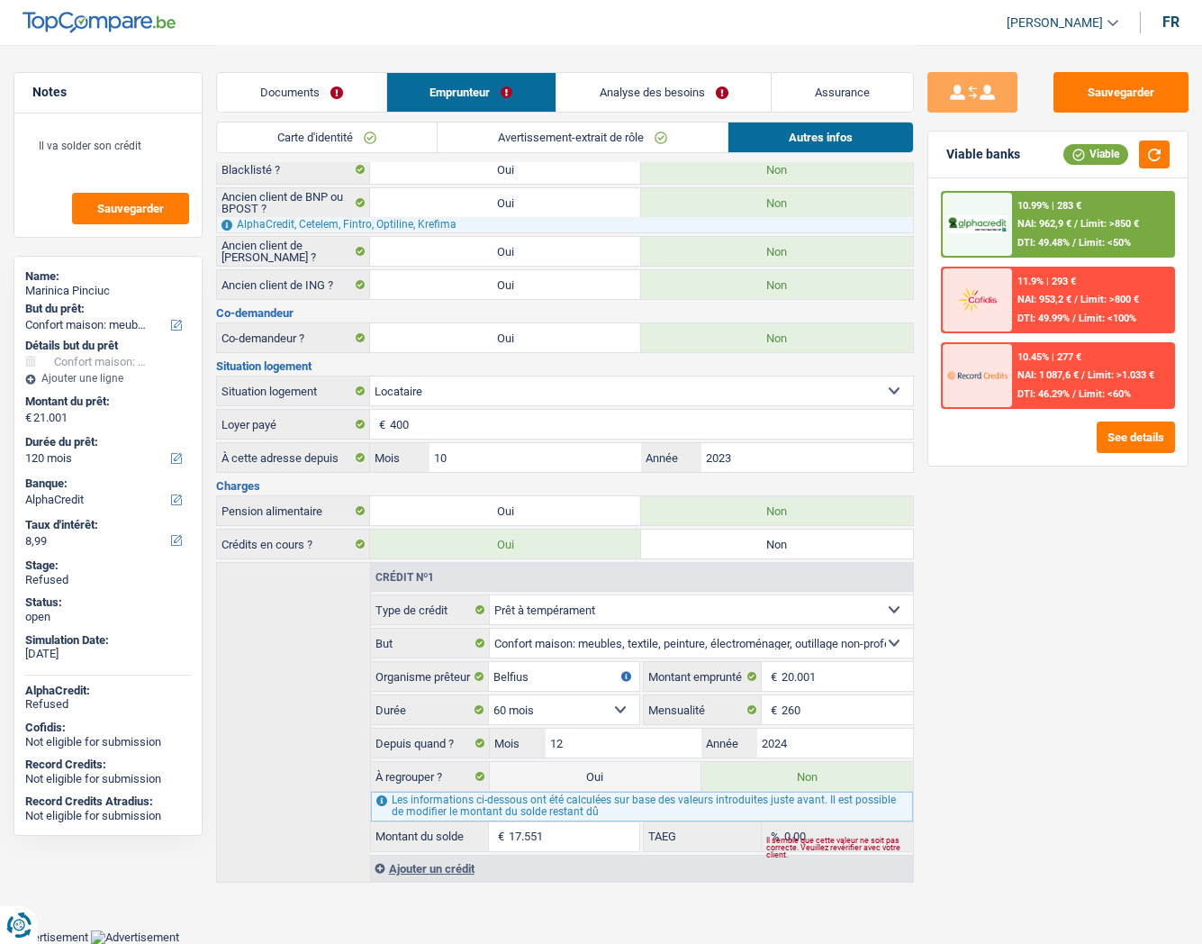
click at [609, 85] on link "Analyse des besoins" at bounding box center [664, 92] width 214 height 39
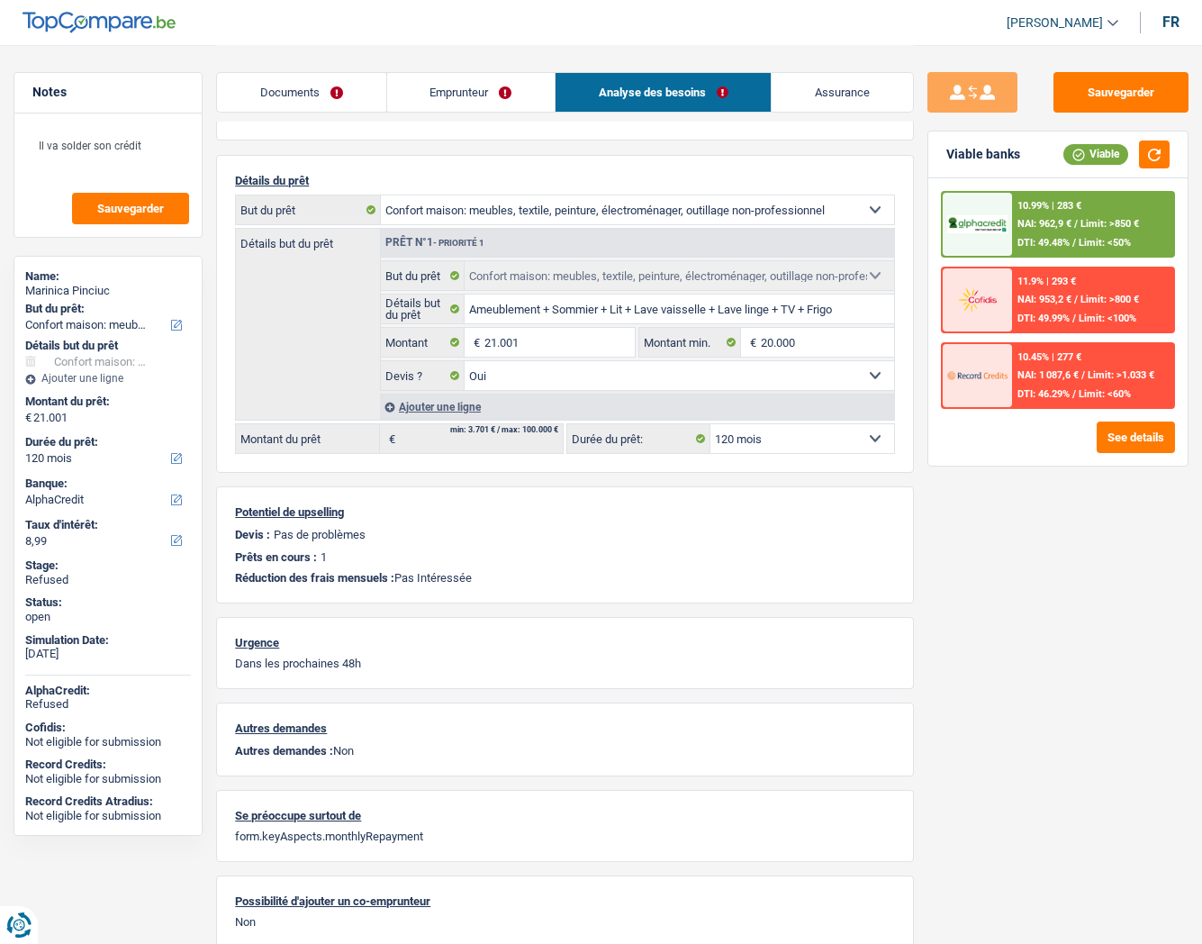
click at [455, 91] on link "Emprunteur" at bounding box center [471, 92] width 168 height 39
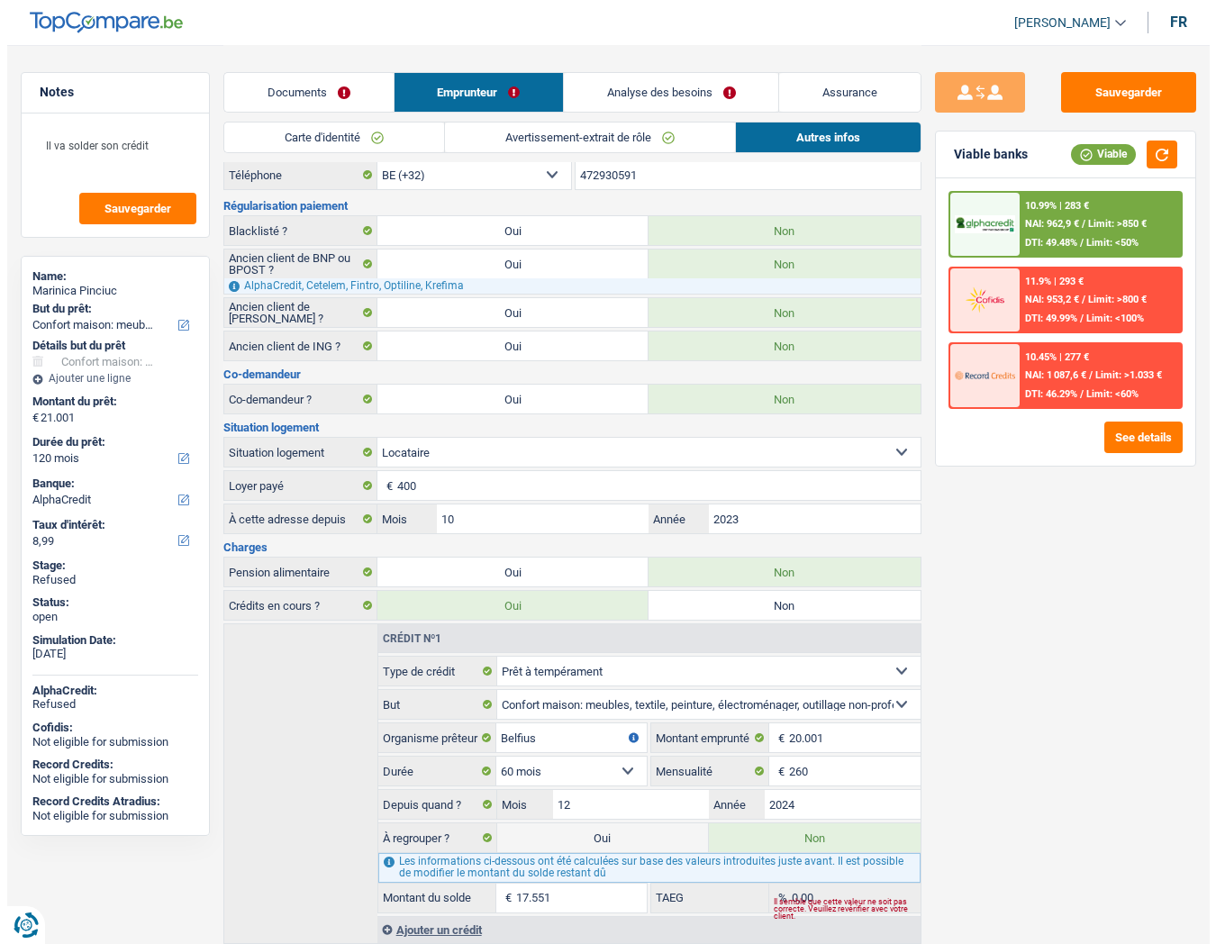
scroll to position [0, 0]
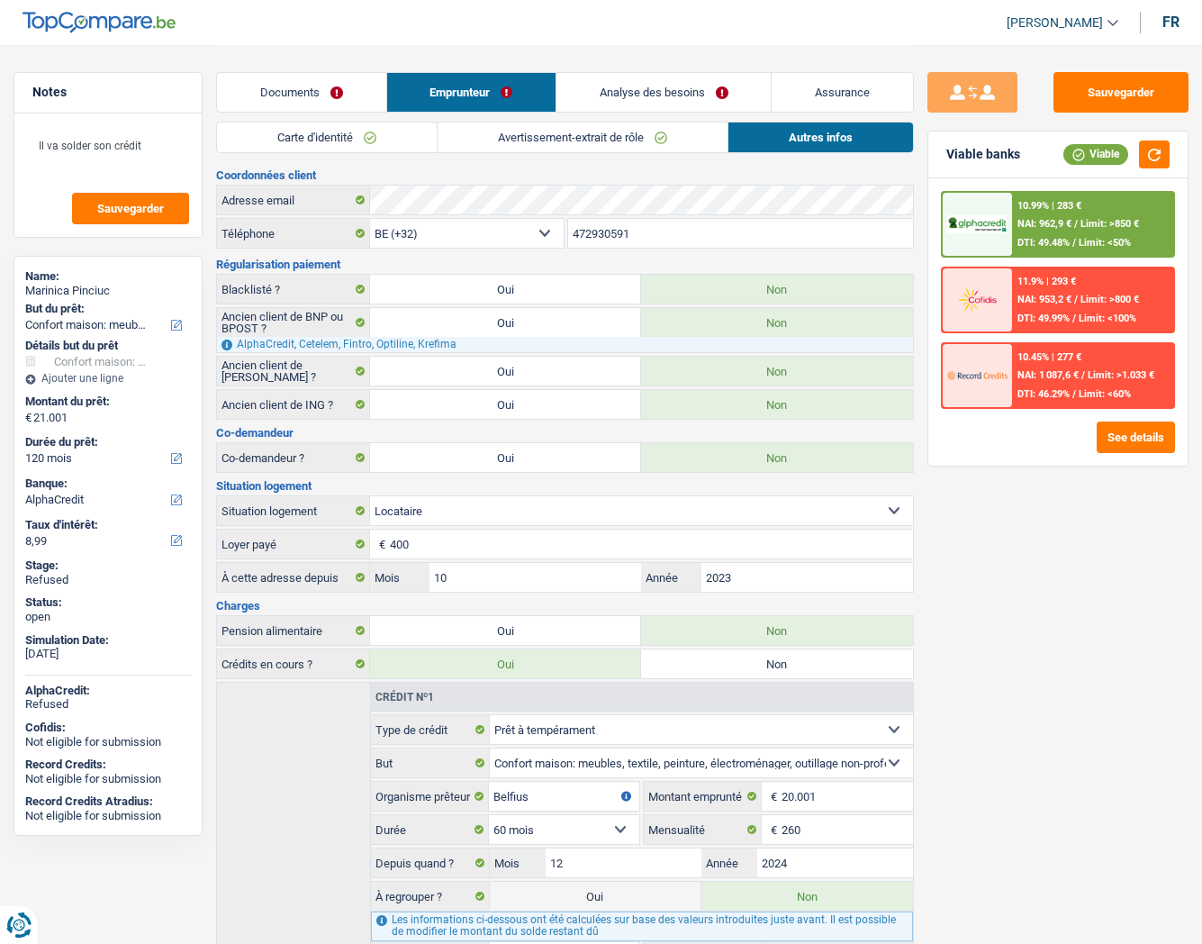
click at [336, 88] on link "Documents" at bounding box center [301, 92] width 168 height 39
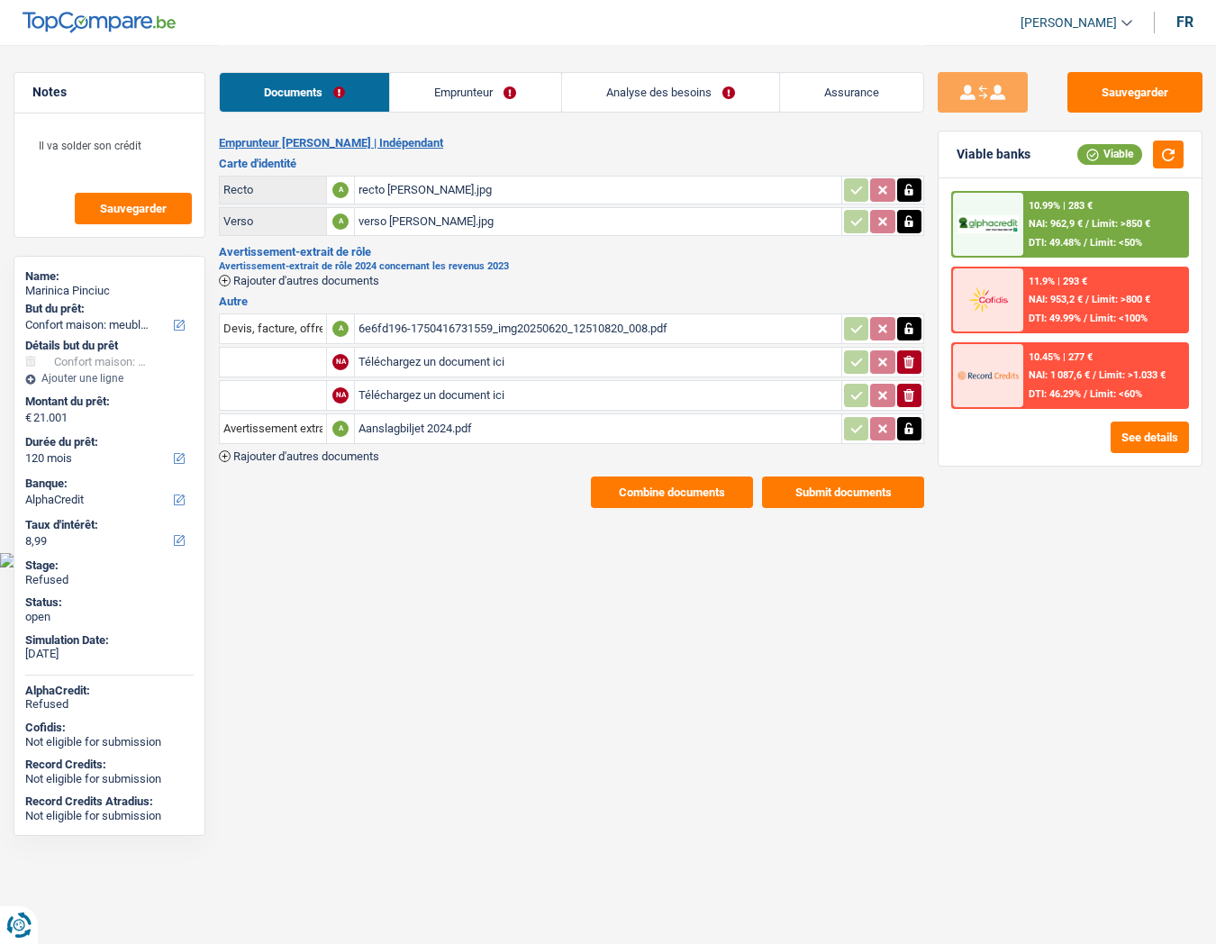
click at [662, 497] on button "Combine documents" at bounding box center [672, 492] width 162 height 32
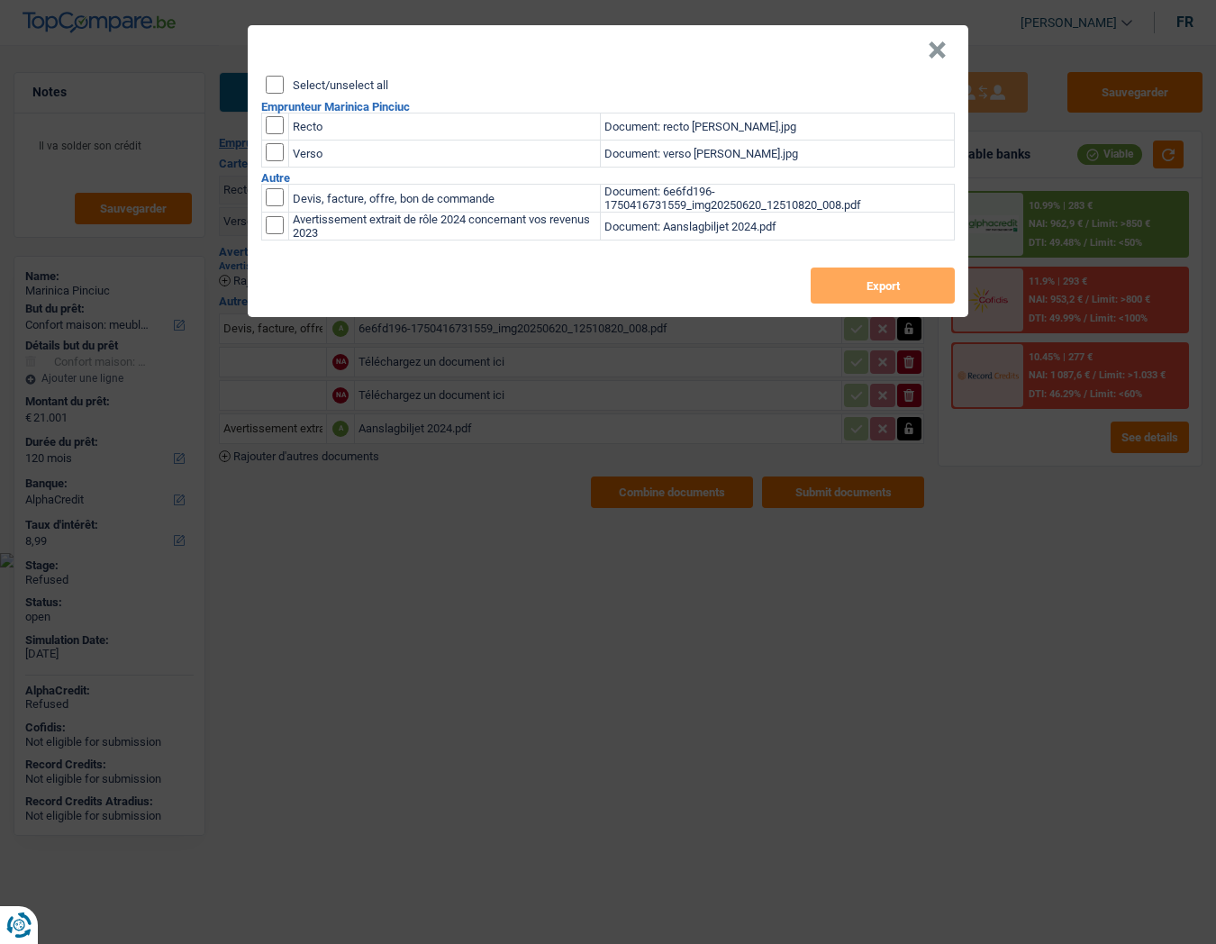
click at [279, 86] on input "Select/unselect all" at bounding box center [275, 85] width 18 height 18
checkbox input "true"
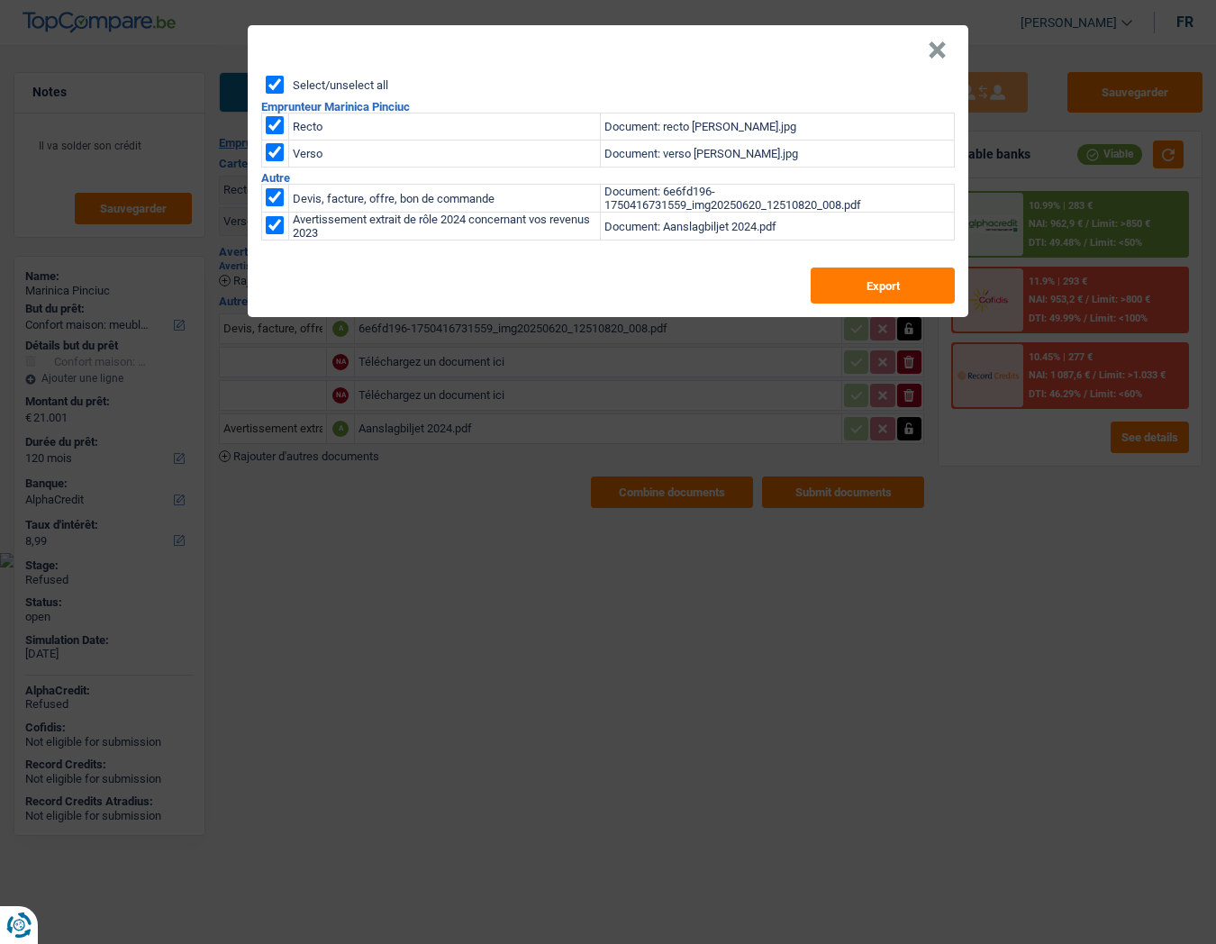
checkbox input "true"
click at [920, 285] on button "Export" at bounding box center [883, 285] width 144 height 36
click at [788, 52] on header "×" at bounding box center [608, 50] width 720 height 50
drag, startPoint x: 930, startPoint y: 50, endPoint x: 910, endPoint y: 50, distance: 20.7
click at [931, 50] on button "×" at bounding box center [937, 50] width 19 height 18
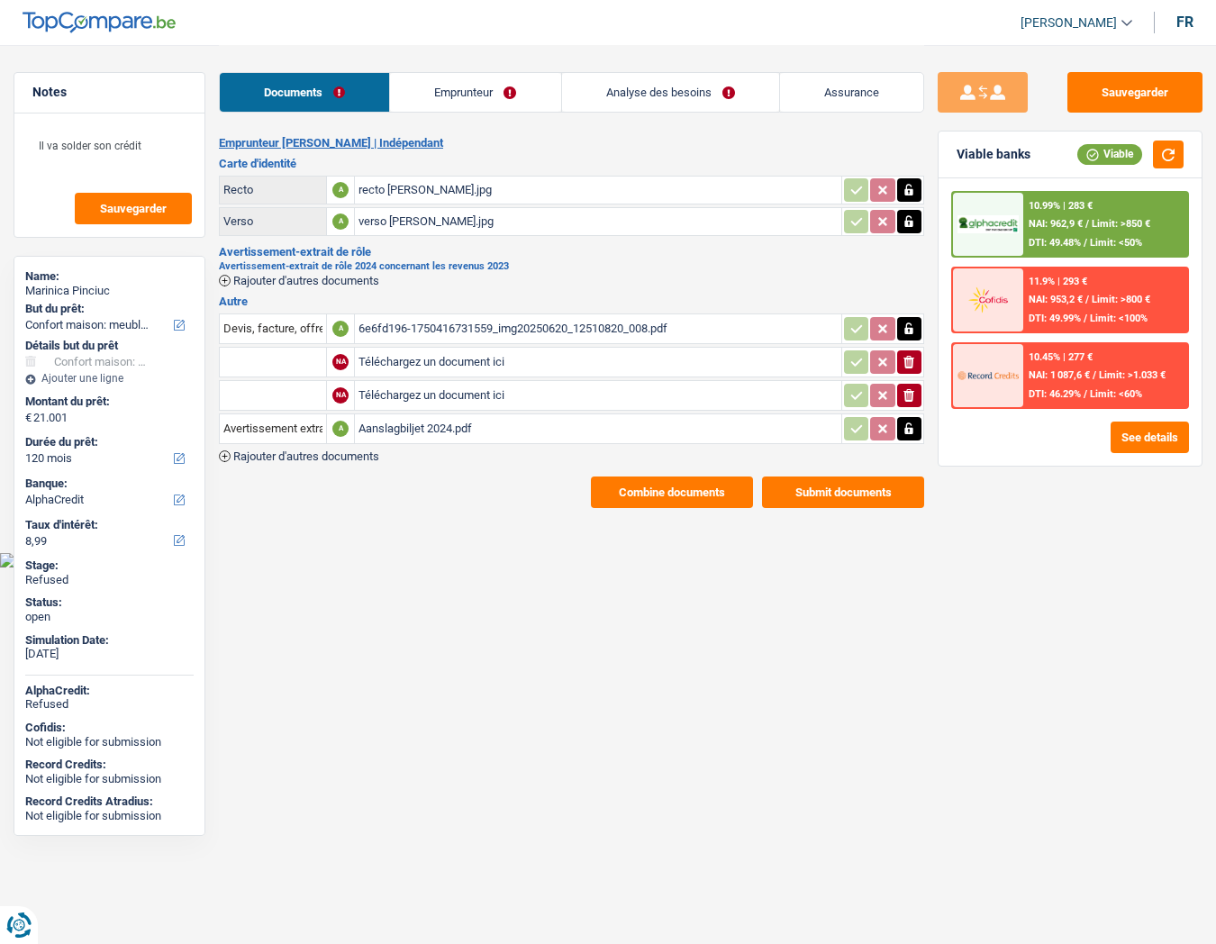
click at [431, 86] on link "Emprunteur" at bounding box center [475, 92] width 170 height 39
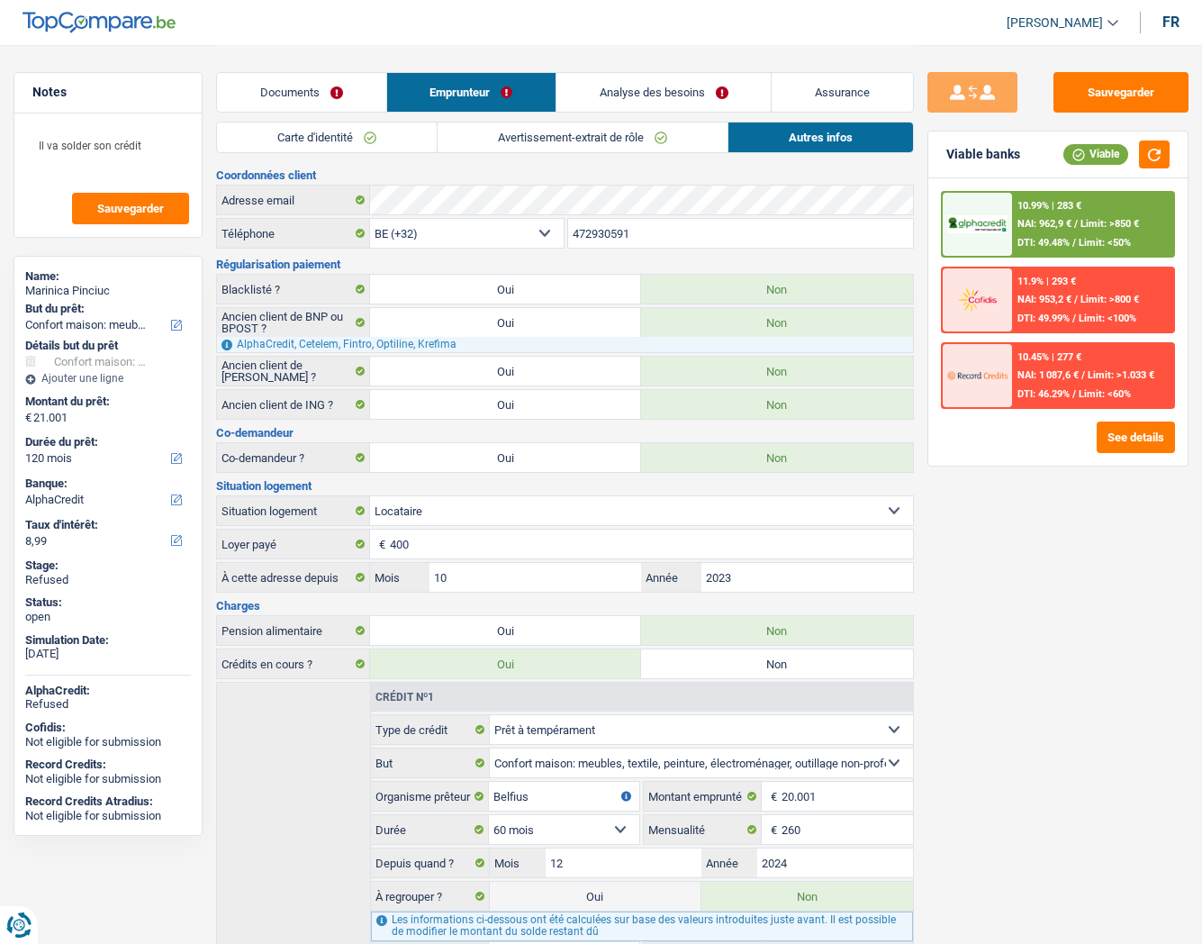
click at [340, 136] on link "Carte d'identité" at bounding box center [327, 137] width 220 height 30
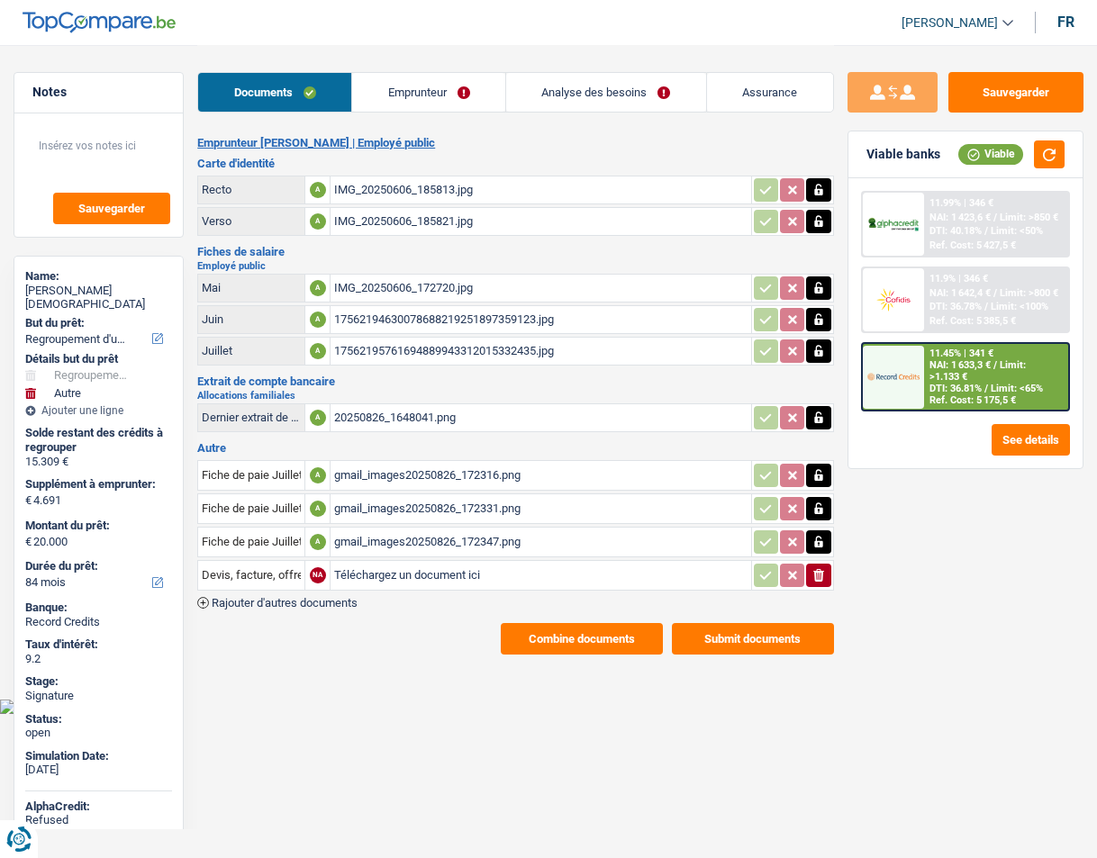
select select "refinancing"
select select "other"
select select "84"
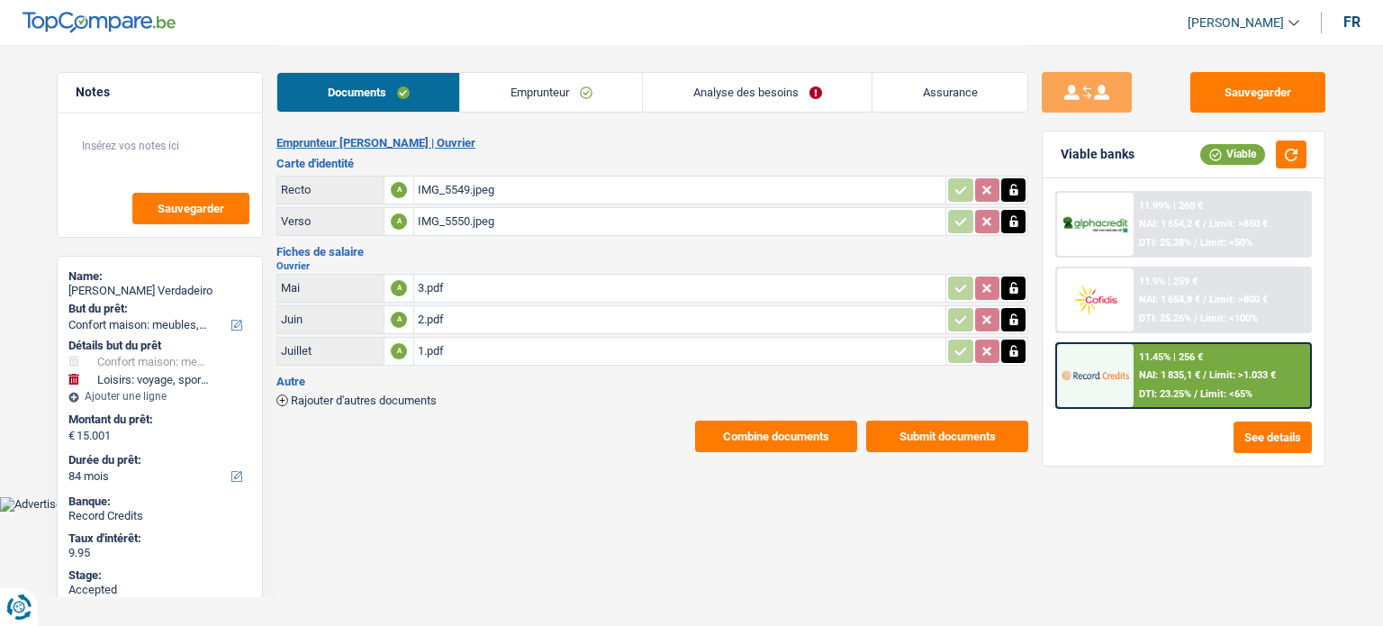
select select "household"
select select "hobbies"
select select "84"
select select "household"
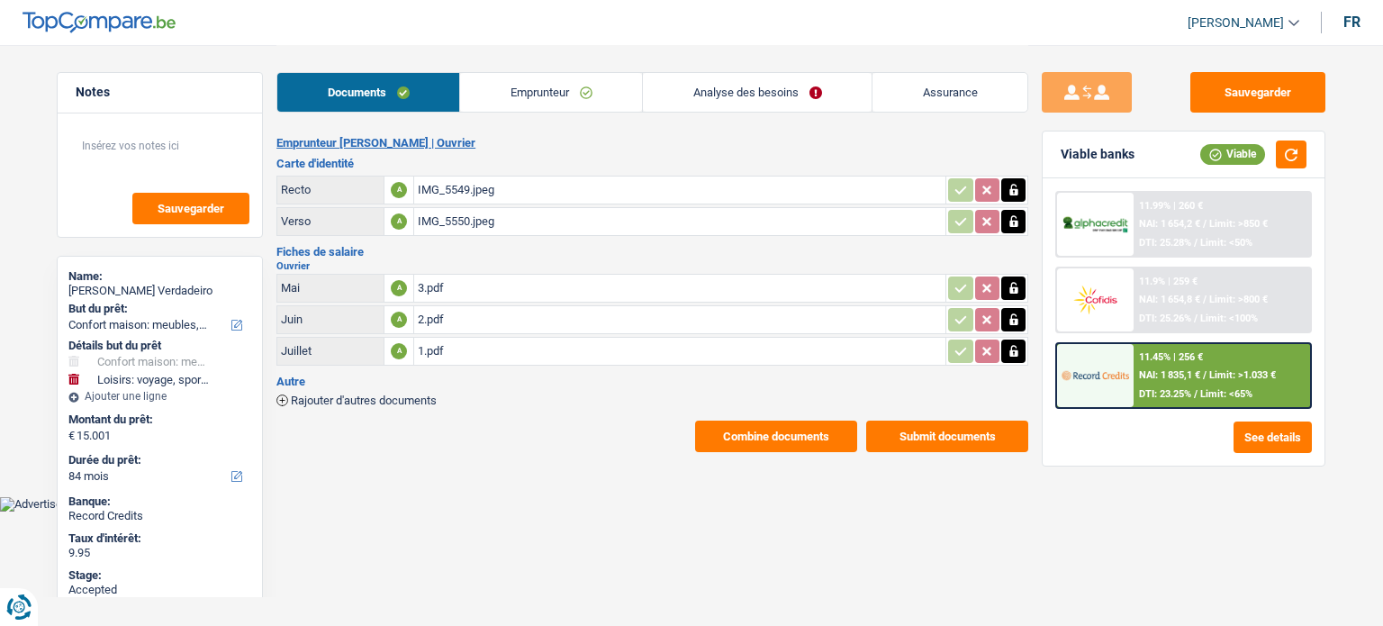
select select "household"
select select "hobbies"
select select "84"
click at [443, 285] on div "3.pdf" at bounding box center [680, 288] width 524 height 27
click at [524, 84] on link "Emprunteur" at bounding box center [551, 92] width 182 height 39
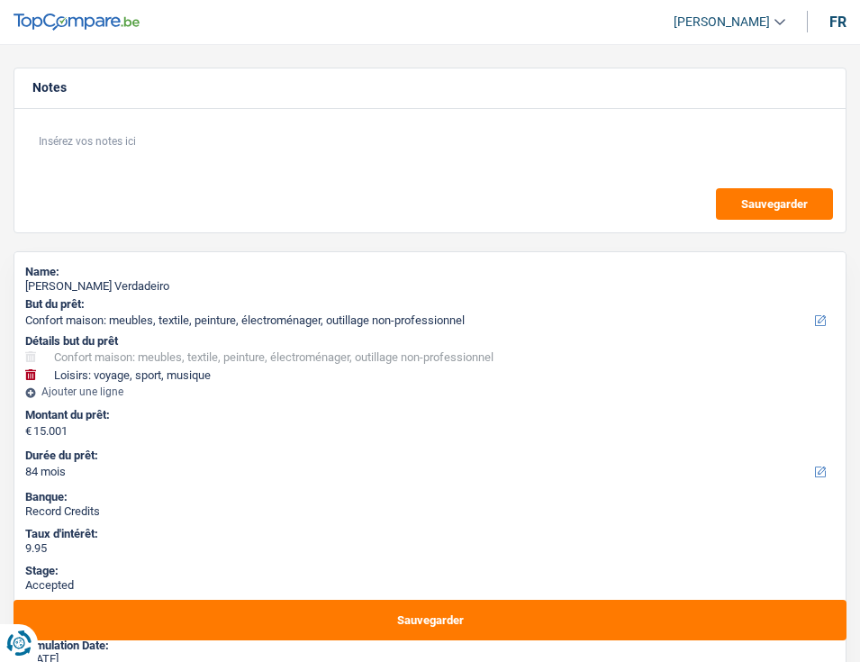
click at [666, 405] on div "Montant du prêt: € 15.001" at bounding box center [430, 423] width 810 height 41
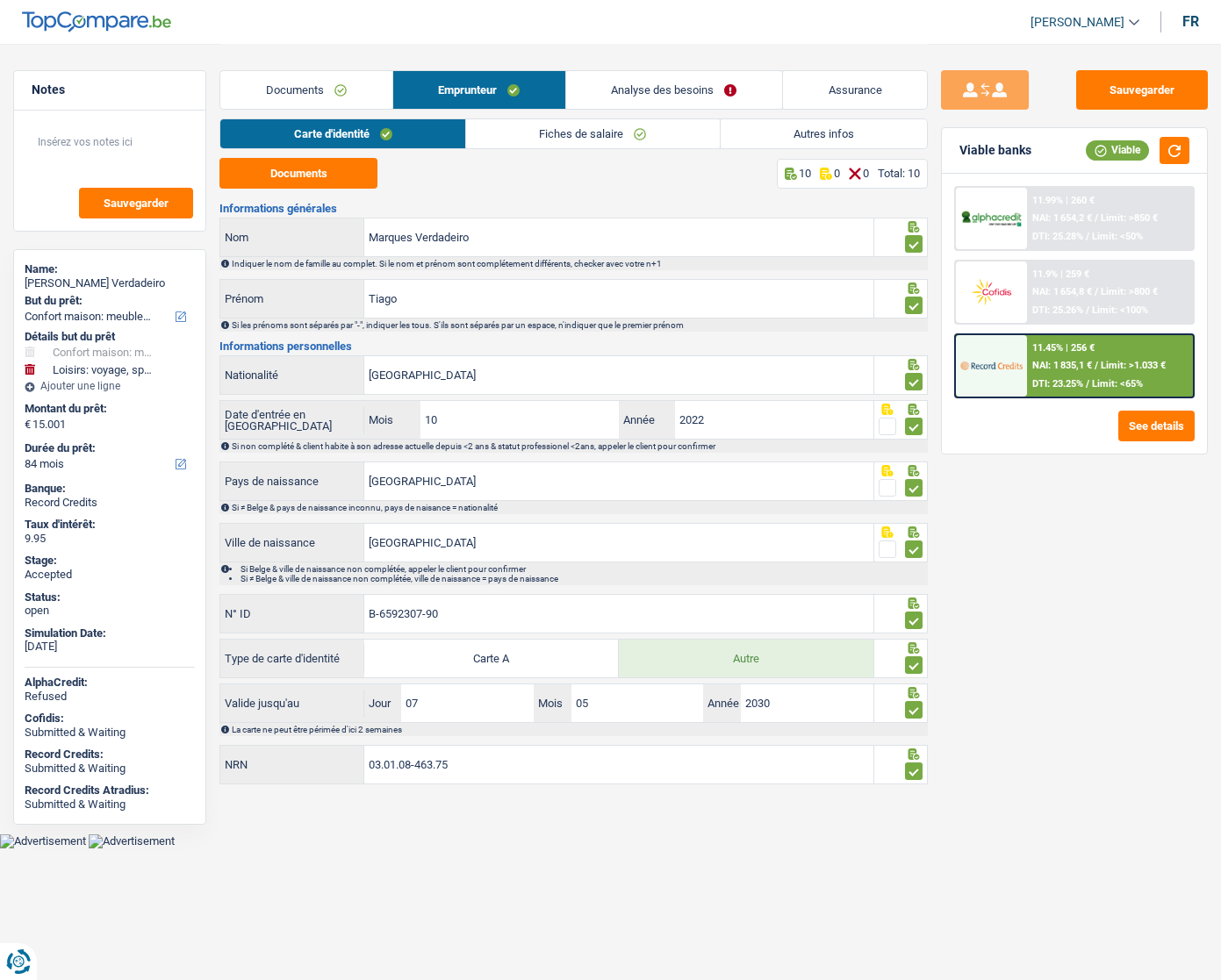
click at [345, 131] on link "Carte d'identité" at bounding box center [342, 133] width 245 height 29
click at [395, 245] on input "Marques Verdadeiro" at bounding box center [619, 237] width 509 height 38
click at [303, 82] on link "Documents" at bounding box center [306, 90] width 172 height 38
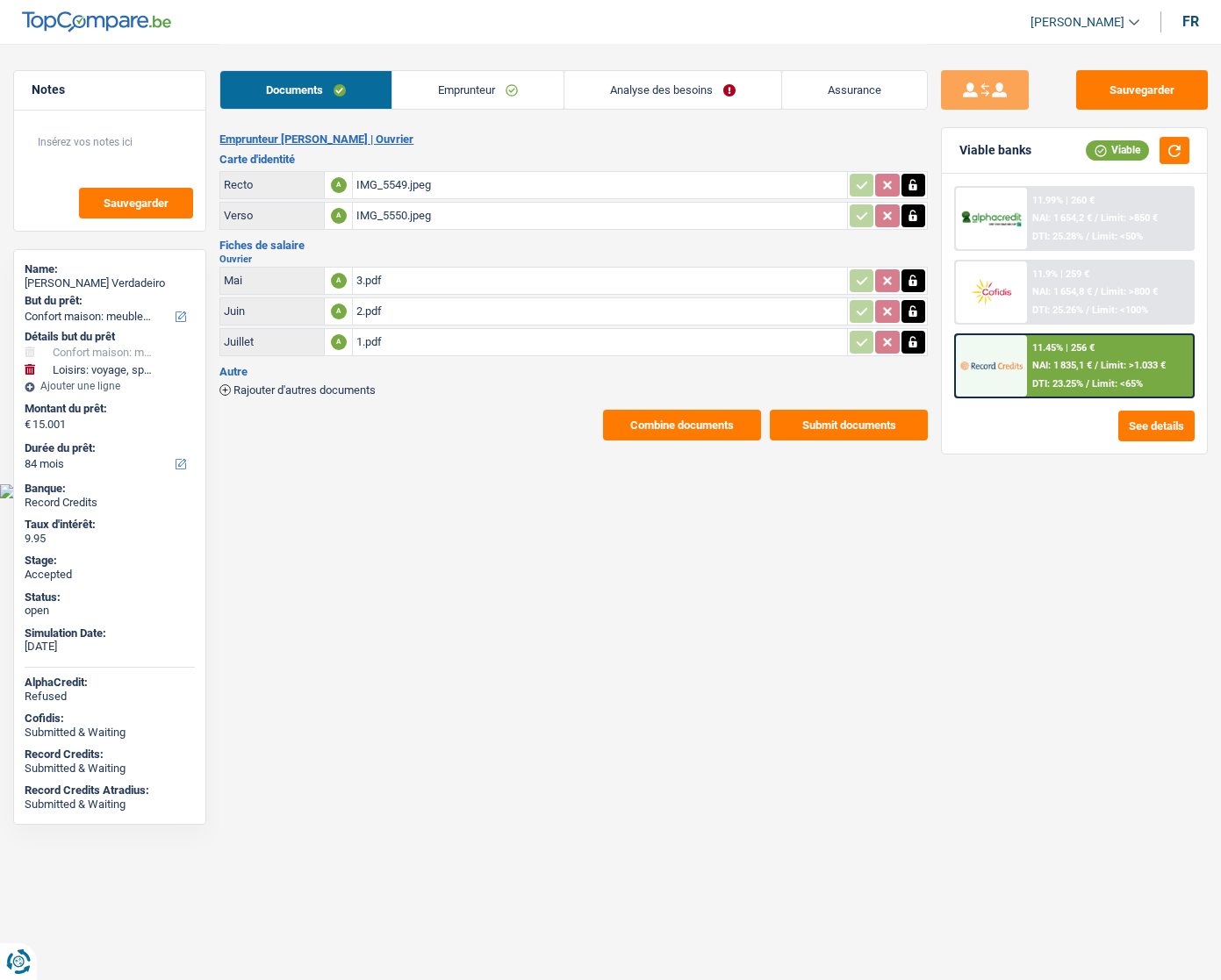
click at [462, 84] on link "Emprunteur" at bounding box center [478, 90] width 172 height 38
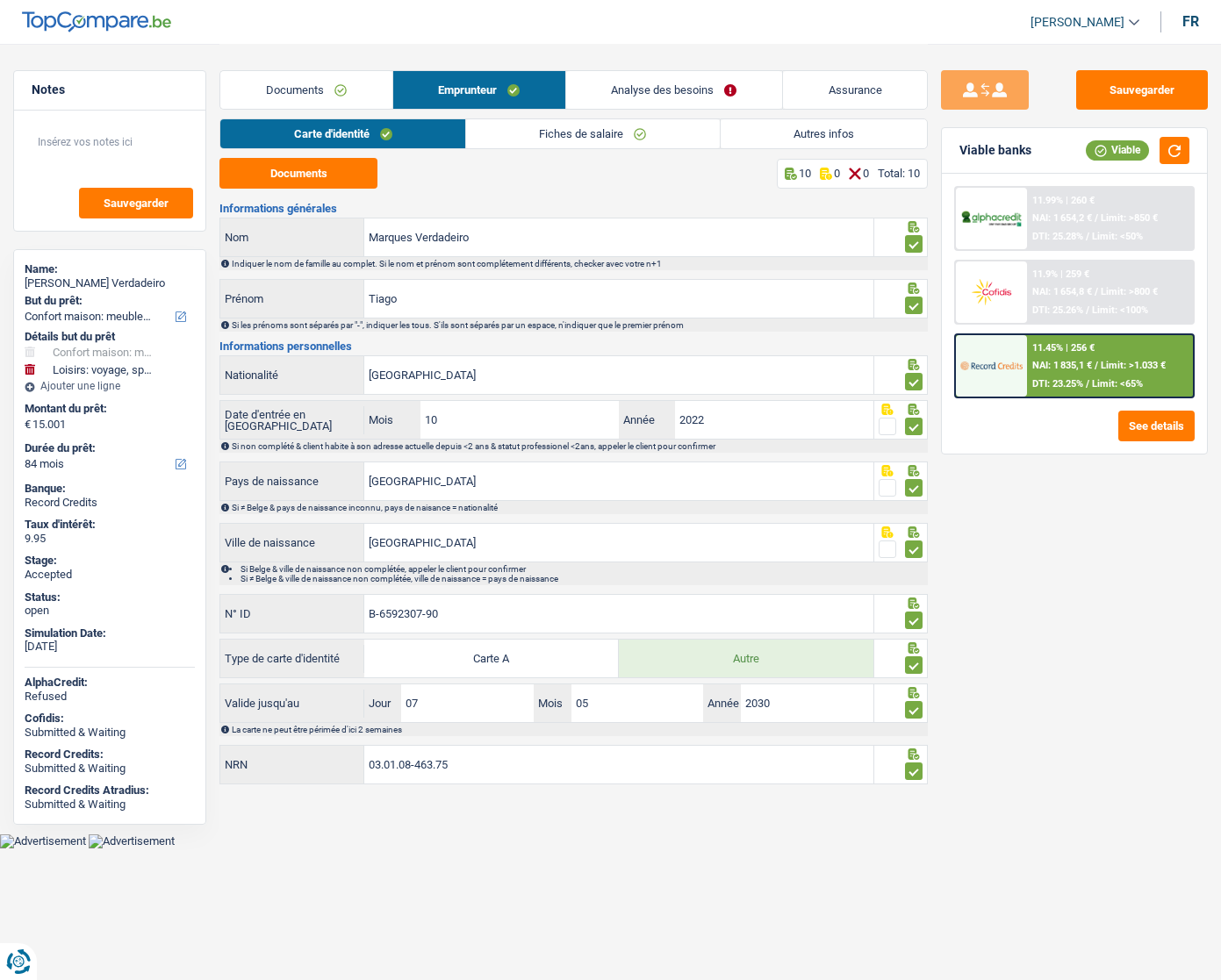
click at [525, 136] on link "Fiches de salaire" at bounding box center [592, 133] width 253 height 29
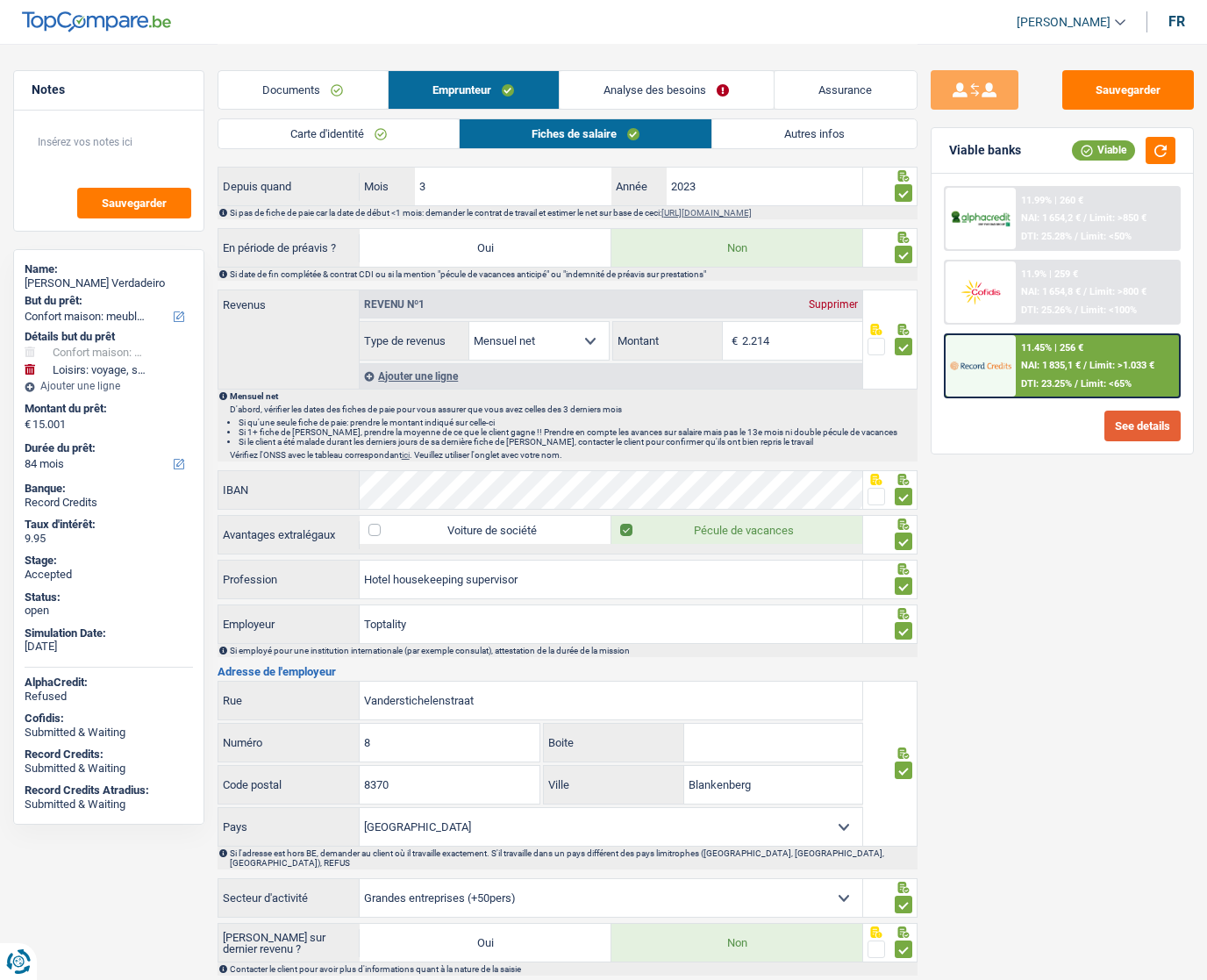
scroll to position [790, 0]
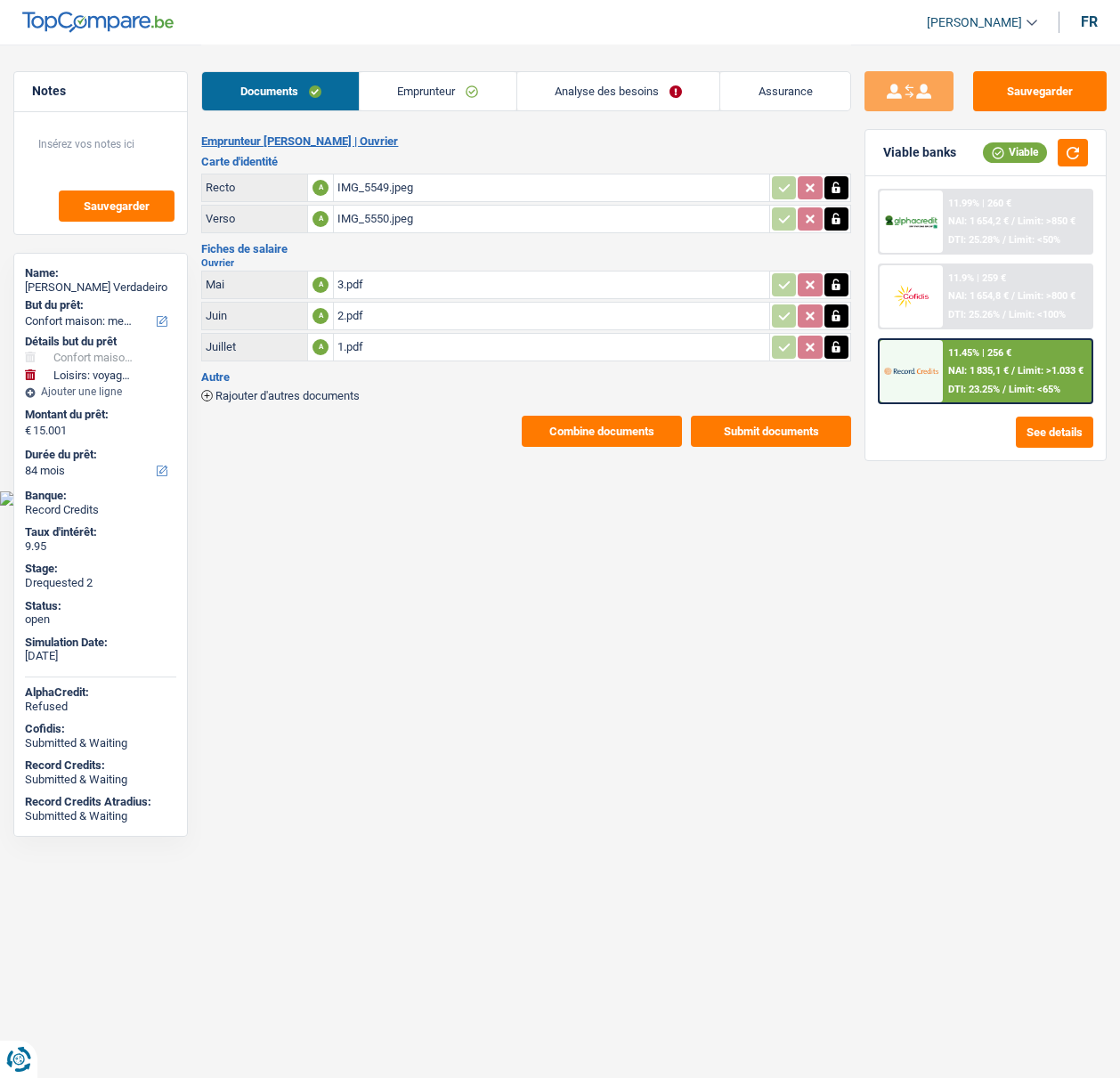
select select "household"
select select "hobbies"
select select "84"
click at [419, 83] on link "Emprunteur" at bounding box center [438, 91] width 157 height 39
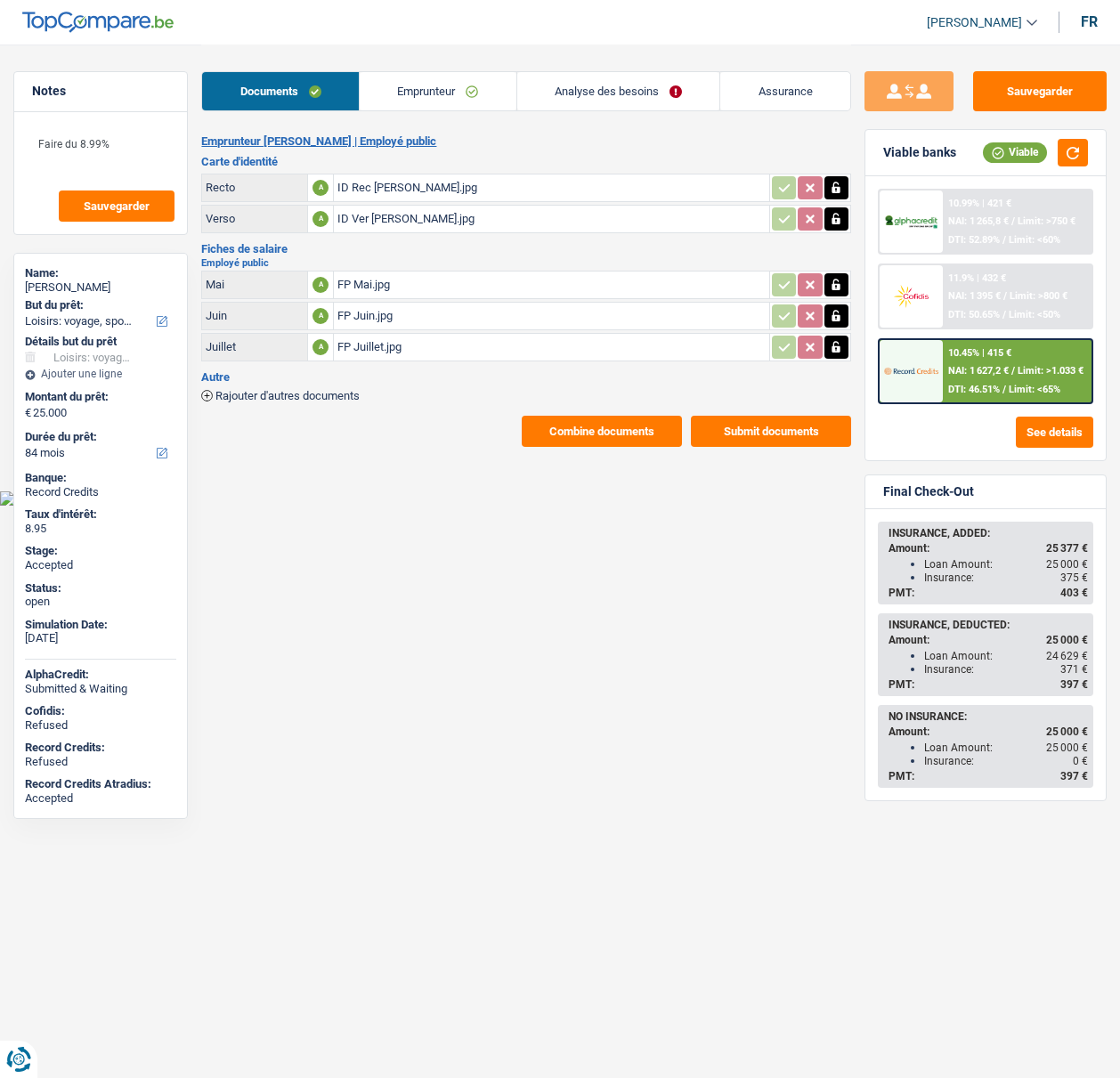
select select "hobbies"
select select "84"
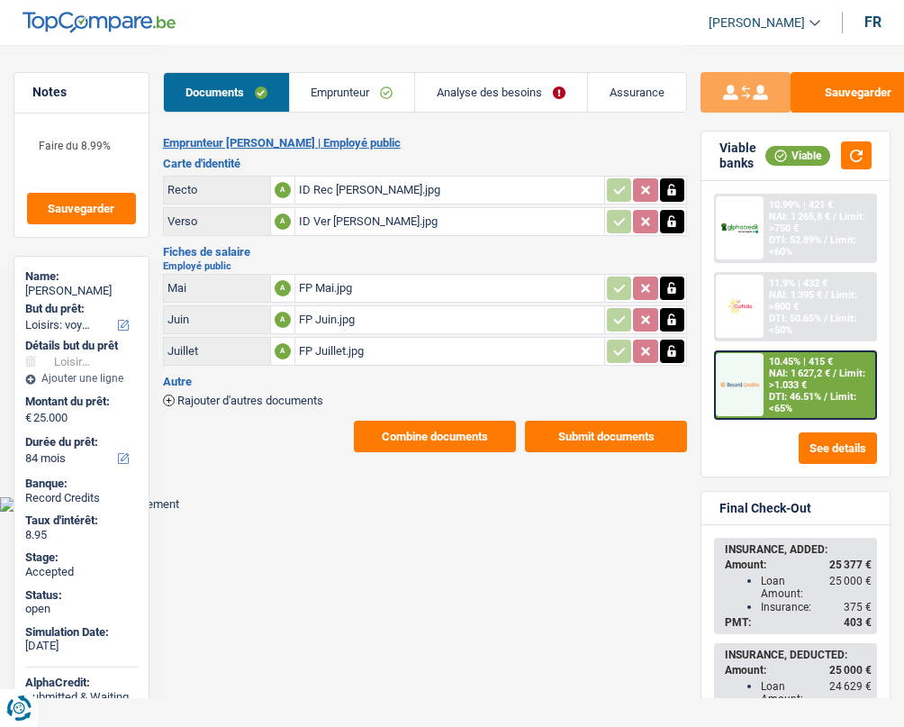
click at [11, 69] on div "Notes Faire du 8.99% Sauvegarder Name: [PERSON_NAME] But du prêt: Confort maiso…" at bounding box center [81, 248] width 163 height 407
